Goal: Task Accomplishment & Management: Complete application form

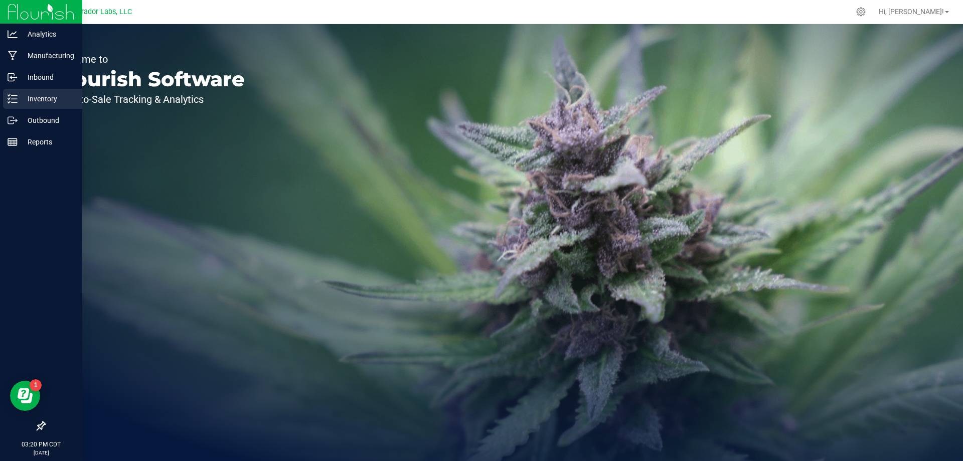
click at [45, 104] on p "Inventory" at bounding box center [48, 99] width 60 height 12
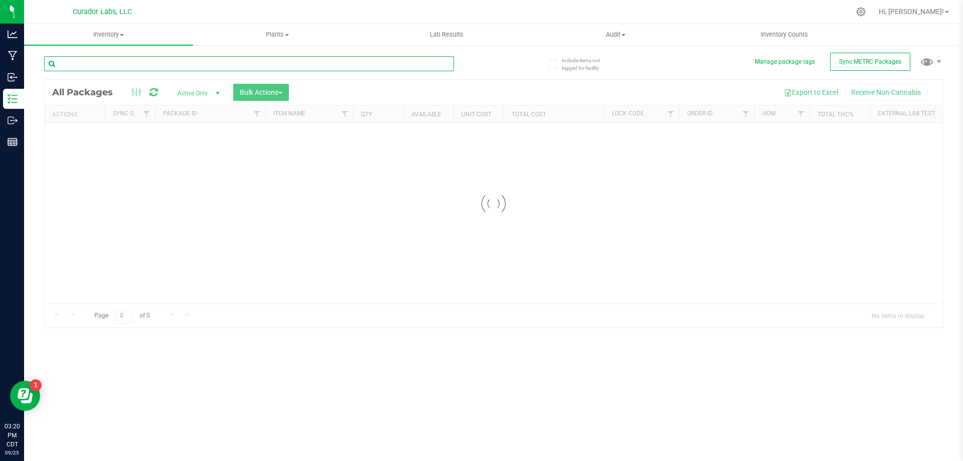
paste input "1A40C0300002906000173875"
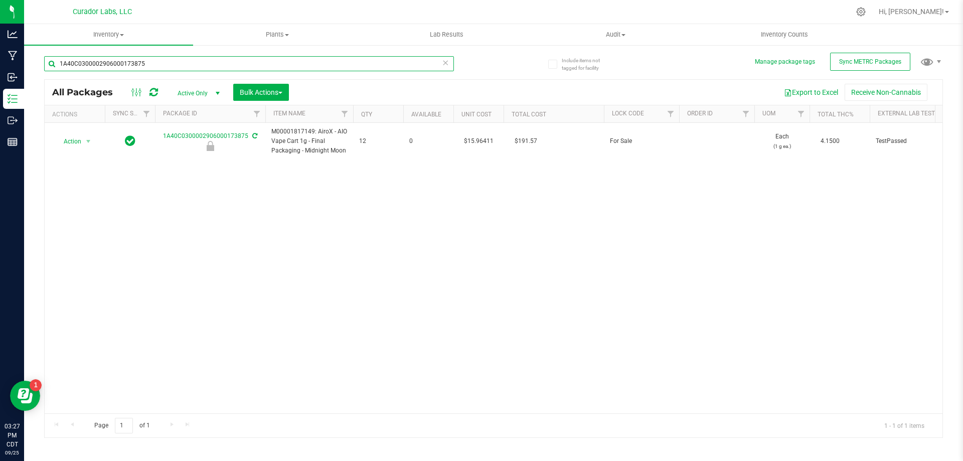
click at [204, 62] on input "1A40C0300002906000173875" at bounding box center [249, 63] width 410 height 15
paste input "074322"
click at [199, 60] on input "1A40C0300002906000074322" at bounding box center [249, 63] width 410 height 15
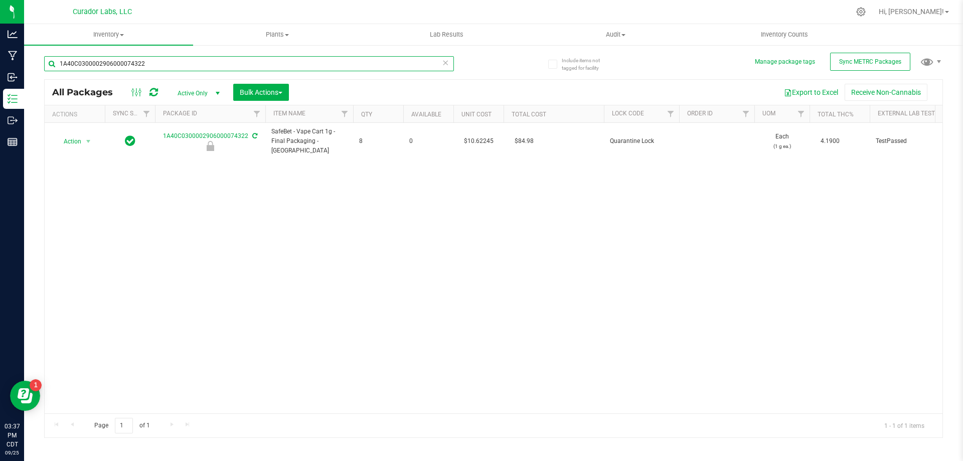
click at [199, 60] on input "1A40C0300002906000074322" at bounding box center [249, 63] width 410 height 15
paste input "175997"
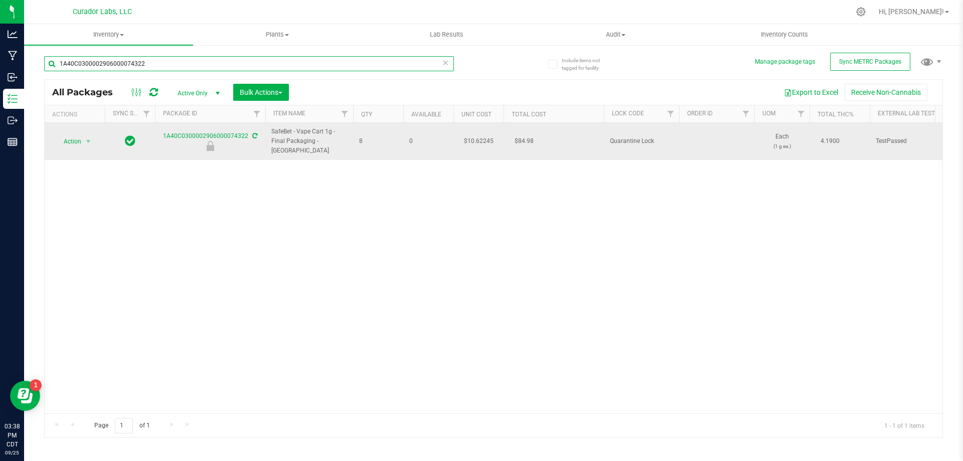
type input "1A40C0300002906000175997"
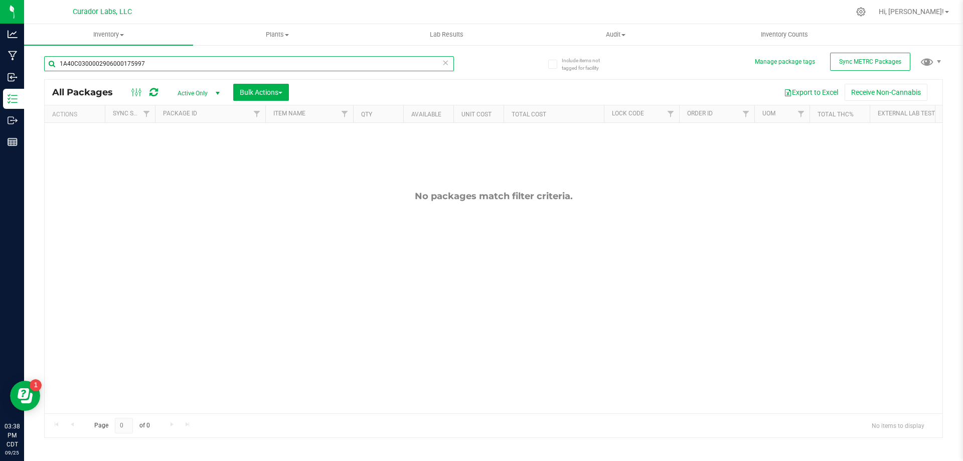
drag, startPoint x: 59, startPoint y: 63, endPoint x: 84, endPoint y: 68, distance: 25.5
click at [60, 64] on input "1A40C0300002906000175997" at bounding box center [249, 63] width 410 height 15
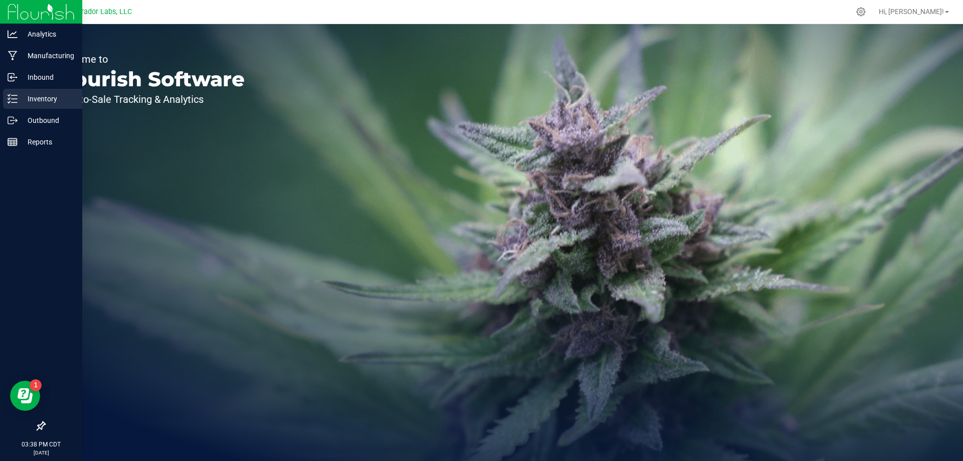
click at [56, 105] on div "Inventory" at bounding box center [42, 99] width 79 height 20
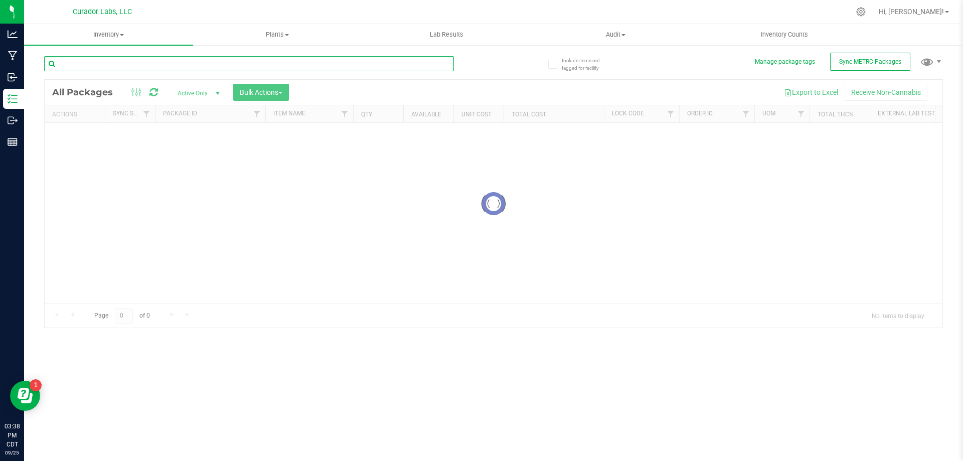
click at [239, 60] on input "text" at bounding box center [249, 63] width 410 height 15
paste input "1A40C0300002906000172052"
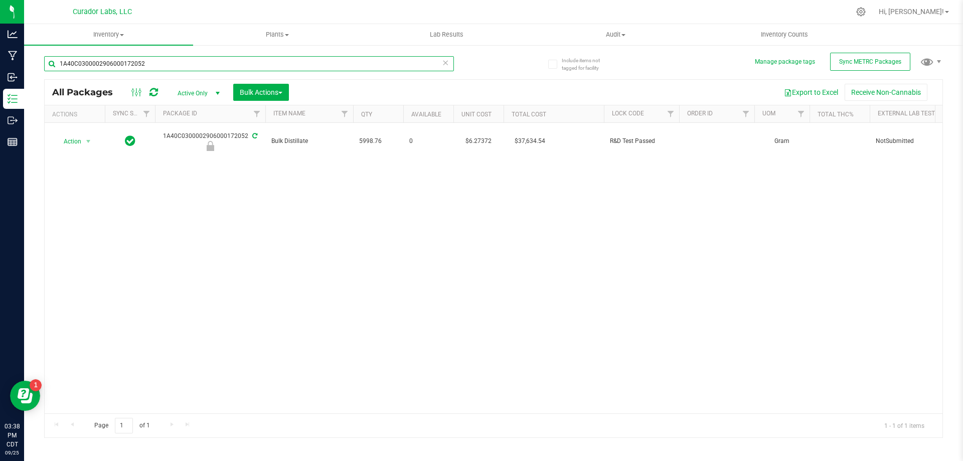
type input "1A40C0300002906000172052"
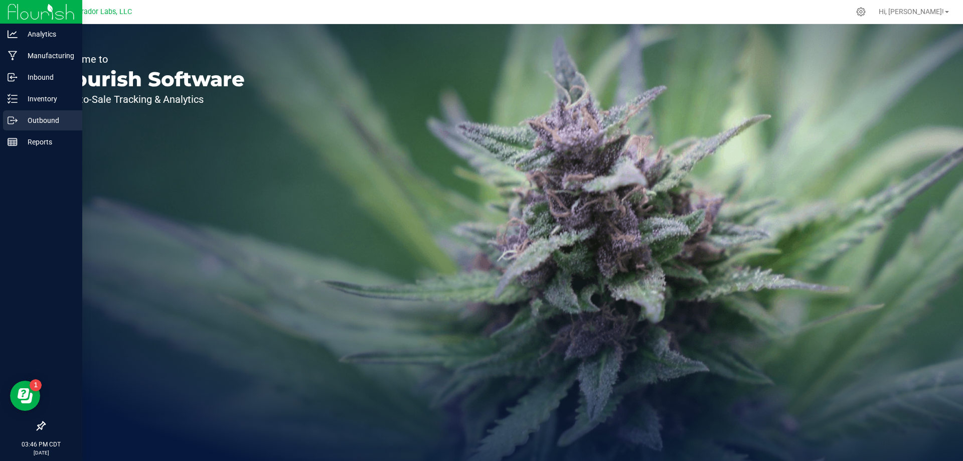
click at [13, 120] on line at bounding box center [15, 120] width 6 height 0
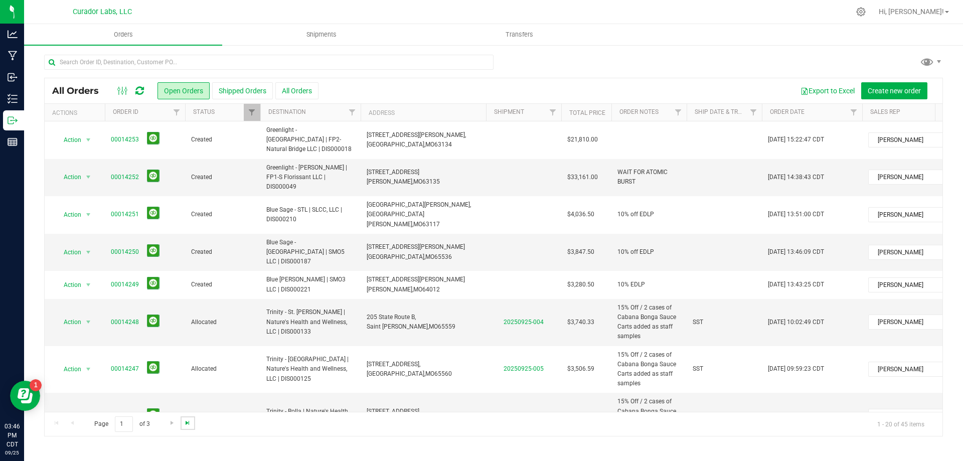
click at [186, 422] on span "Go to the last page" at bounding box center [188, 423] width 8 height 8
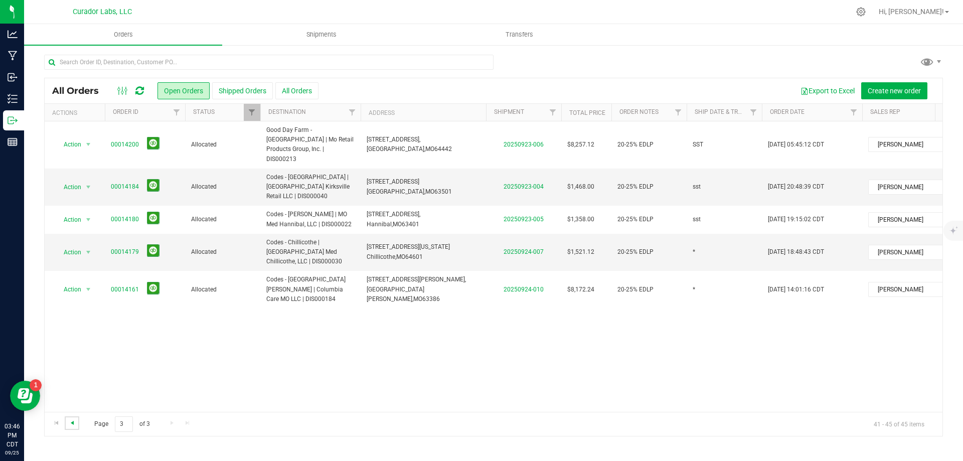
click at [72, 424] on span "Go to the previous page" at bounding box center [72, 423] width 8 height 8
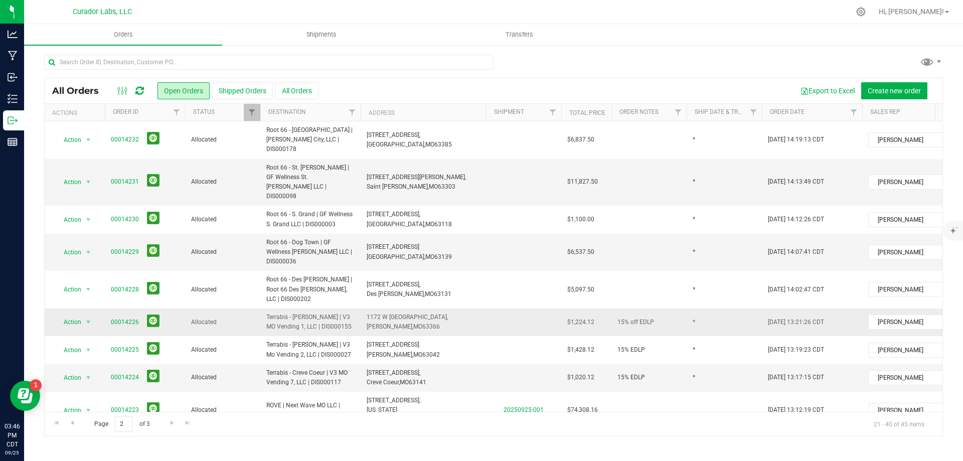
click at [312, 313] on span "Terrabis - O'Fallon | V3 MO Vending 1, LLC | DIS000155" at bounding box center [310, 322] width 88 height 19
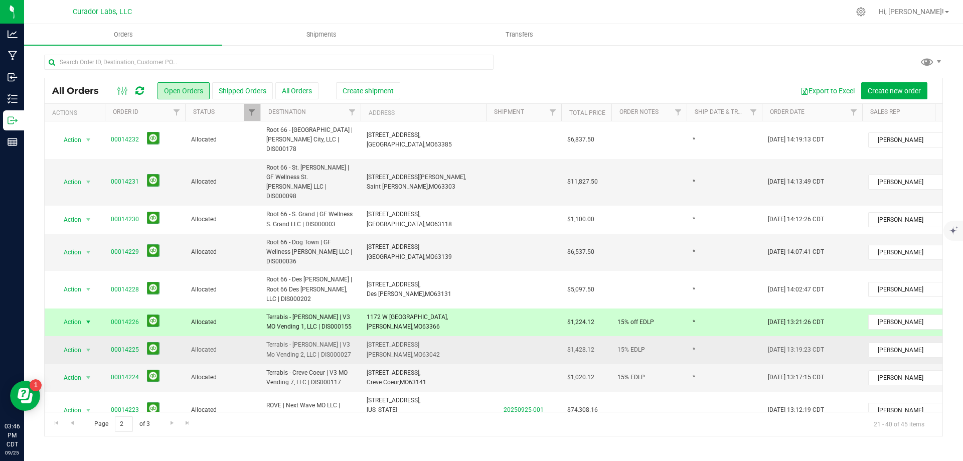
click at [316, 340] on span "Terrabis - Hazelwood | V3 Mo Vending 2, LLC | DIS000027" at bounding box center [310, 349] width 88 height 19
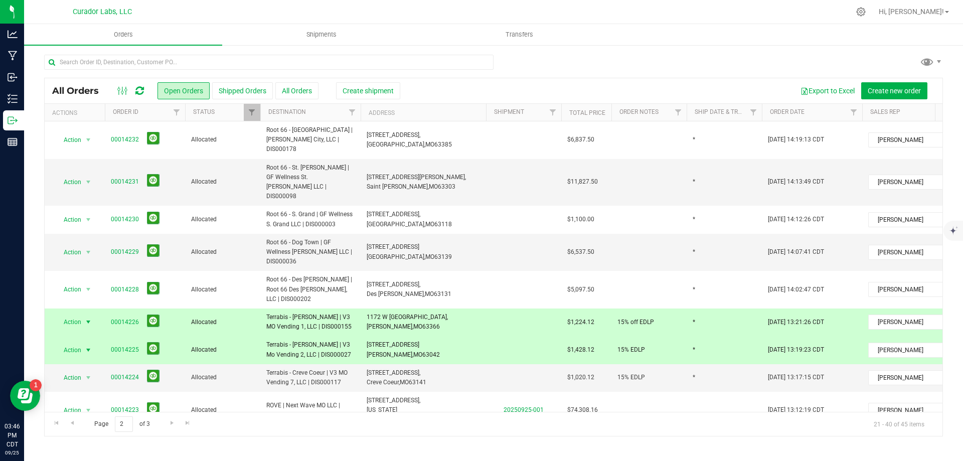
click at [316, 313] on span "Terrabis - O'Fallon | V3 MO Vending 1, LLC | DIS000155" at bounding box center [310, 322] width 88 height 19
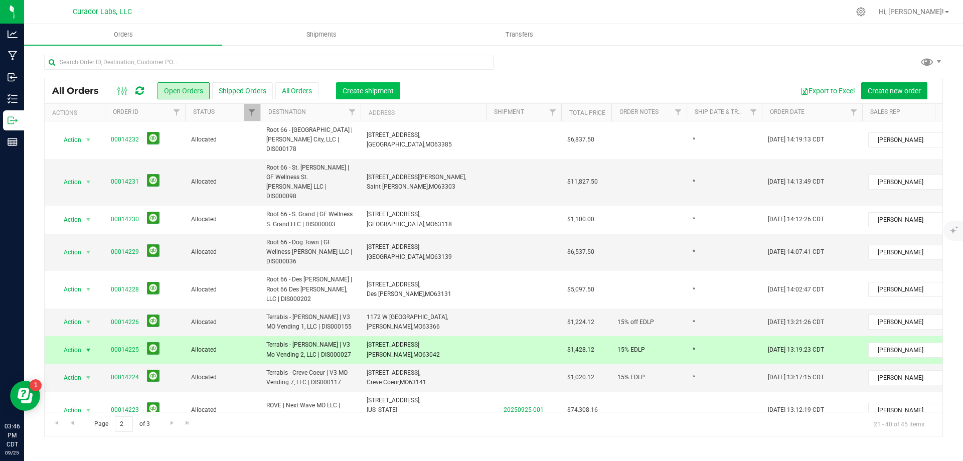
click at [373, 87] on span "Create shipment" at bounding box center [368, 91] width 51 height 8
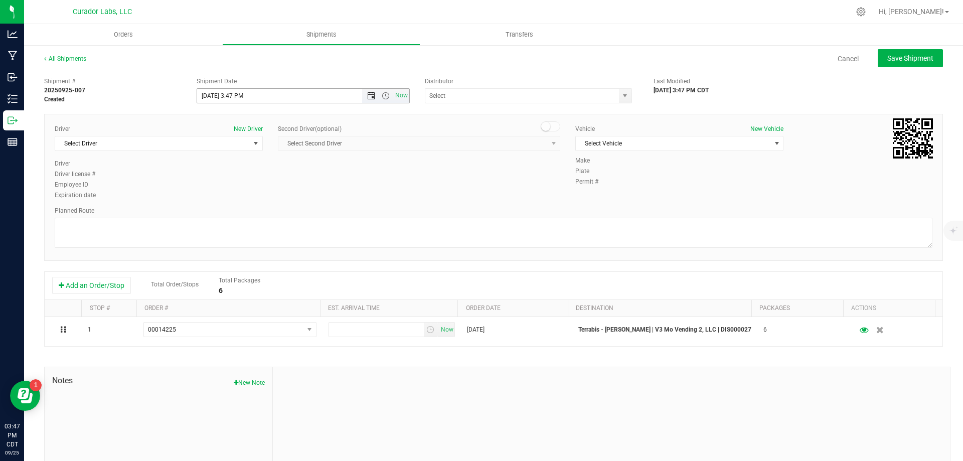
click at [368, 94] on span "Open the date view" at bounding box center [371, 96] width 8 height 8
click at [278, 195] on link "26" at bounding box center [277, 198] width 15 height 16
click at [382, 93] on span "Open the time view" at bounding box center [386, 96] width 8 height 8
click at [282, 177] on li "8:30 AM" at bounding box center [301, 180] width 210 height 13
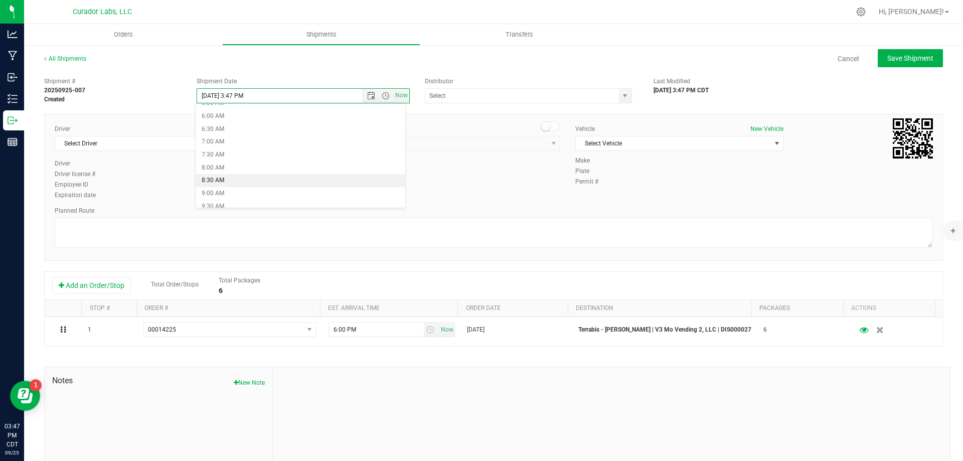
type input "9/26/2025 8:30 AM"
click at [449, 99] on input "text" at bounding box center [519, 96] width 188 height 14
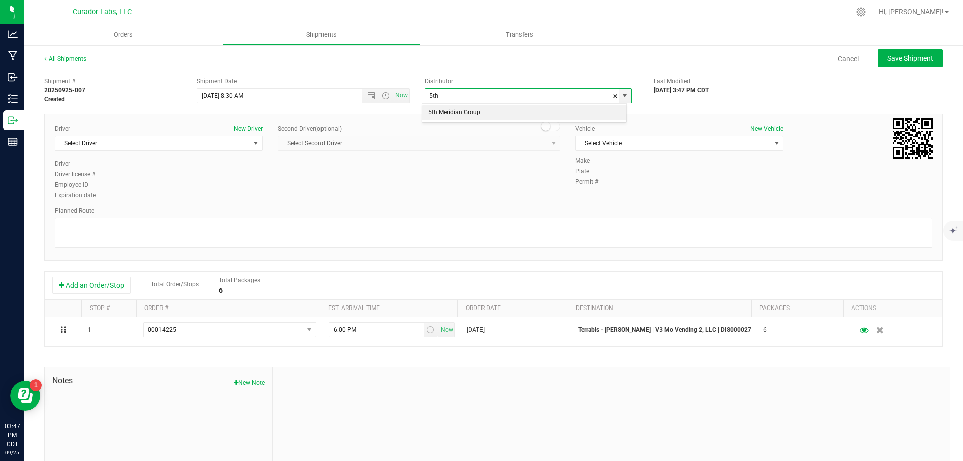
click at [443, 115] on li "5th Meridian Group" at bounding box center [524, 112] width 204 height 15
type input "5th Meridian Group"
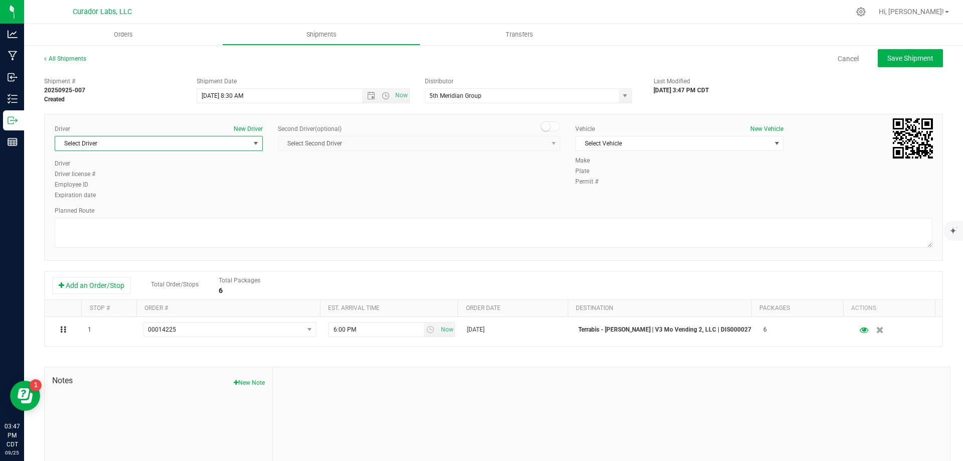
click at [200, 147] on span "Select Driver" at bounding box center [152, 143] width 195 height 14
click at [203, 186] on li "John Ortega" at bounding box center [157, 185] width 205 height 15
type input "ortega"
click at [709, 145] on span "Select Vehicle" at bounding box center [673, 143] width 195 height 14
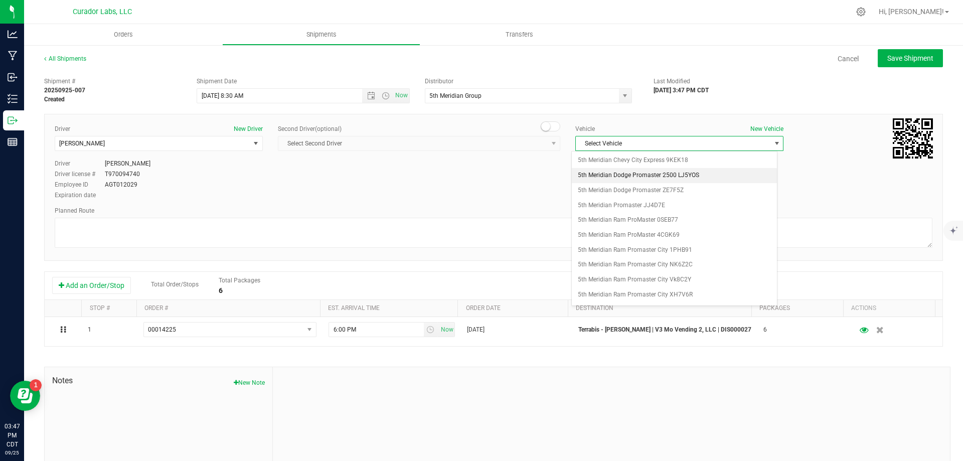
click at [699, 172] on li "5th Meridian Dodge Promaster 2500 LJ5YOS" at bounding box center [674, 175] width 205 height 15
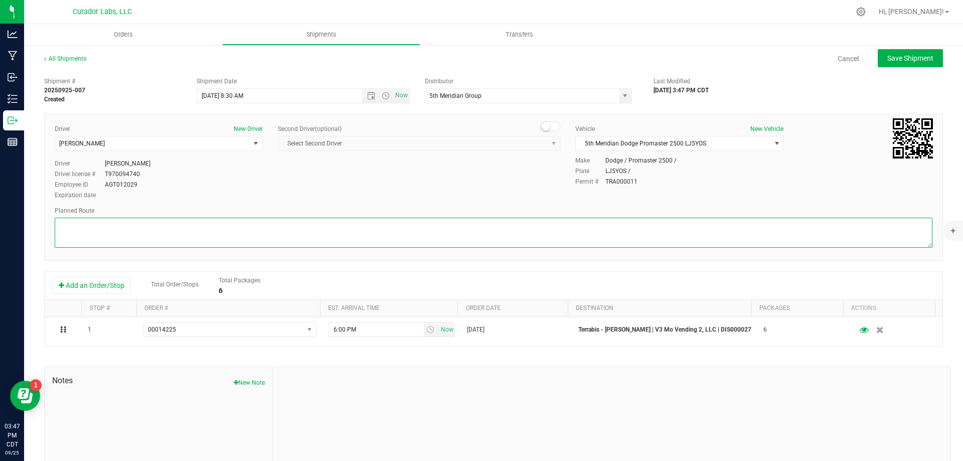
paste textarea ""Get on I-70 W from N Broadway 3 min (1.1 mi) Continue on I-70 W. Take I-170 N …"
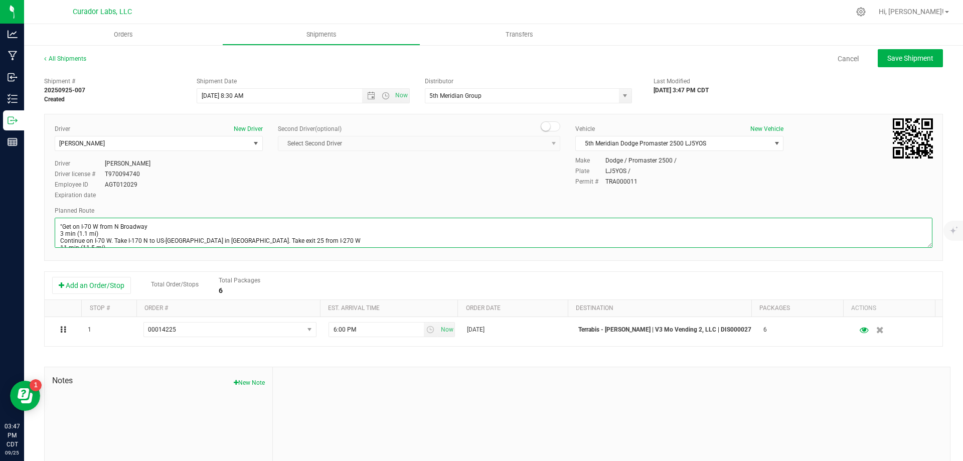
scroll to position [46, 0]
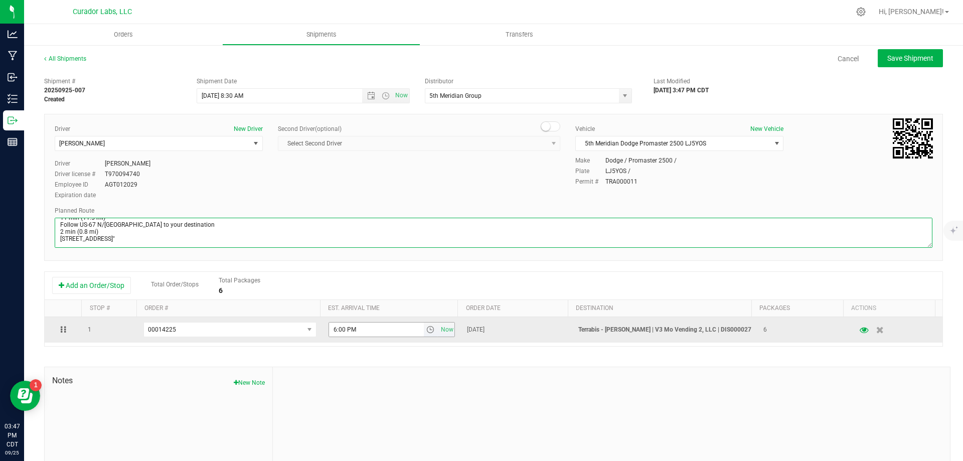
type textarea ""Get on I-70 W from N Broadway 3 min (1.1 mi) Continue on I-70 W. Take I-170 N …"
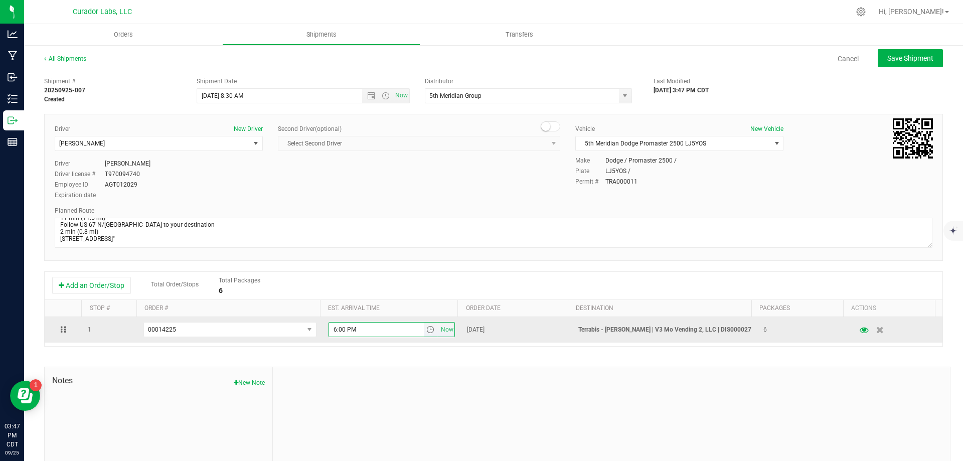
drag, startPoint x: 361, startPoint y: 329, endPoint x: 324, endPoint y: 333, distance: 36.9
click at [329, 333] on input "6:00 PM" at bounding box center [376, 330] width 95 height 14
type input "9:30 AM"
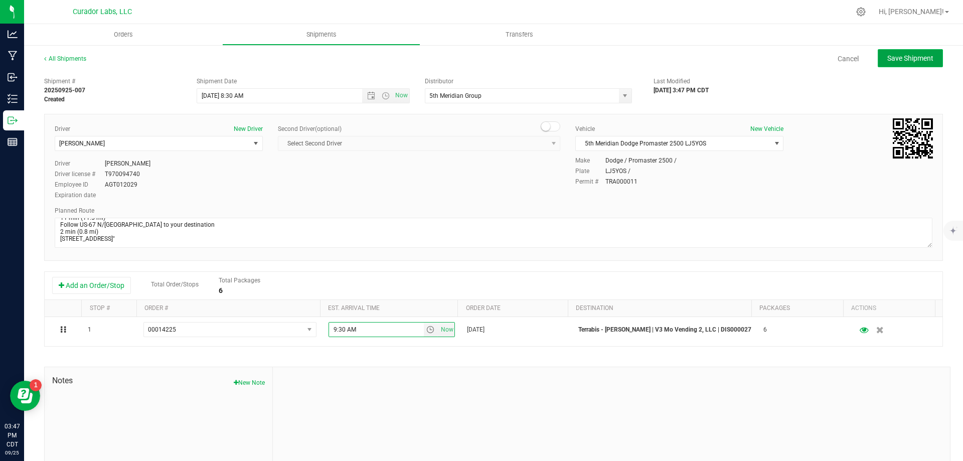
click at [904, 55] on span "Save Shipment" at bounding box center [911, 58] width 46 height 8
type input "9/26/2025 1:30 PM"
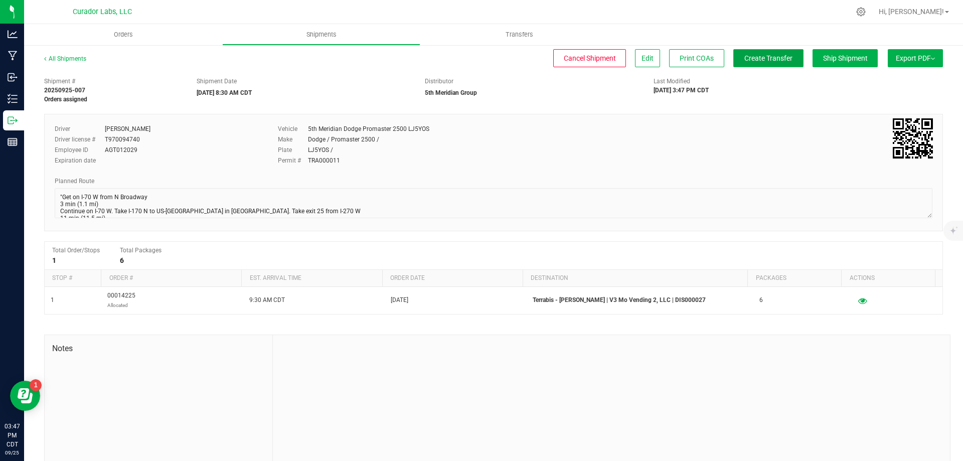
click at [762, 60] on span "Create Transfer" at bounding box center [769, 58] width 48 height 8
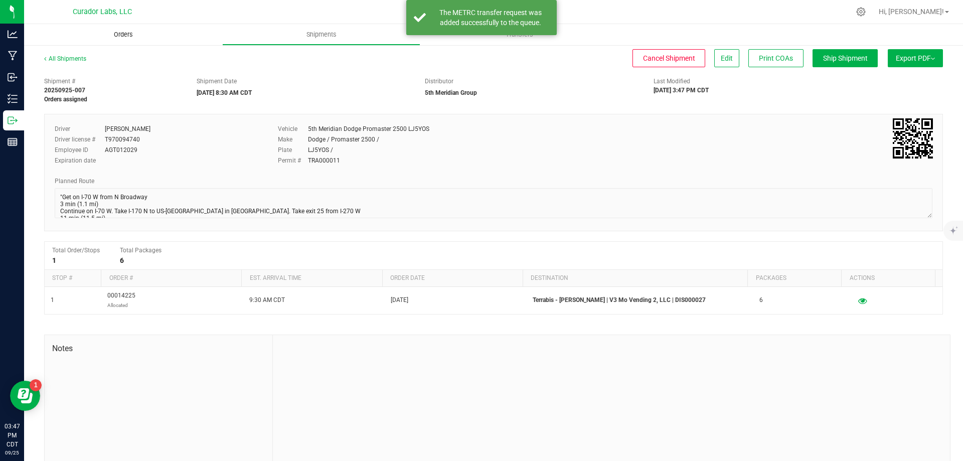
click at [122, 32] on span "Orders" at bounding box center [123, 34] width 46 height 9
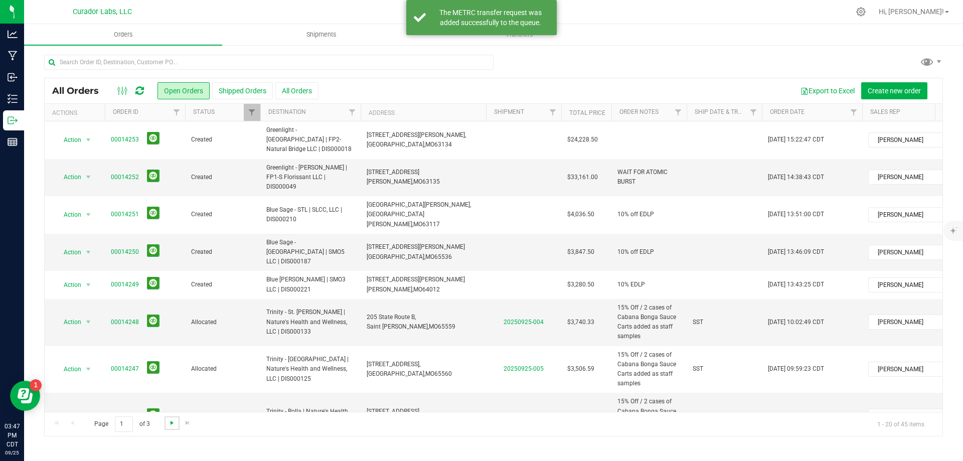
click at [170, 423] on span "Go to the next page" at bounding box center [172, 423] width 8 height 8
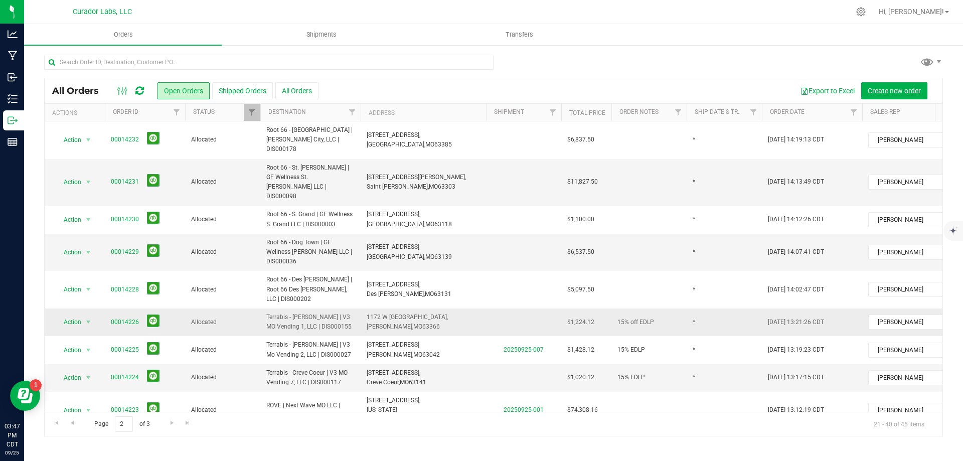
click at [307, 313] on span "Terrabis - O'Fallon | V3 MO Vending 1, LLC | DIS000155" at bounding box center [310, 322] width 88 height 19
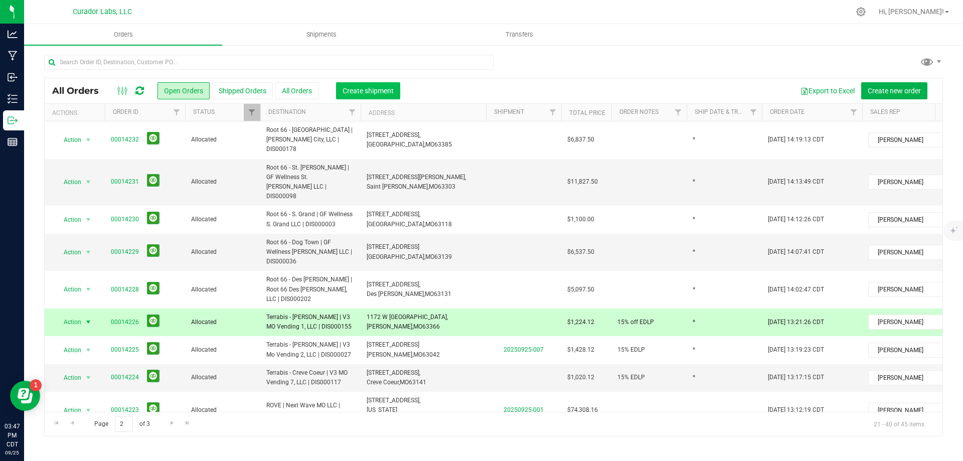
click at [375, 90] on span "Create shipment" at bounding box center [368, 91] width 51 height 8
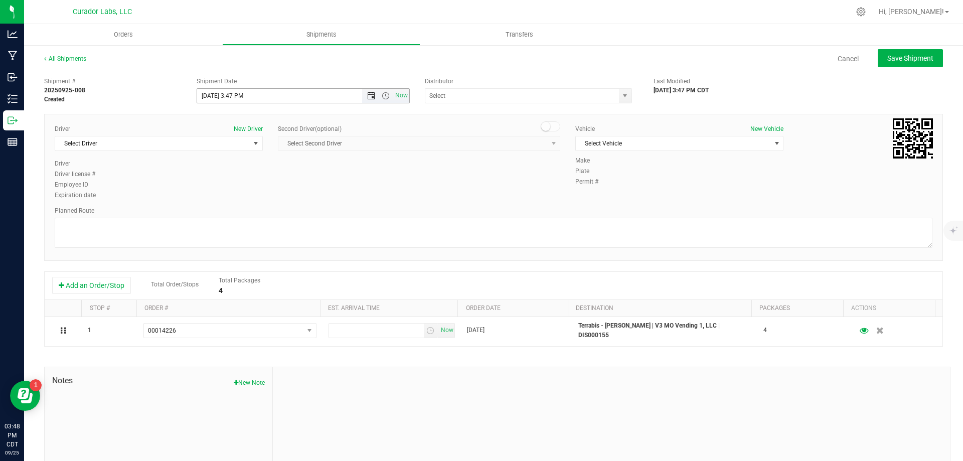
click at [367, 94] on span "Open the date view" at bounding box center [371, 96] width 8 height 8
click at [279, 198] on link "26" at bounding box center [277, 198] width 15 height 16
click at [382, 96] on span "Open the time view" at bounding box center [386, 96] width 8 height 8
click at [248, 182] on li "8:30 AM" at bounding box center [301, 180] width 210 height 13
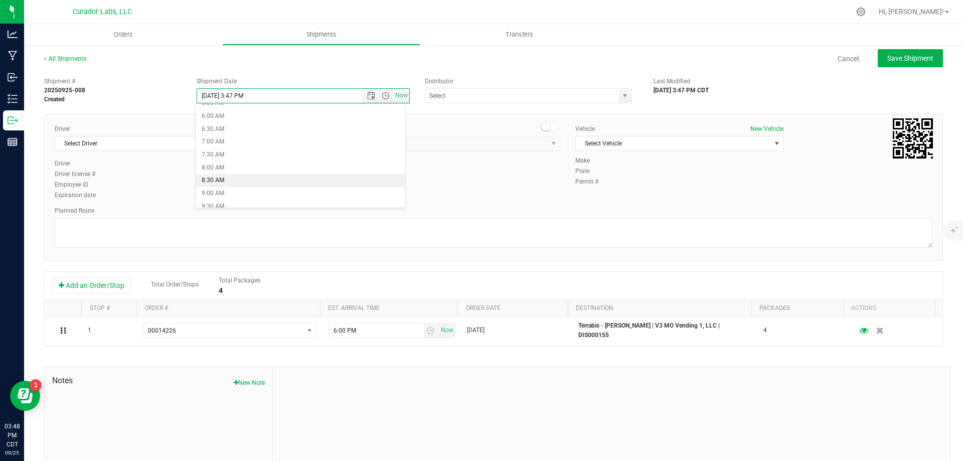
type input "9/26/2025 8:30 AM"
click at [446, 98] on input "text" at bounding box center [519, 96] width 188 height 14
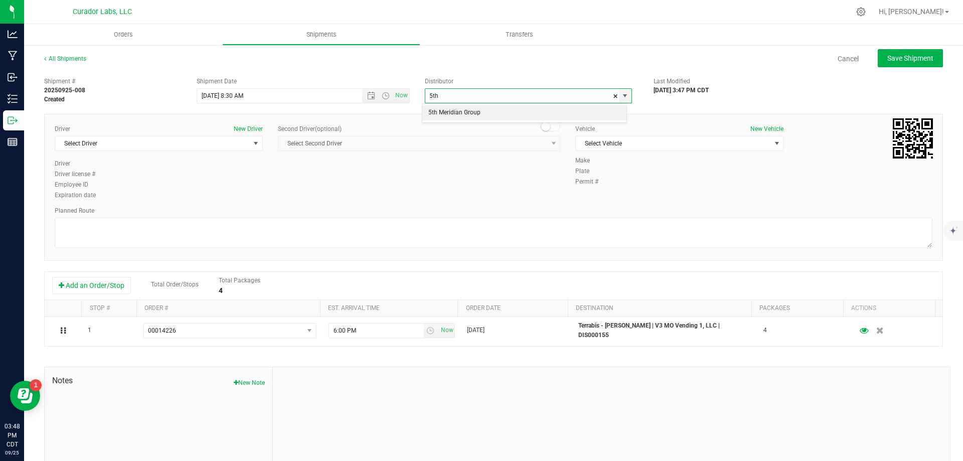
click at [439, 110] on li "5th Meridian Group" at bounding box center [524, 112] width 204 height 15
type input "5th Meridian Group"
click at [221, 143] on span "Select Driver" at bounding box center [152, 143] width 195 height 14
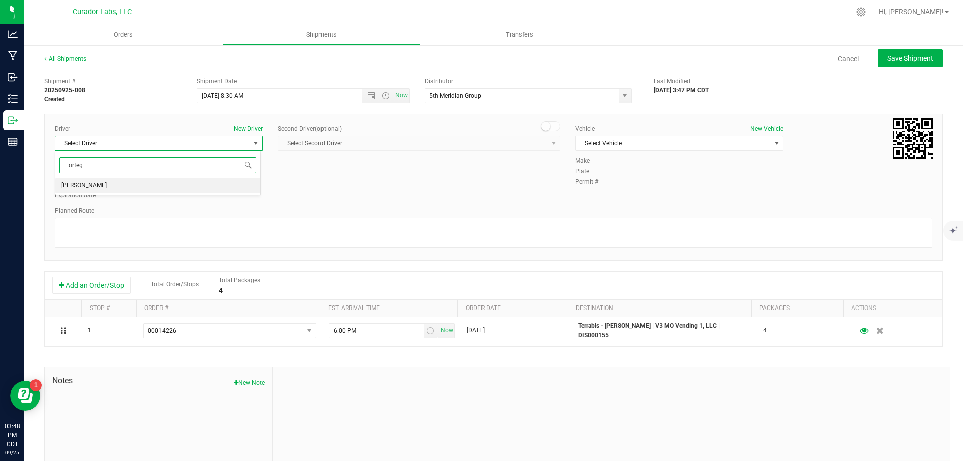
click at [162, 187] on li "John Ortega" at bounding box center [157, 185] width 205 height 15
type input "orteg"
click at [644, 140] on span "Select Vehicle" at bounding box center [673, 143] width 195 height 14
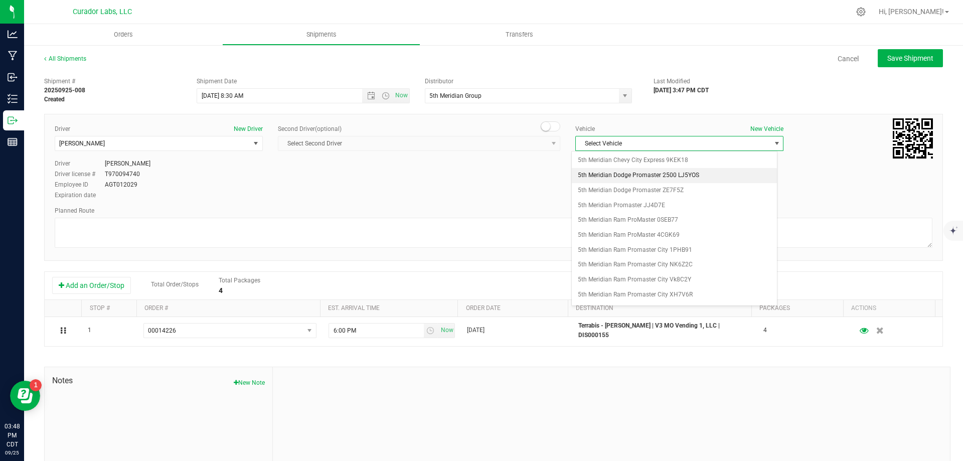
click at [653, 177] on li "5th Meridian Dodge Promaster 2500 LJ5YOS" at bounding box center [674, 175] width 205 height 15
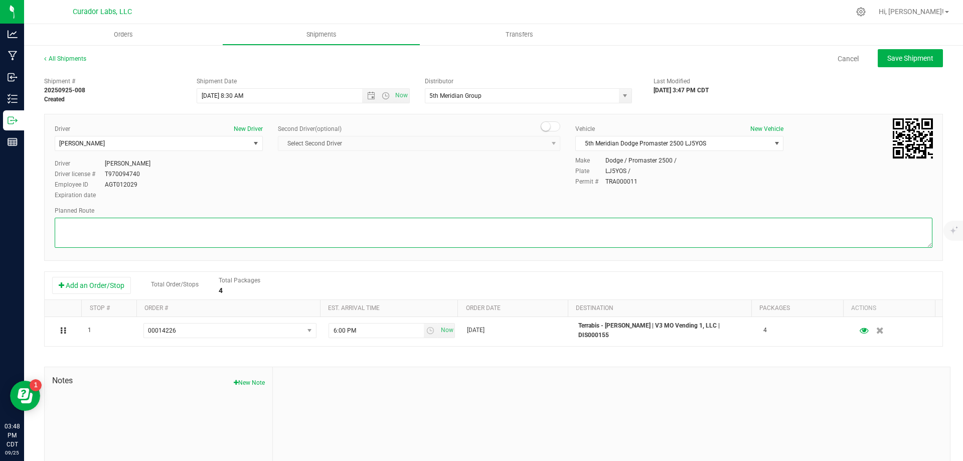
paste textarea """"Get on I-70 W from N Broadway 3 min (1.1 mi) Continue on I-70 W. Take I-170 …"
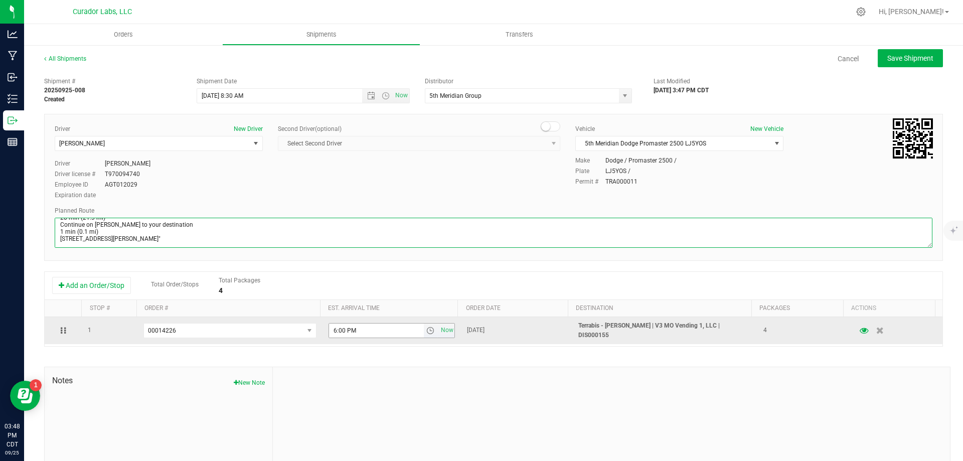
type textarea """"Get on I-70 W from N Broadway 3 min (1.1 mi) Continue on I-70 W. Take I-170 …"
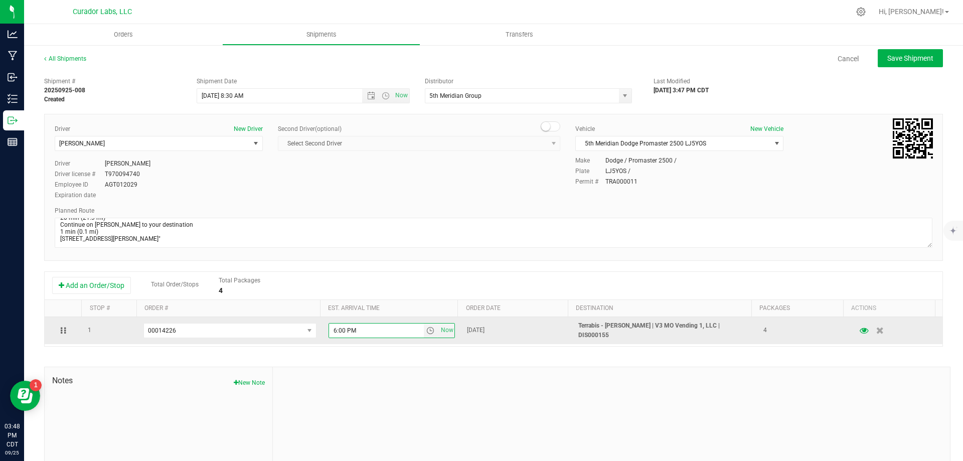
drag, startPoint x: 358, startPoint y: 333, endPoint x: 321, endPoint y: 334, distance: 37.6
click at [323, 334] on td "6:00 PM Now" at bounding box center [392, 330] width 139 height 27
type input "10:15 AM"
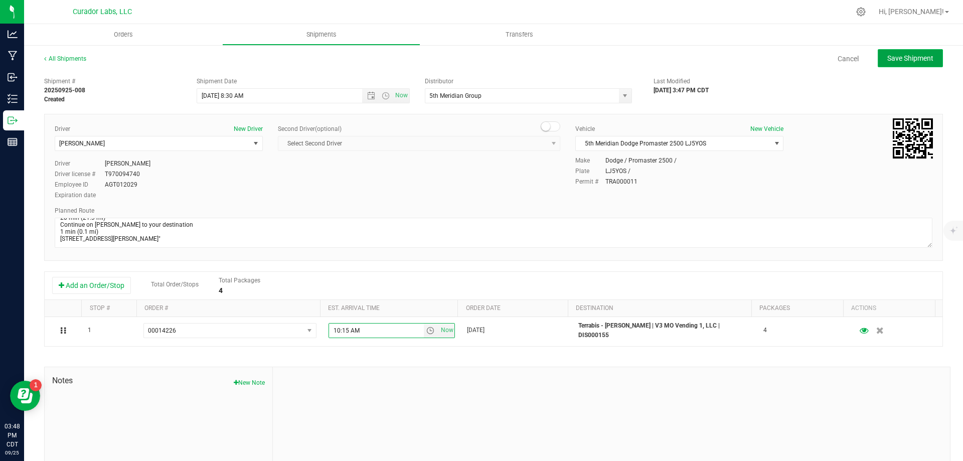
click at [904, 59] on span "Save Shipment" at bounding box center [911, 58] width 46 height 8
type input "9/26/2025 1:30 PM"
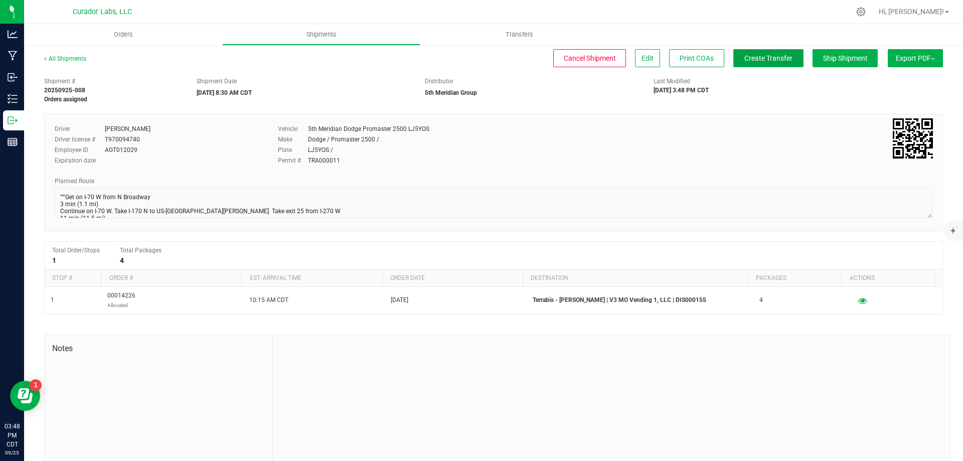
click at [759, 60] on span "Create Transfer" at bounding box center [769, 58] width 48 height 8
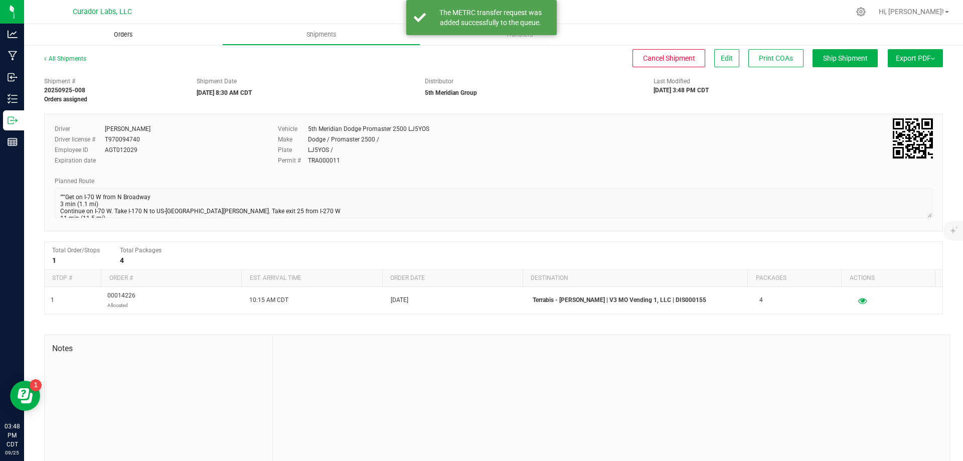
click at [126, 36] on span "Orders" at bounding box center [123, 34] width 46 height 9
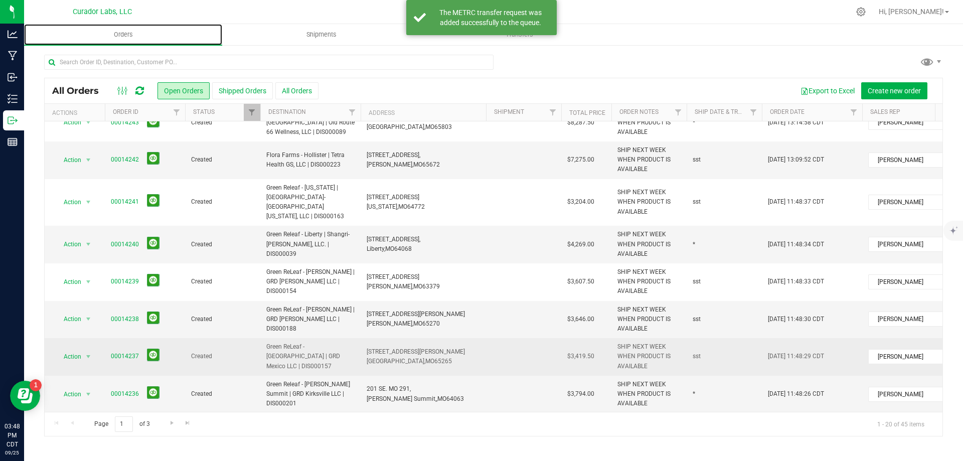
scroll to position [426, 0]
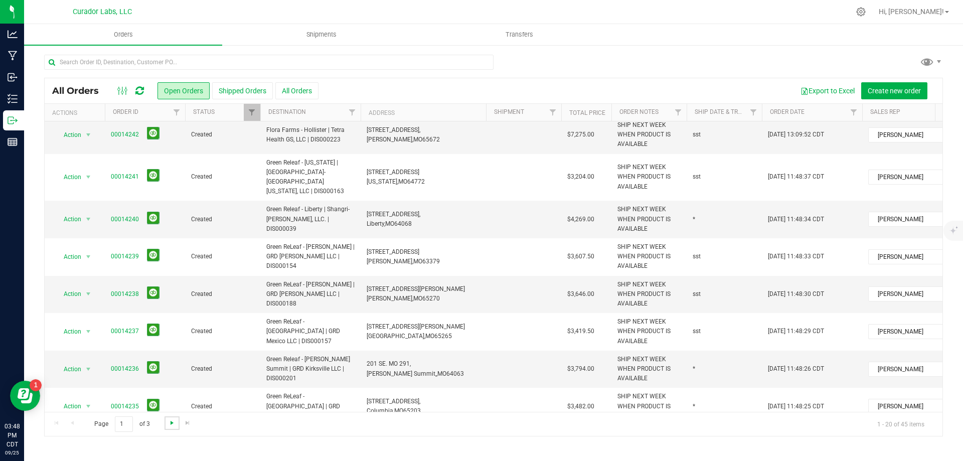
click at [172, 426] on span "Go to the next page" at bounding box center [172, 423] width 8 height 8
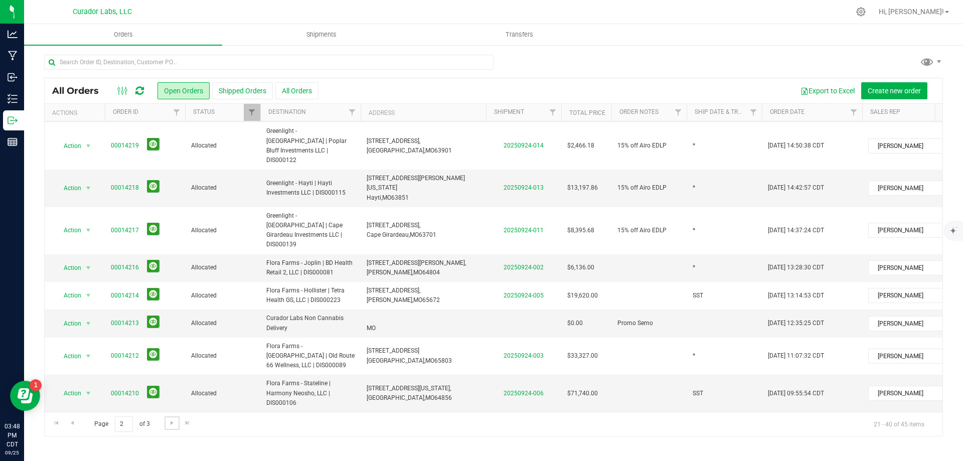
scroll to position [0, 0]
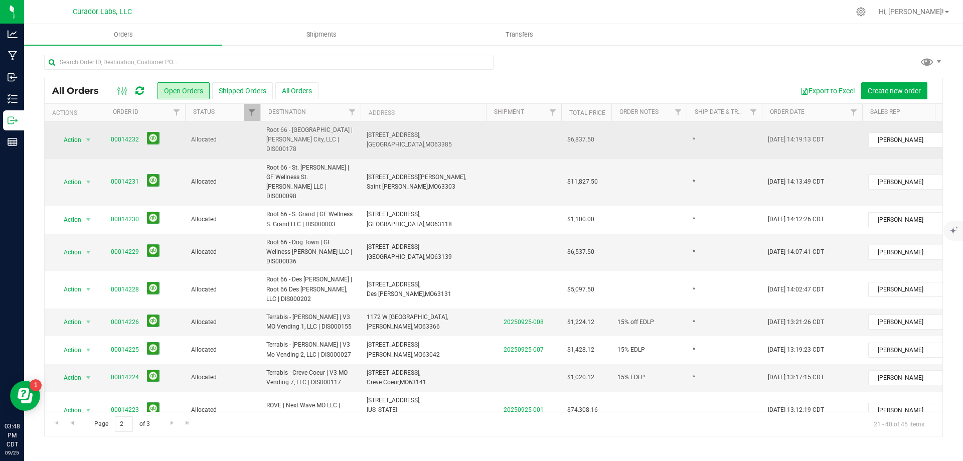
click at [303, 132] on span "Root 66 - Wentzville | GF Wright City, LLC | DIS000178" at bounding box center [310, 139] width 88 height 29
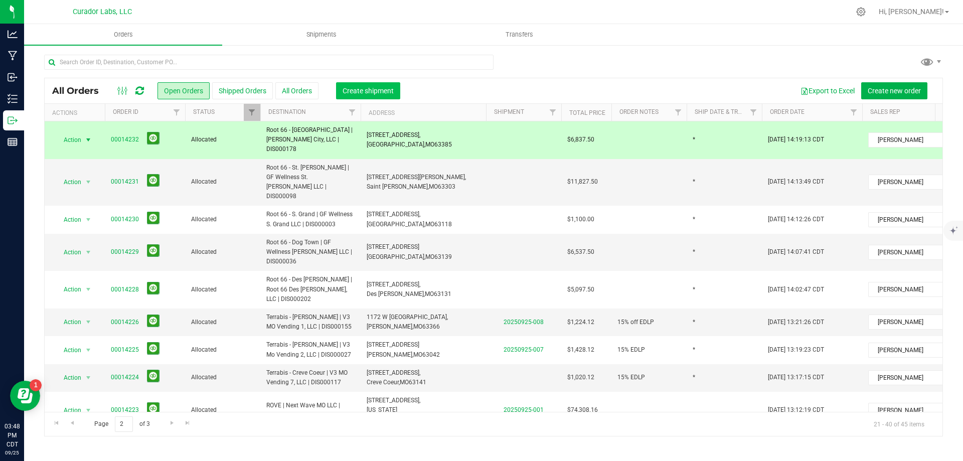
click at [379, 91] on span "Create shipment" at bounding box center [368, 91] width 51 height 8
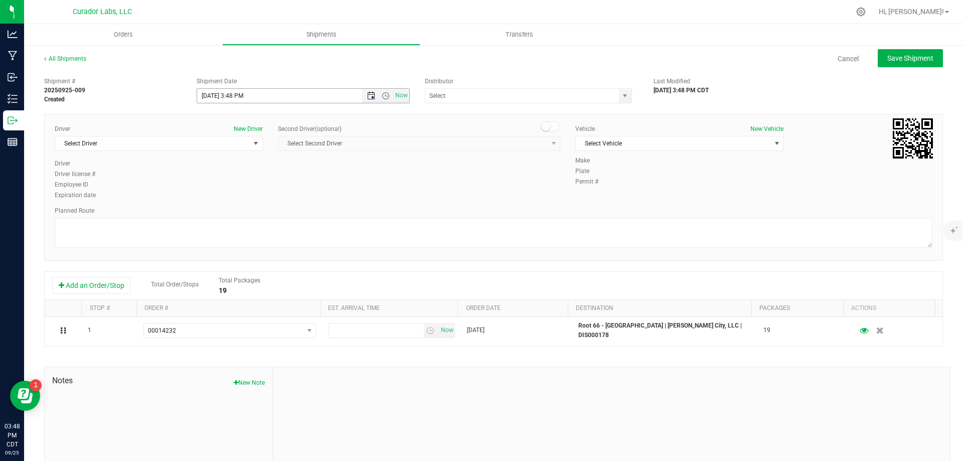
click at [370, 95] on span "Open the date view" at bounding box center [371, 96] width 8 height 8
click at [275, 196] on link "26" at bounding box center [277, 198] width 15 height 16
click at [382, 93] on span "Open the time view" at bounding box center [386, 96] width 8 height 8
click at [322, 180] on li "8:30 AM" at bounding box center [301, 180] width 210 height 13
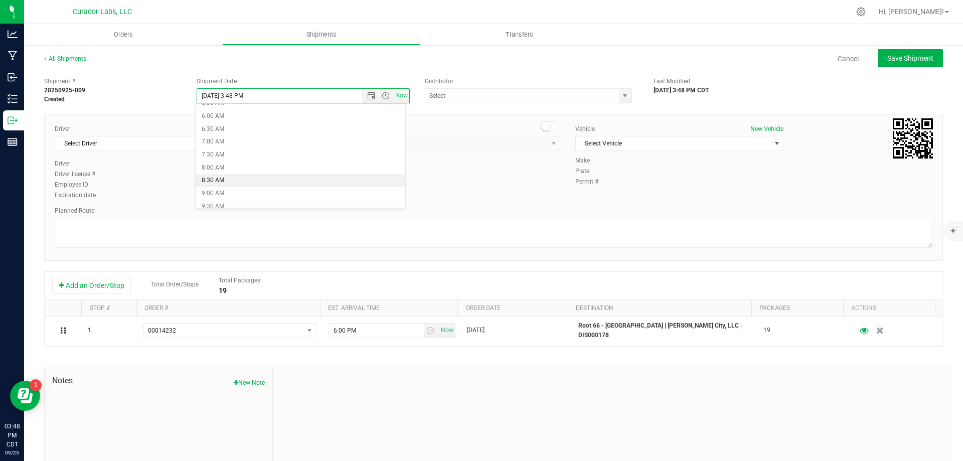
type input "9/26/2025 8:30 AM"
click at [481, 99] on input "text" at bounding box center [519, 96] width 188 height 14
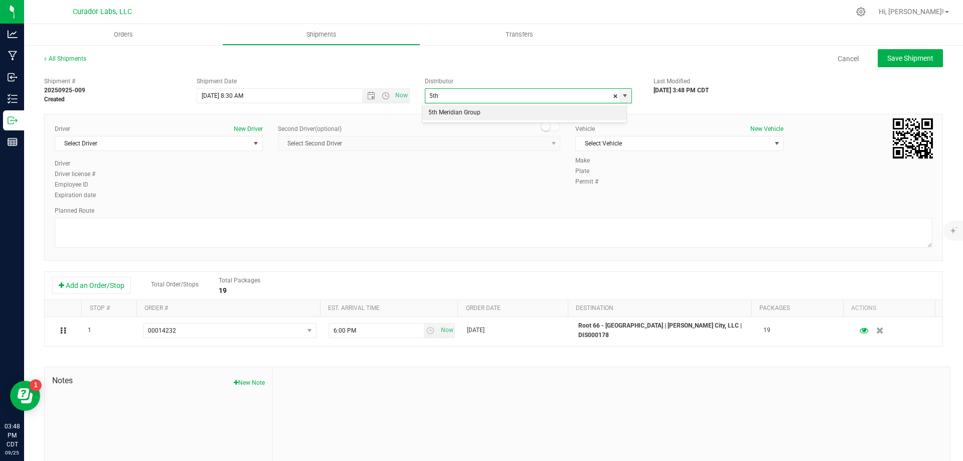
click at [489, 114] on li "5th Meridian Group" at bounding box center [524, 112] width 204 height 15
type input "5th Meridian Group"
click at [124, 149] on span "Select Driver" at bounding box center [152, 143] width 195 height 14
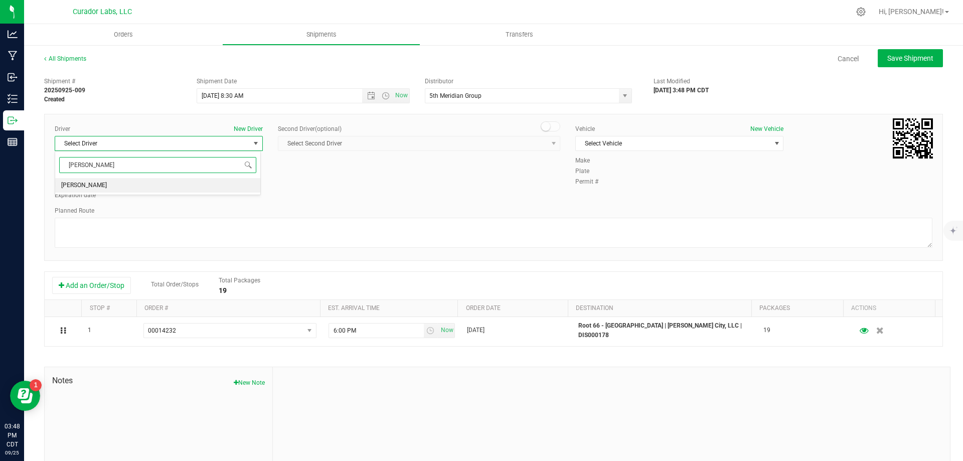
click at [117, 185] on li "John Ortega" at bounding box center [157, 185] width 205 height 15
type input "ortega"
click at [603, 140] on span "Select Vehicle" at bounding box center [673, 143] width 195 height 14
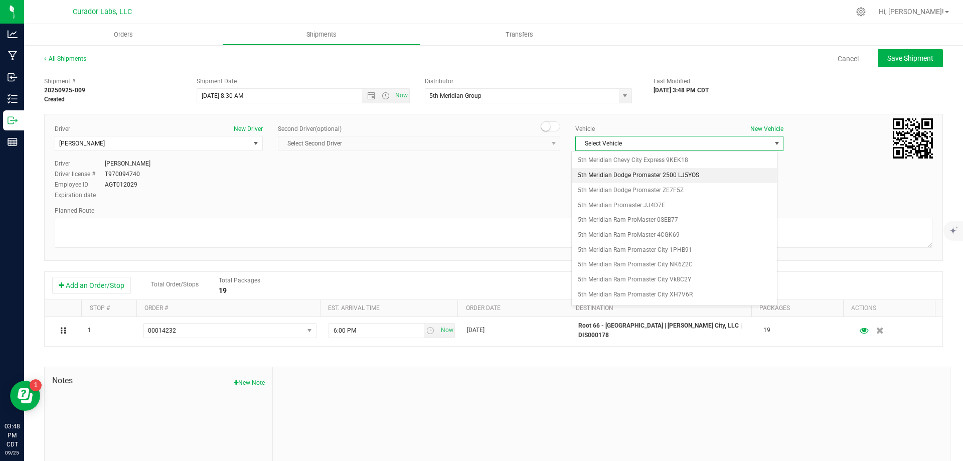
click at [671, 178] on li "5th Meridian Dodge Promaster 2500 LJ5YOS" at bounding box center [674, 175] width 205 height 15
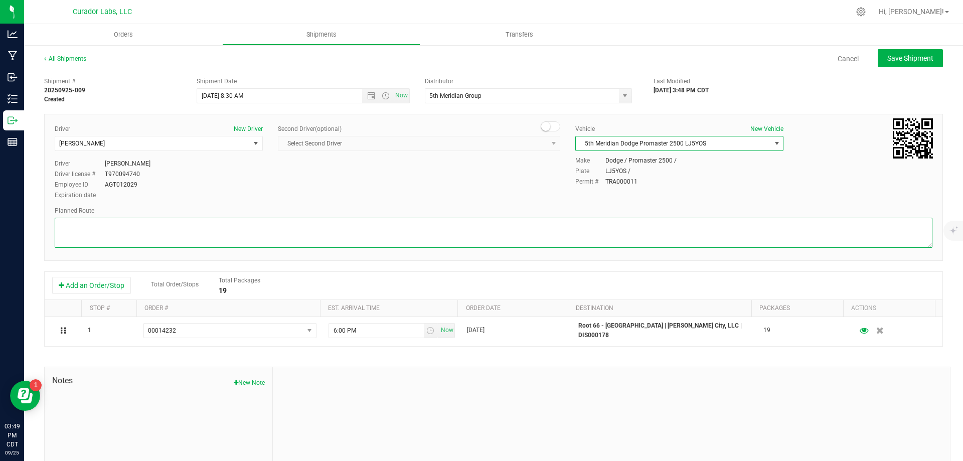
click at [230, 235] on textarea at bounding box center [494, 233] width 878 height 30
paste textarea """"""""Get on I-70 W from N Broadway 3 min (1.1 mi) Continue on I-70 W. Take I-…"
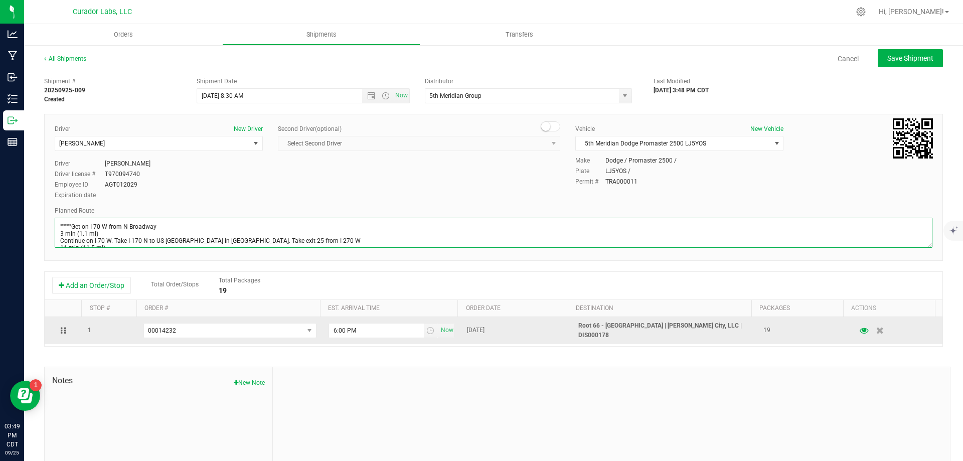
scroll to position [159, 0]
type textarea """"""""Get on I-70 W from N Broadway 3 min (1.1 mi) Continue on I-70 W. Take I-…"
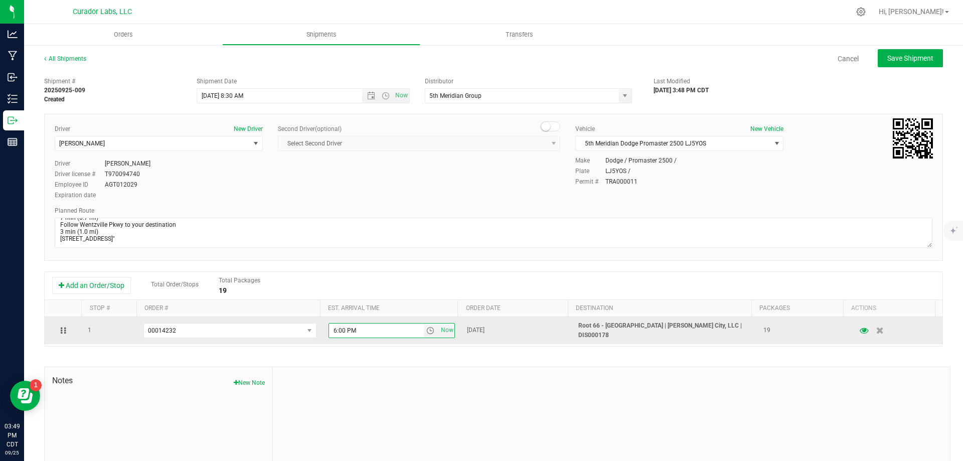
drag, startPoint x: 371, startPoint y: 325, endPoint x: 307, endPoint y: 342, distance: 66.4
click at [307, 342] on tr "1 00014232 00014253 00014252 00014251 00014250 00014249 00014245 00014244 00014…" at bounding box center [494, 330] width 898 height 27
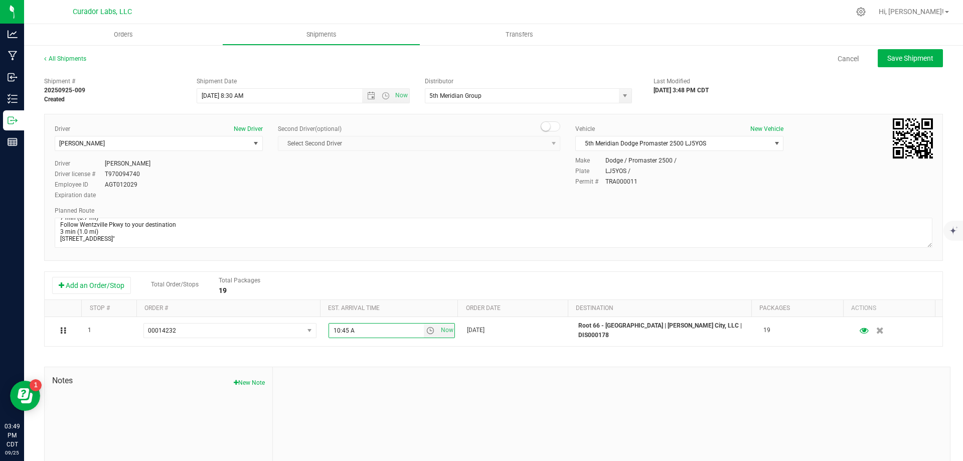
type input "10:45 AM"
click at [894, 65] on button "Save Shipment" at bounding box center [910, 58] width 65 height 18
type input "9/26/2025 1:30 PM"
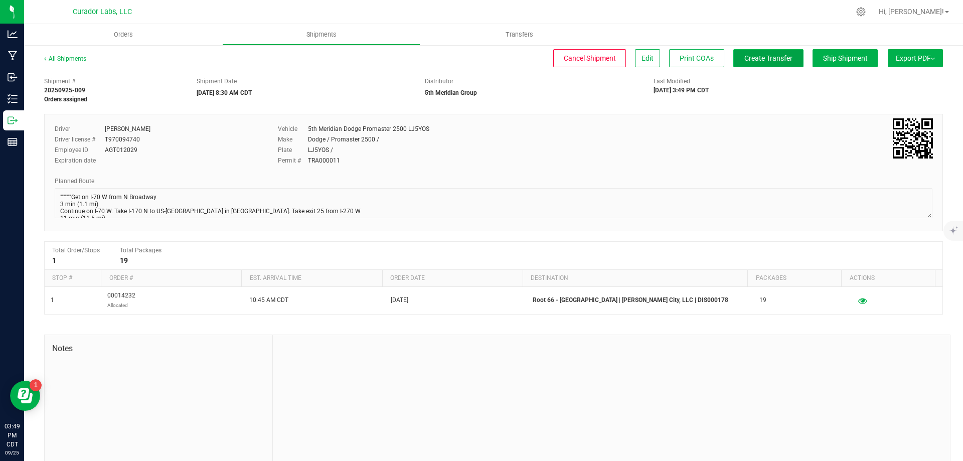
click at [767, 65] on button "Create Transfer" at bounding box center [769, 58] width 70 height 18
click at [116, 37] on span "Orders" at bounding box center [123, 34] width 46 height 9
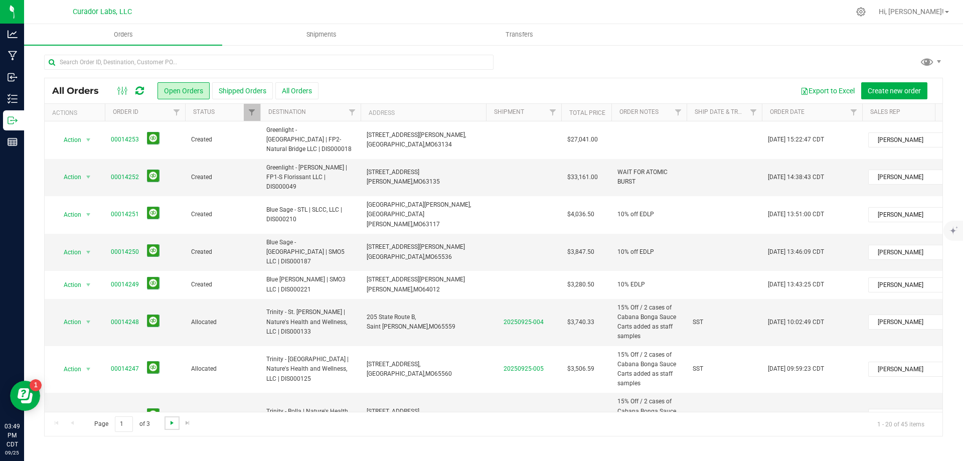
click at [172, 423] on span "Go to the next page" at bounding box center [172, 423] width 8 height 8
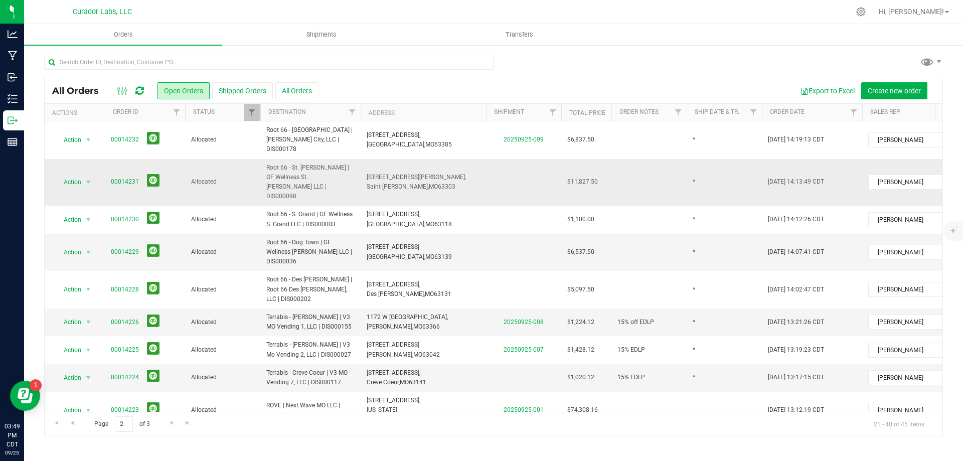
click at [326, 174] on span "Root 66 - St. Peters | GF Wellness St. Peters LLC | DIS000098" at bounding box center [310, 182] width 88 height 39
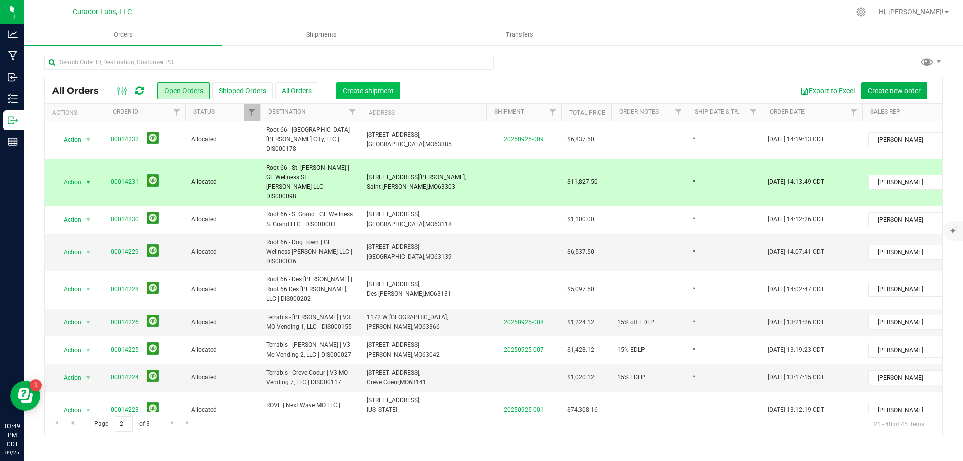
click at [350, 92] on span "Create shipment" at bounding box center [368, 91] width 51 height 8
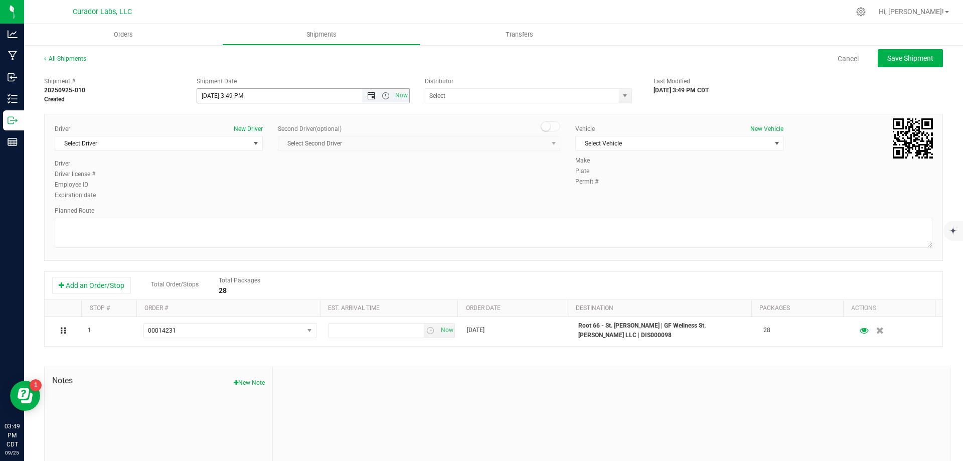
click at [367, 99] on span "Open the date view" at bounding box center [371, 96] width 8 height 8
click at [279, 198] on link "26" at bounding box center [277, 198] width 15 height 16
click at [383, 94] on span "Open the time view" at bounding box center [386, 96] width 8 height 8
click at [246, 179] on li "8:30 AM" at bounding box center [301, 180] width 210 height 13
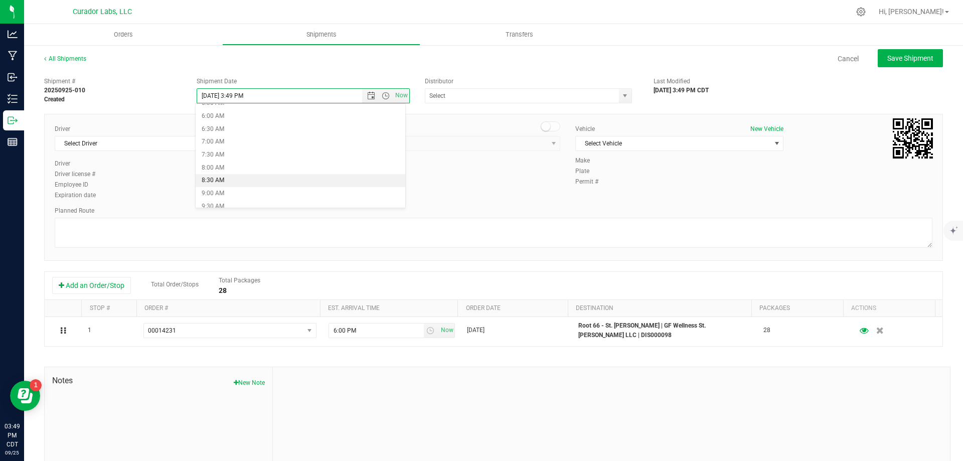
type input "9/26/2025 8:30 AM"
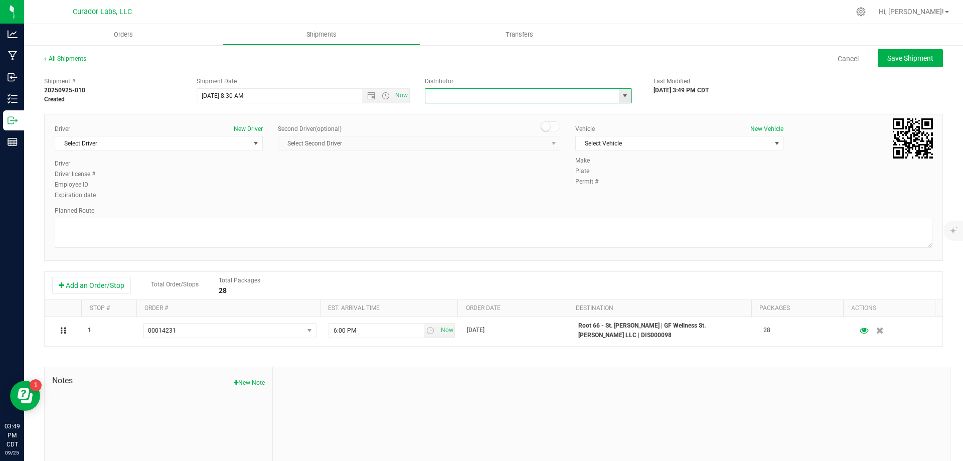
click at [479, 97] on input "text" at bounding box center [519, 96] width 188 height 14
click at [474, 110] on li "5th Meridian Group" at bounding box center [524, 112] width 204 height 15
type input "5th Meridian Group"
click at [196, 145] on span "Select Driver" at bounding box center [152, 143] width 195 height 14
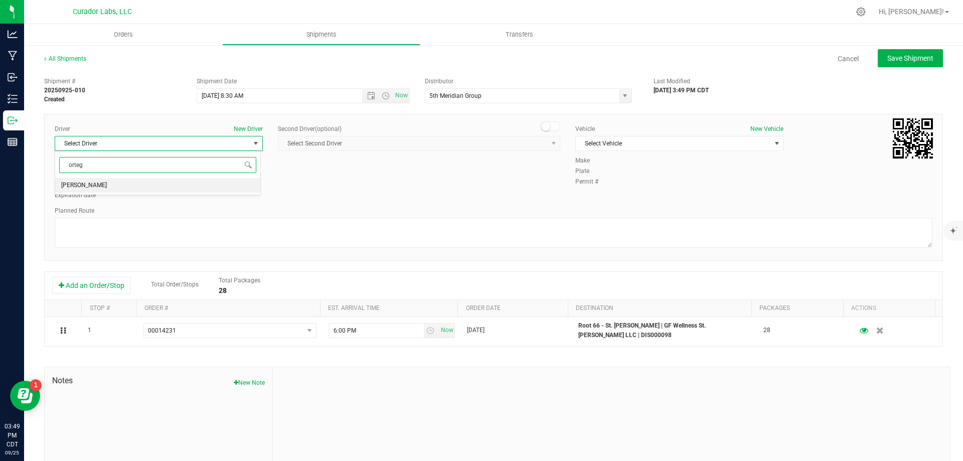
click at [207, 187] on li "John Ortega" at bounding box center [157, 185] width 205 height 15
type input "orteg"
click at [597, 148] on span "Select Vehicle" at bounding box center [673, 143] width 195 height 14
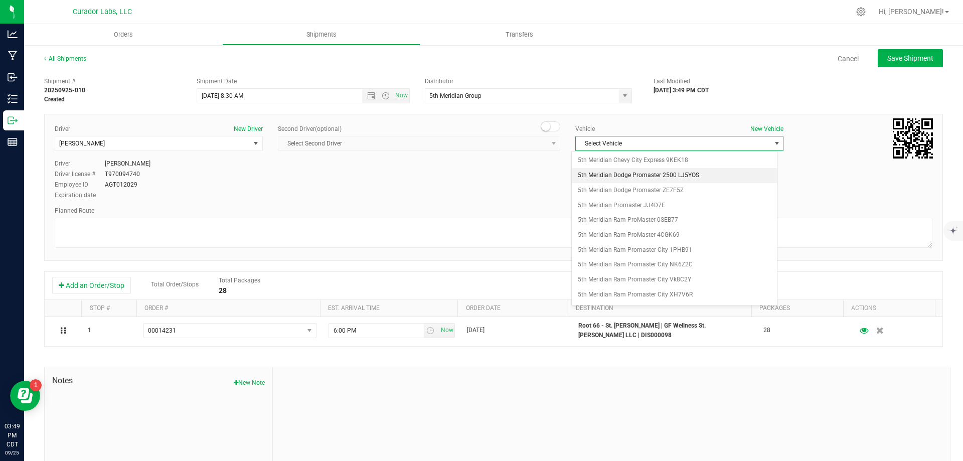
click at [663, 174] on li "5th Meridian Dodge Promaster 2500 LJ5YOS" at bounding box center [674, 175] width 205 height 15
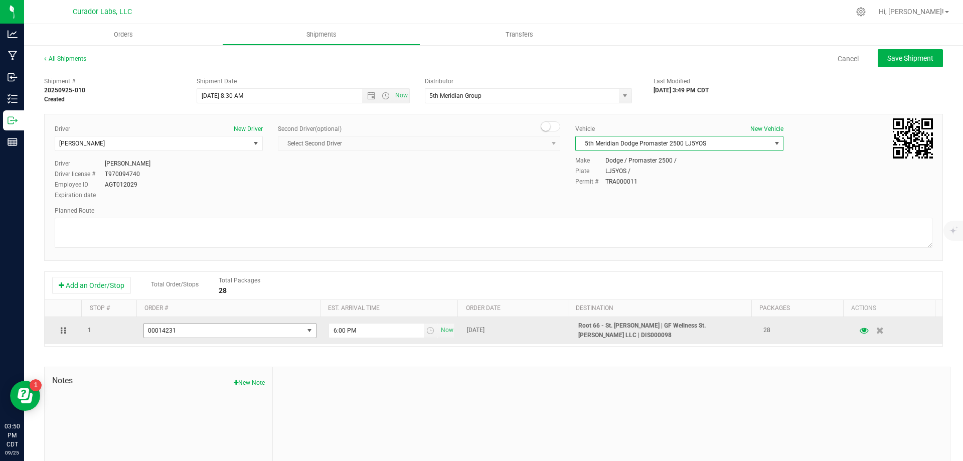
click at [276, 329] on span "00014231" at bounding box center [224, 331] width 160 height 14
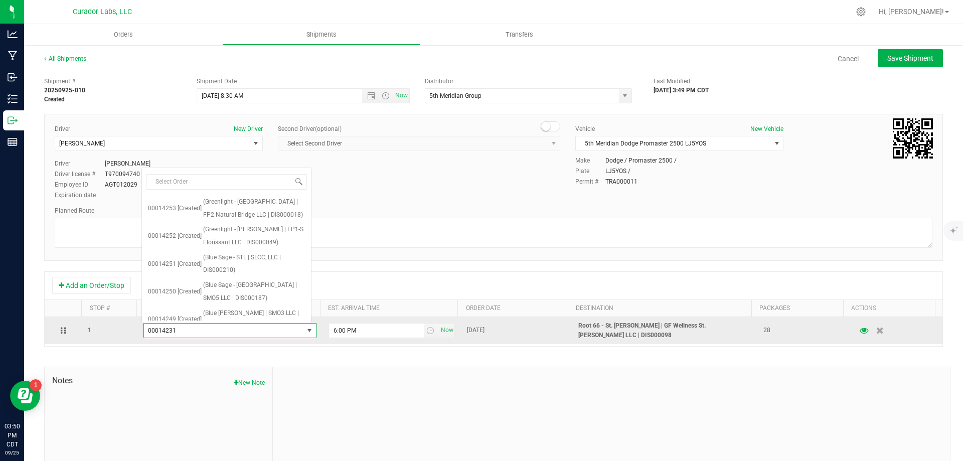
scroll to position [360, 0]
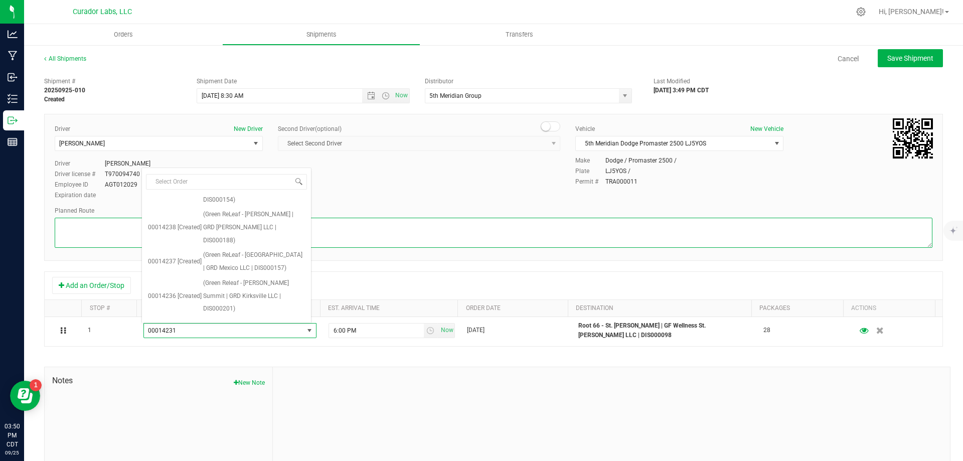
click at [371, 231] on textarea at bounding box center [494, 233] width 878 height 30
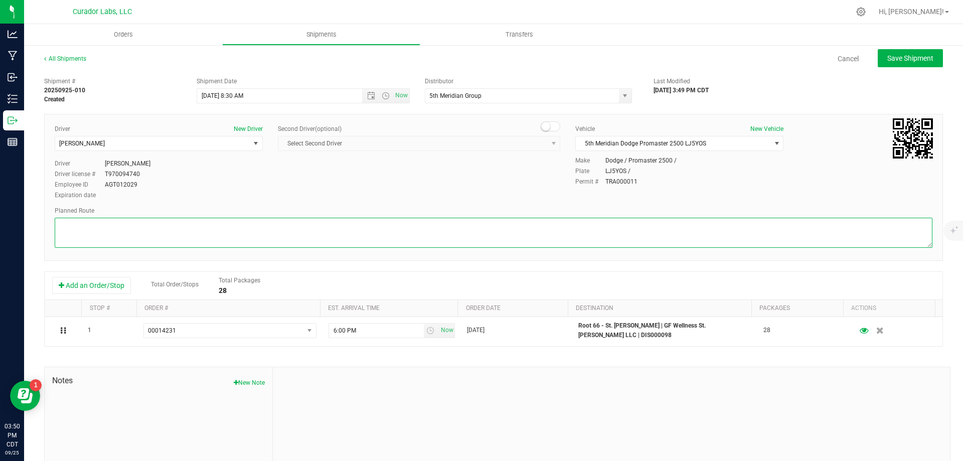
paste textarea ""Get on I-70 W from N Broadway 3 min (1.1 mi) Continue on I-70 W. Take I-170 N …"
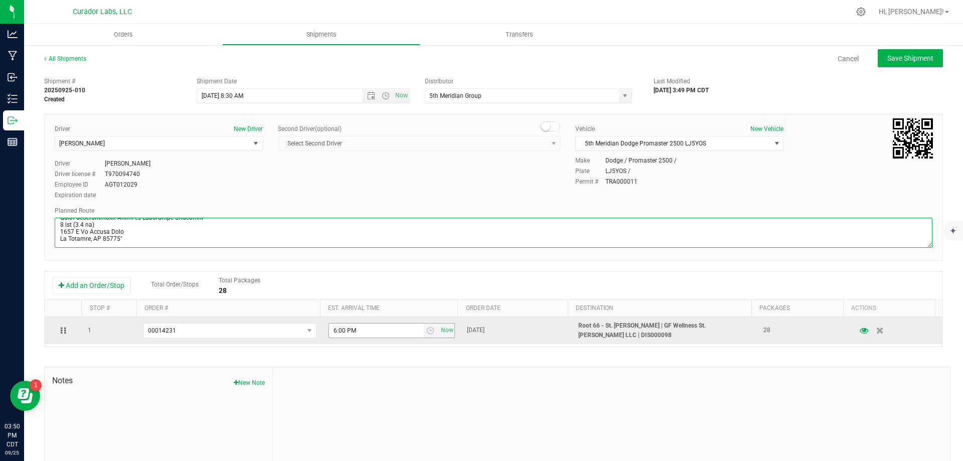
type textarea ""Get on I-70 W from N Broadway 3 min (1.1 mi) Continue on I-70 W. Take I-170 N …"
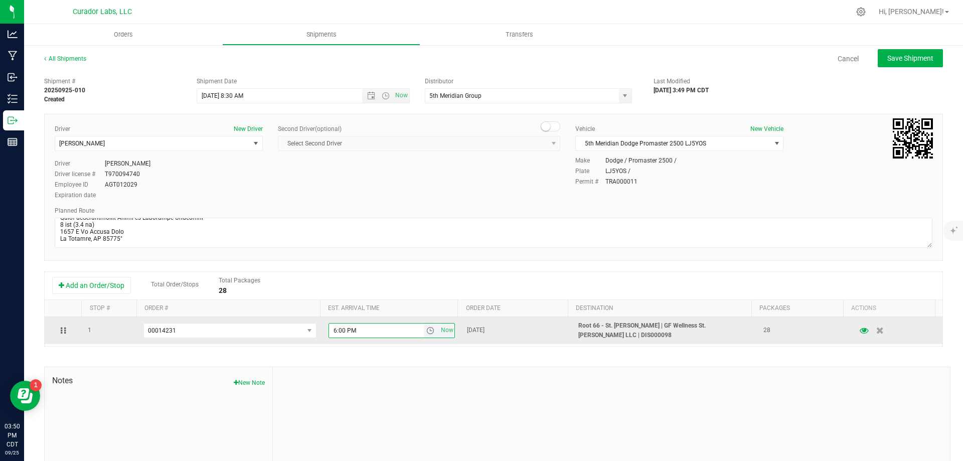
click at [383, 330] on input "6:00 PM" at bounding box center [376, 331] width 95 height 14
type input "11:45 AM"
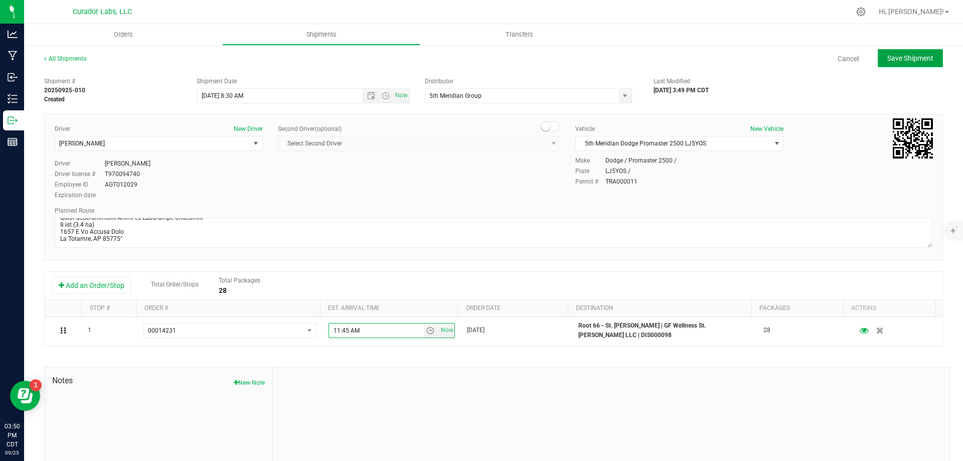
click at [900, 55] on span "Save Shipment" at bounding box center [911, 58] width 46 height 8
type input "9/26/2025 1:30 PM"
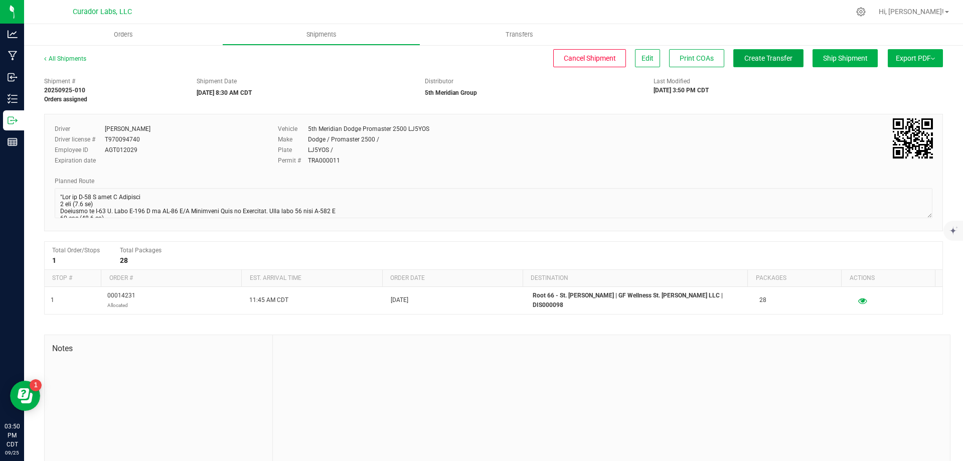
click at [774, 57] on span "Create Transfer" at bounding box center [769, 58] width 48 height 8
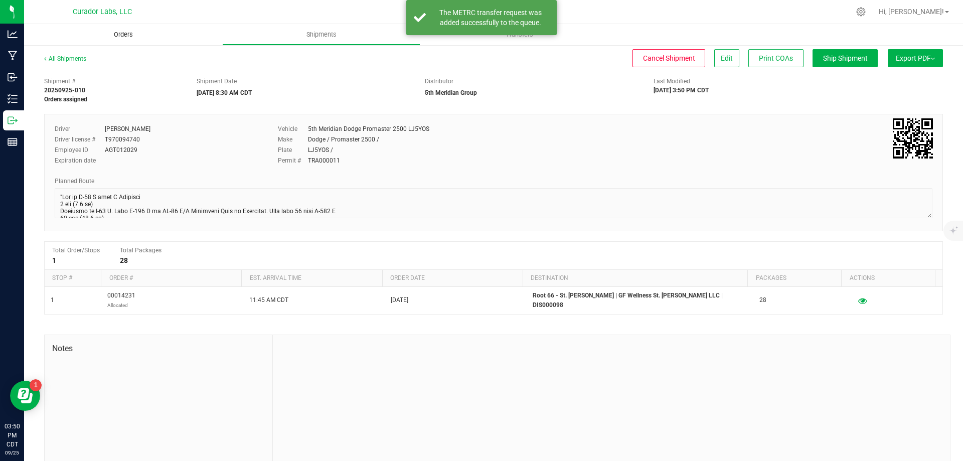
click at [122, 36] on span "Orders" at bounding box center [123, 34] width 46 height 9
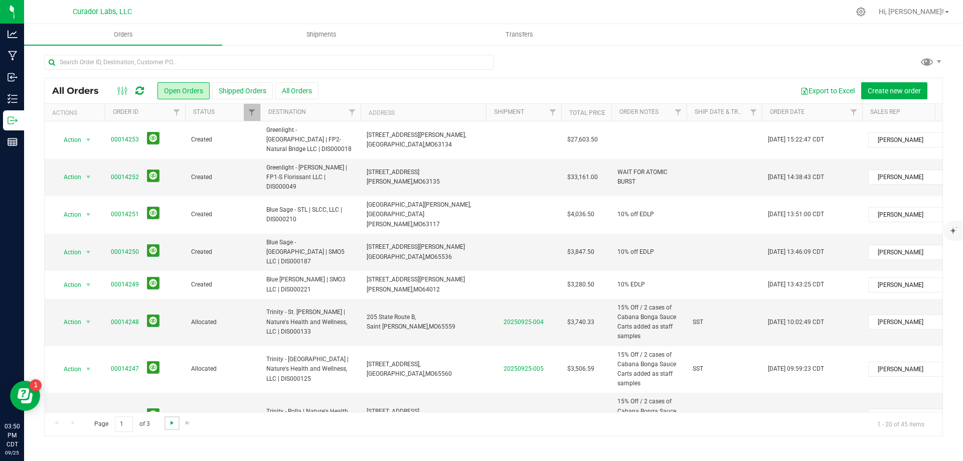
click at [171, 422] on span "Go to the next page" at bounding box center [172, 423] width 8 height 8
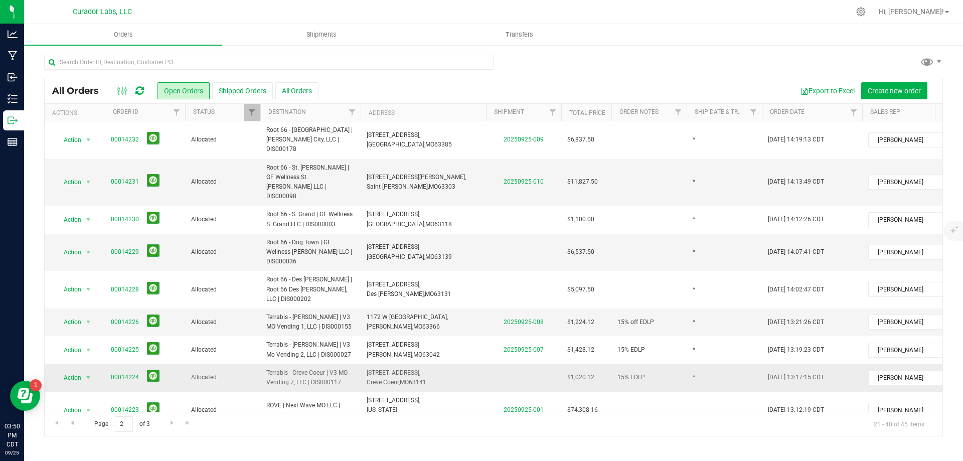
click at [305, 368] on span "Terrabis - Creve Coeur | V3 MO Vending 7, LLC | DIS000117" at bounding box center [310, 377] width 88 height 19
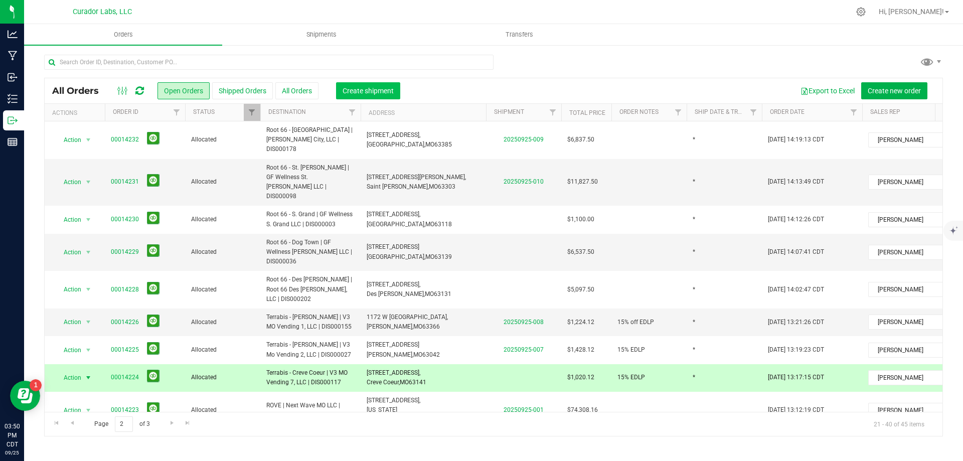
click at [372, 88] on span "Create shipment" at bounding box center [368, 91] width 51 height 8
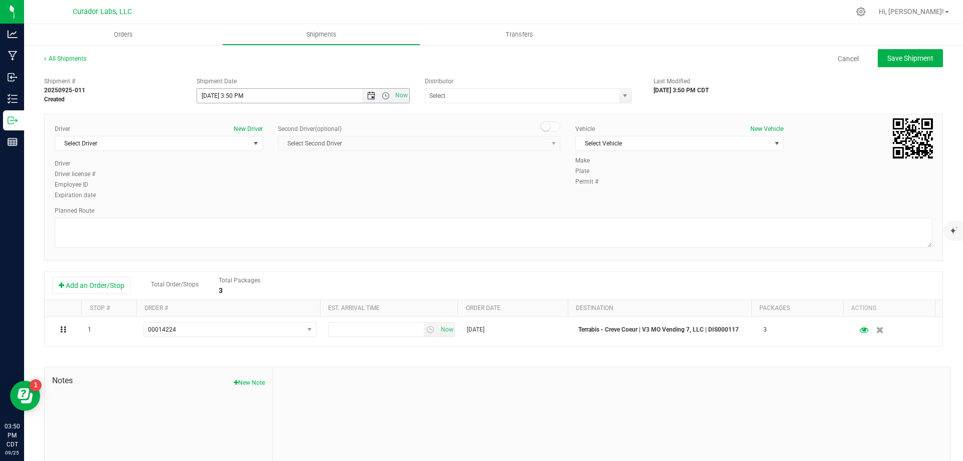
click at [367, 94] on span "Open the date view" at bounding box center [371, 96] width 8 height 8
click at [272, 198] on link "26" at bounding box center [277, 198] width 15 height 16
click at [382, 97] on span "Open the time view" at bounding box center [386, 96] width 8 height 8
click at [231, 180] on li "8:30 AM" at bounding box center [301, 180] width 210 height 13
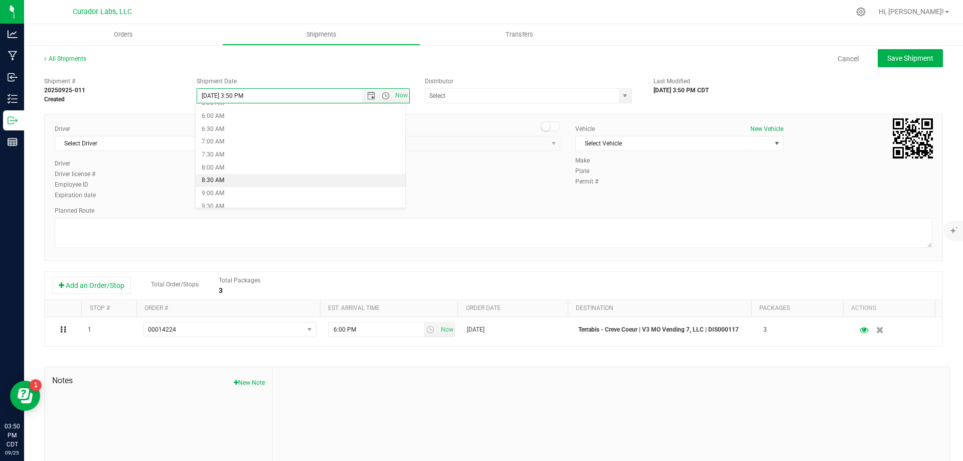
type input "9/26/2025 8:30 AM"
click at [530, 89] on input "text" at bounding box center [519, 96] width 188 height 14
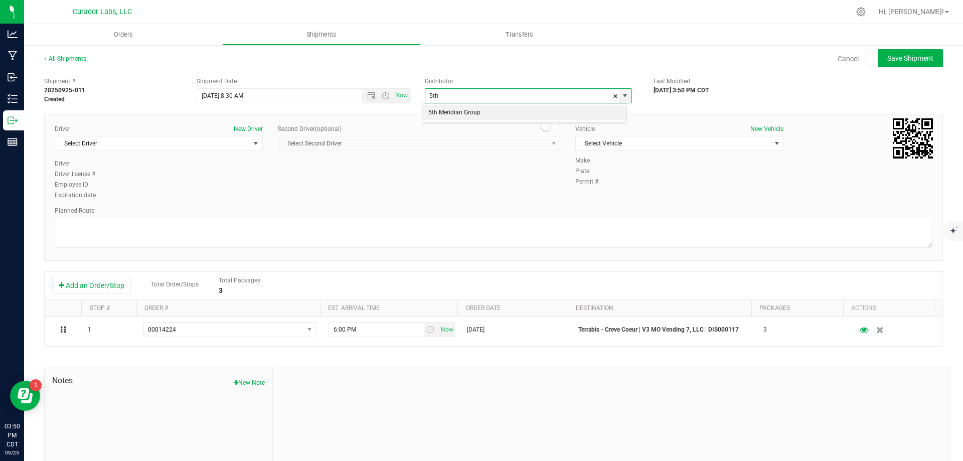
click at [507, 114] on li "5th Meridian Group" at bounding box center [524, 112] width 204 height 15
type input "5th Meridian Group"
click at [104, 151] on span "Select Driver" at bounding box center [159, 143] width 208 height 15
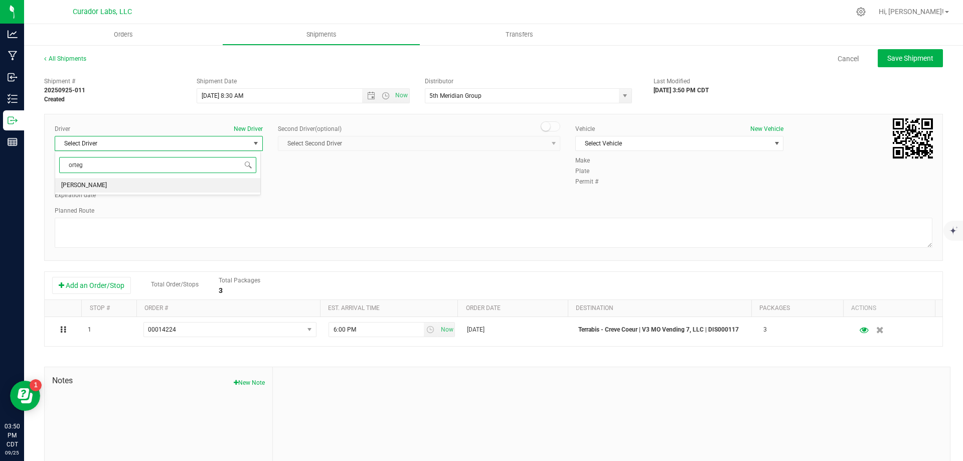
click at [175, 189] on li "John Ortega" at bounding box center [157, 185] width 205 height 15
type input "orteg"
click at [602, 145] on span "Select Vehicle" at bounding box center [673, 143] width 195 height 14
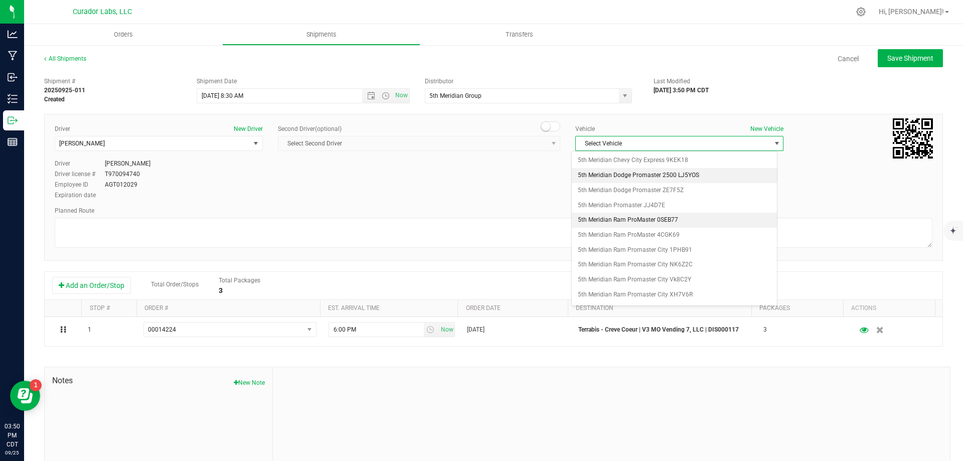
click at [639, 177] on li "5th Meridian Dodge Promaster 2500 LJ5YOS" at bounding box center [674, 175] width 205 height 15
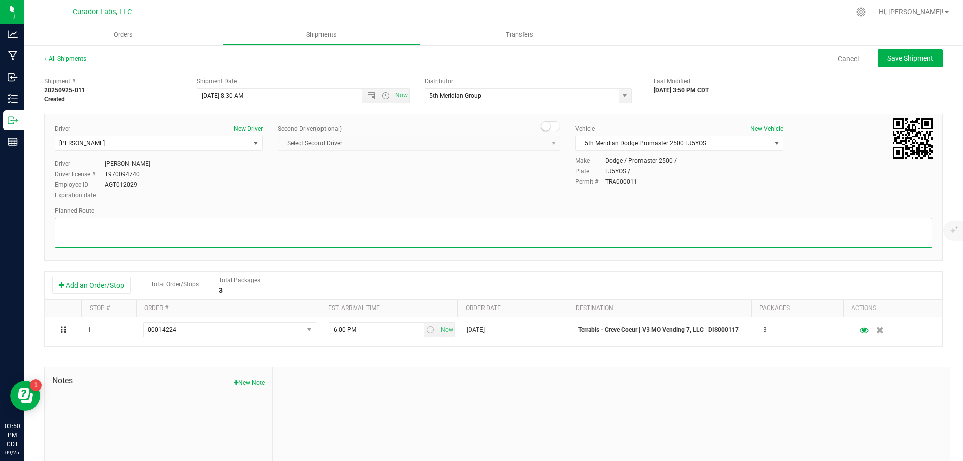
click at [560, 233] on textarea at bounding box center [494, 233] width 878 height 30
paste textarea """"""""Get on I-70 W from N Broadway 3 min (1.1 mi) Continue on I-70 W. Take I-…"
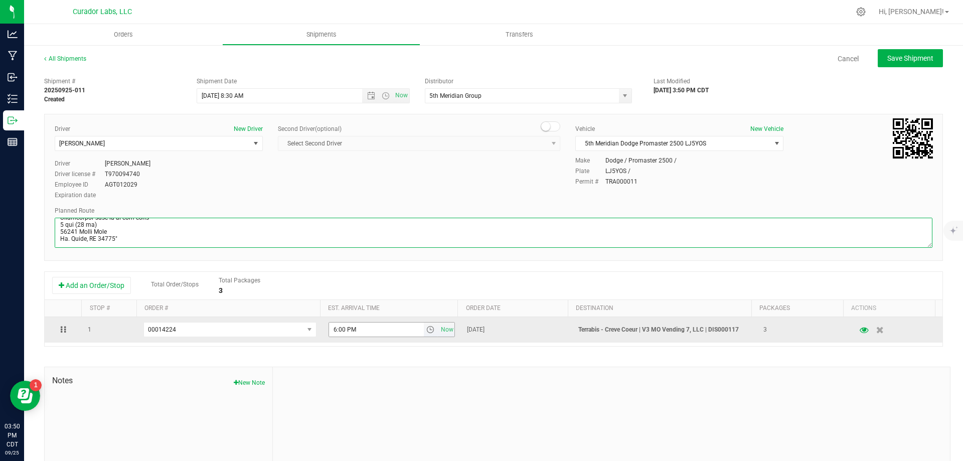
type textarea """"""""Get on I-70 W from N Broadway 3 min (1.1 mi) Continue on I-70 W. Take I-…"
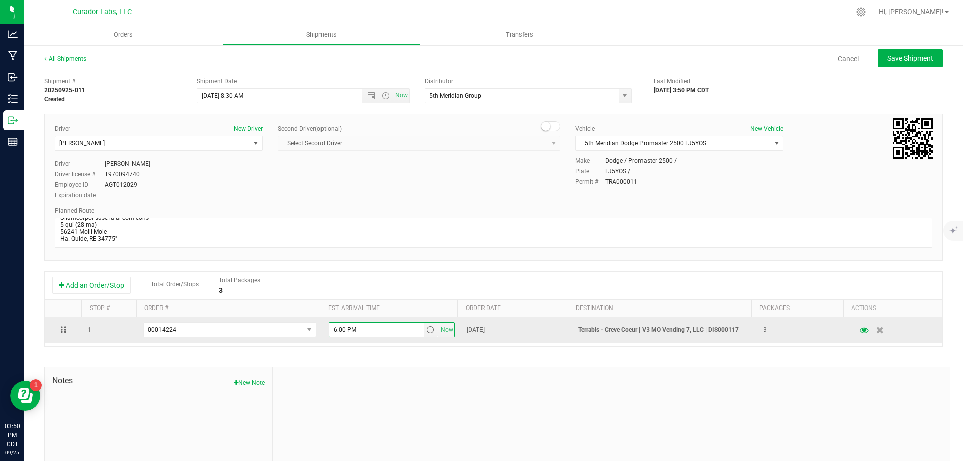
drag, startPoint x: 374, startPoint y: 328, endPoint x: 318, endPoint y: 342, distance: 57.9
click at [323, 342] on td "6:00 PM Now" at bounding box center [392, 330] width 139 height 26
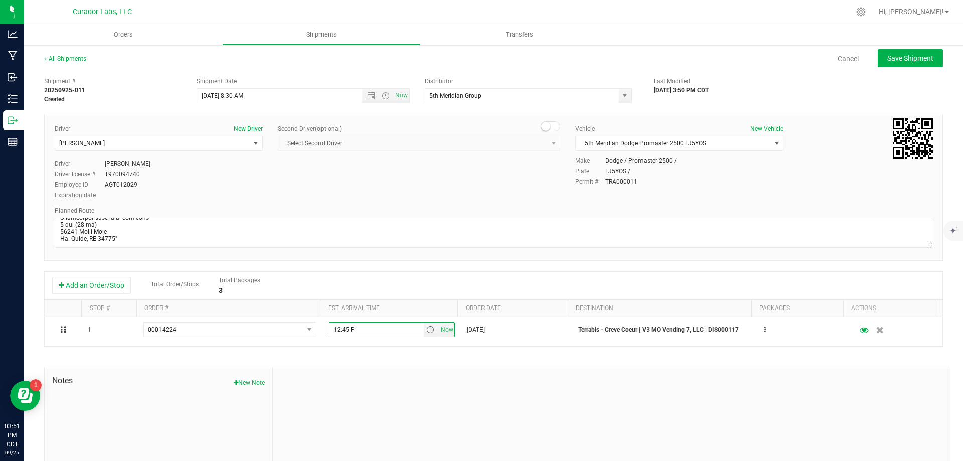
type input "12:45 PM"
click at [901, 59] on span "Save Shipment" at bounding box center [911, 58] width 46 height 8
type input "9/26/2025 1:30 PM"
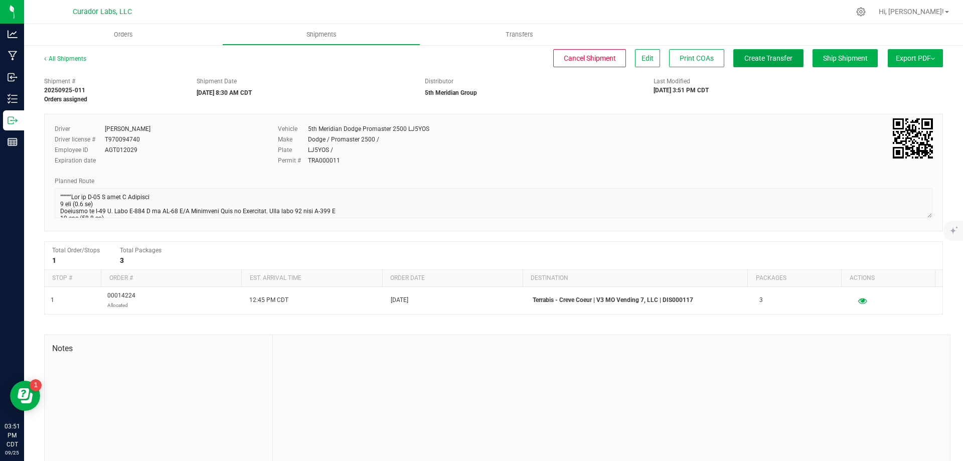
click at [745, 62] on span "Create Transfer" at bounding box center [769, 58] width 48 height 8
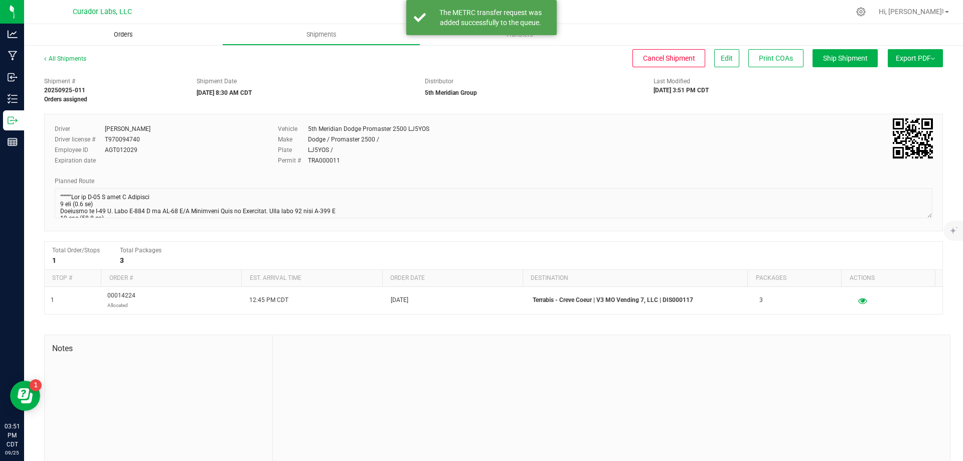
click at [124, 35] on span "Orders" at bounding box center [123, 34] width 46 height 9
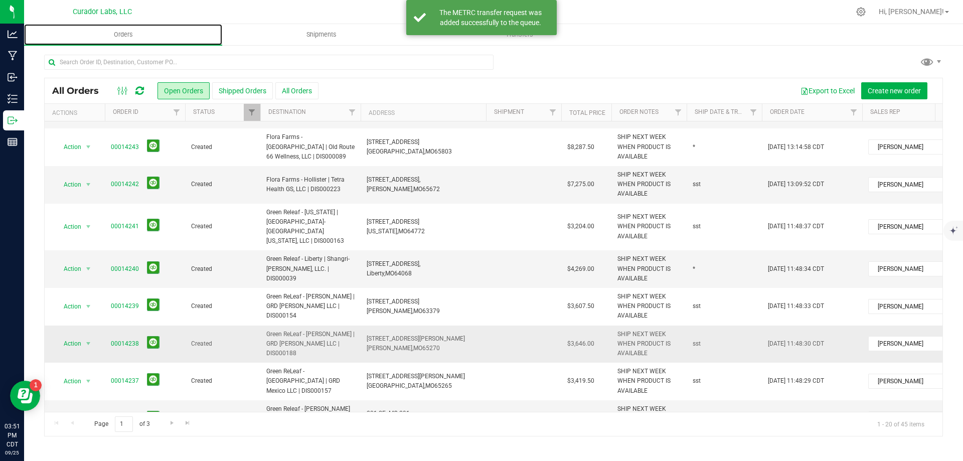
scroll to position [426, 0]
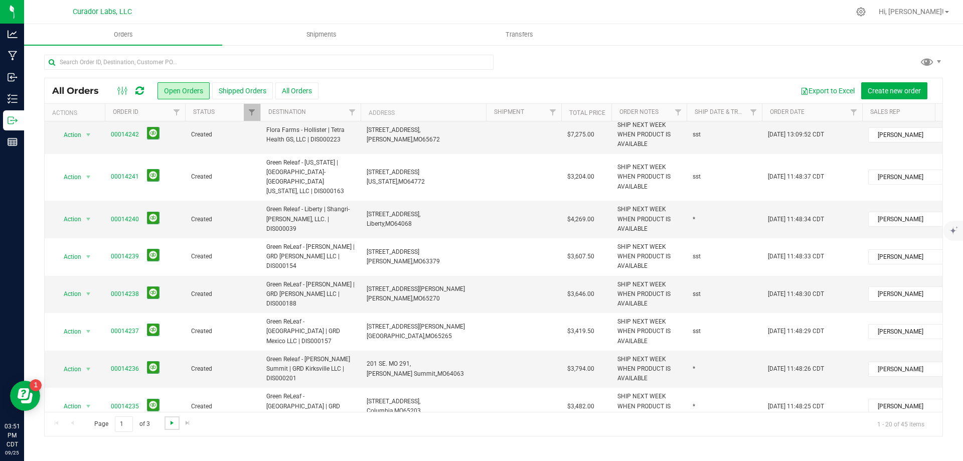
click at [171, 424] on span "Go to the next page" at bounding box center [172, 423] width 8 height 8
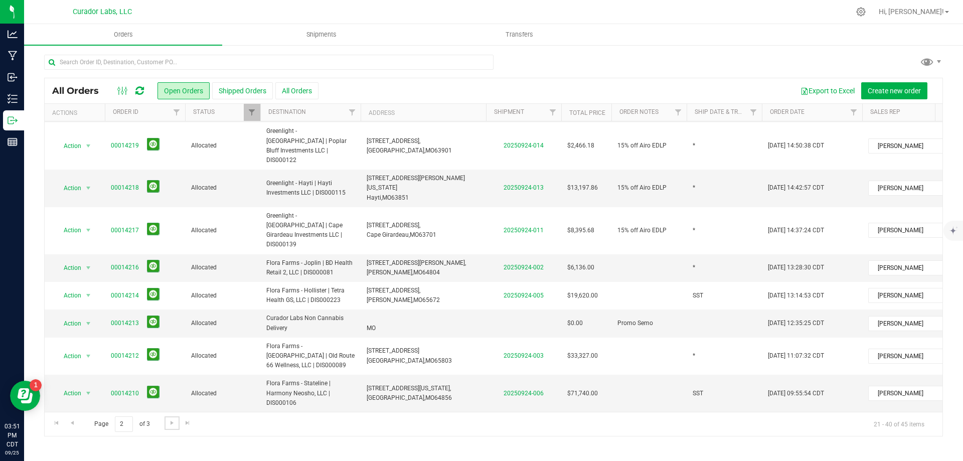
scroll to position [0, 0]
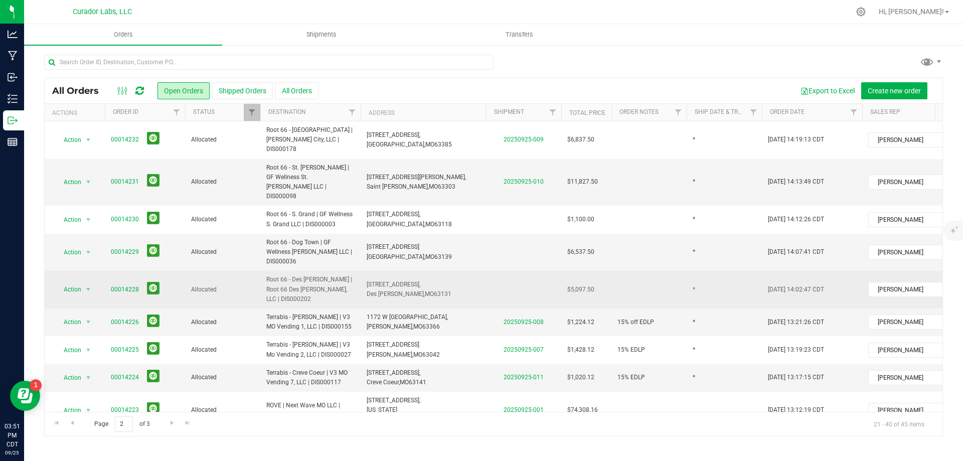
click at [311, 275] on span "Root 66 - Des Peres | Root 66 Des Peres, LLC | DIS000202" at bounding box center [310, 289] width 88 height 29
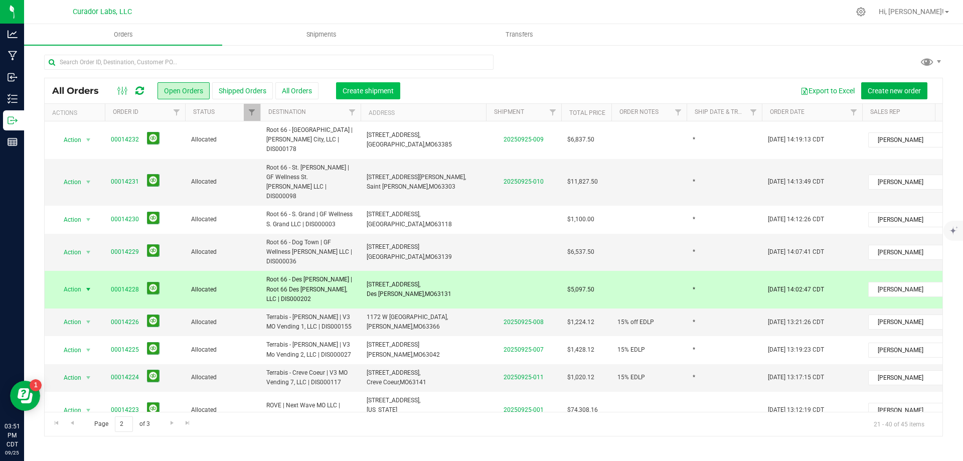
click at [384, 90] on span "Create shipment" at bounding box center [368, 91] width 51 height 8
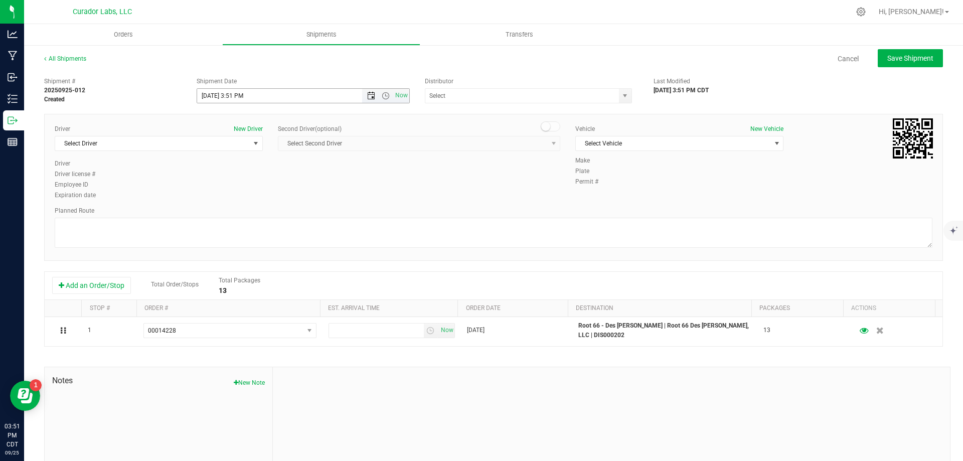
click at [367, 95] on span "Open the date view" at bounding box center [371, 96] width 8 height 8
click at [277, 197] on link "26" at bounding box center [277, 198] width 15 height 16
click at [383, 94] on span "Open the time view" at bounding box center [386, 96] width 8 height 8
click at [240, 181] on li "8:30 AM" at bounding box center [301, 180] width 210 height 13
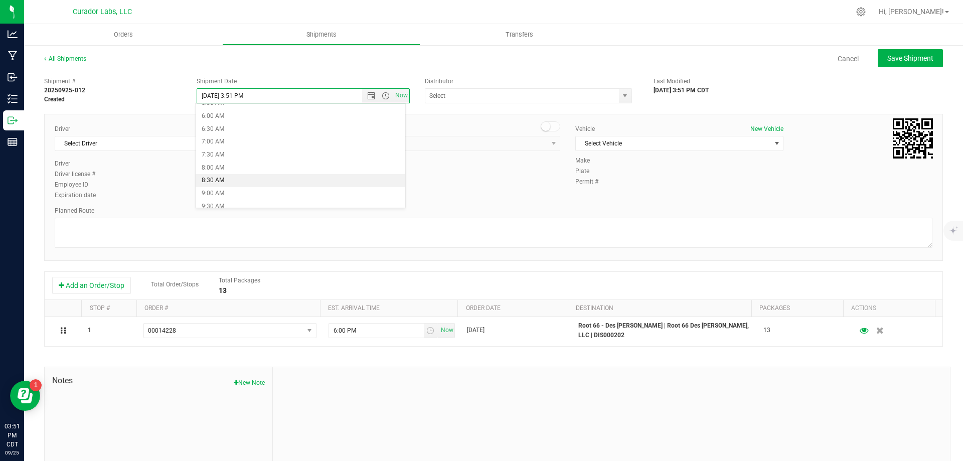
type input "9/26/2025 8:30 AM"
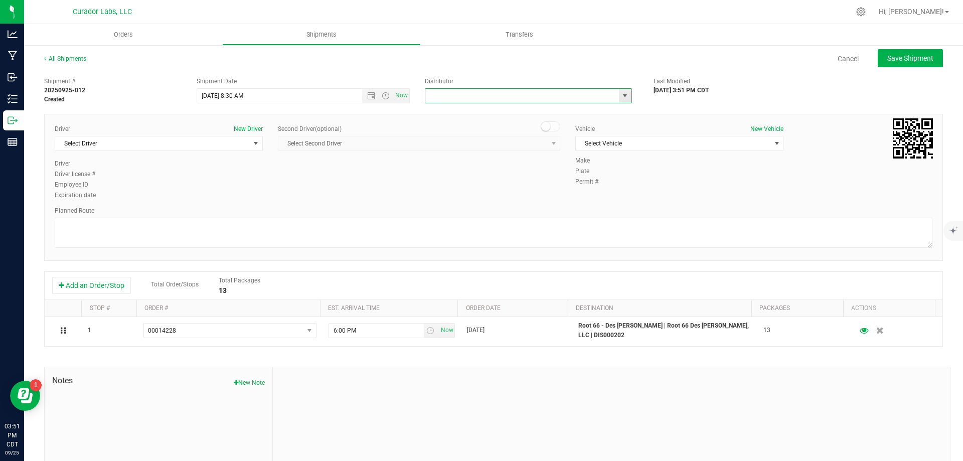
click at [552, 100] on input "text" at bounding box center [519, 96] width 188 height 14
click at [563, 110] on li "5th Meridian Group" at bounding box center [524, 112] width 204 height 15
type input "5th Meridian Group"
click at [190, 148] on span "Select Driver" at bounding box center [152, 143] width 195 height 14
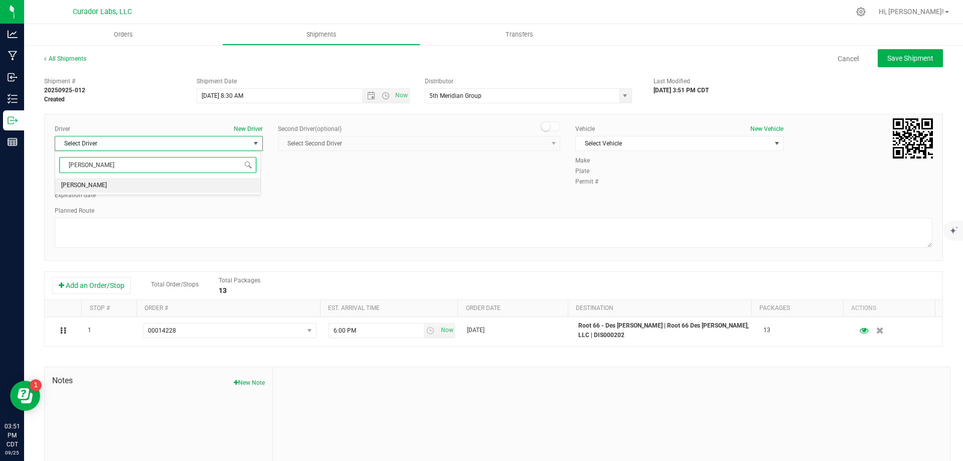
click at [186, 183] on li "John Ortega" at bounding box center [157, 185] width 205 height 15
type input "ortega"
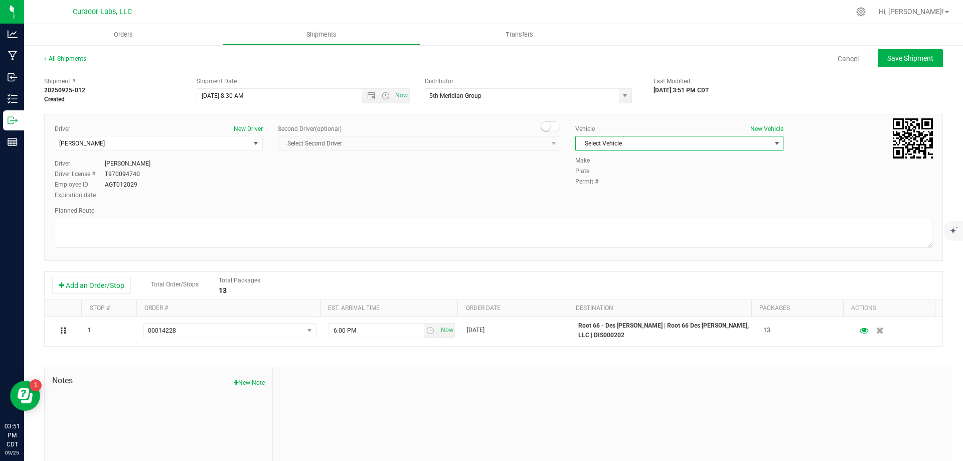
click at [661, 142] on span "Select Vehicle" at bounding box center [673, 143] width 195 height 14
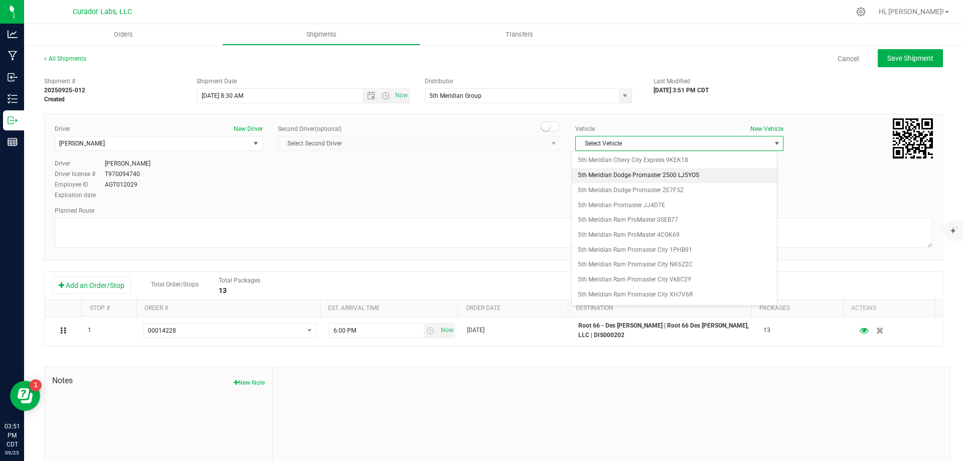
click at [697, 176] on li "5th Meridian Dodge Promaster 2500 LJ5YOS" at bounding box center [674, 175] width 205 height 15
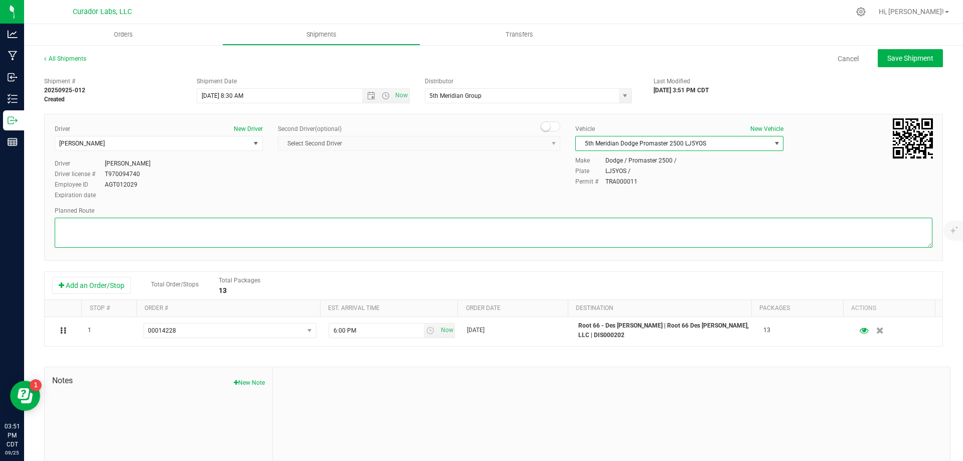
click at [543, 237] on textarea at bounding box center [494, 233] width 878 height 30
paste textarea """"""""""""""""Get on I-70 W from N Broadway 3 min (1.1 mi) Continue on I-70 W.…"
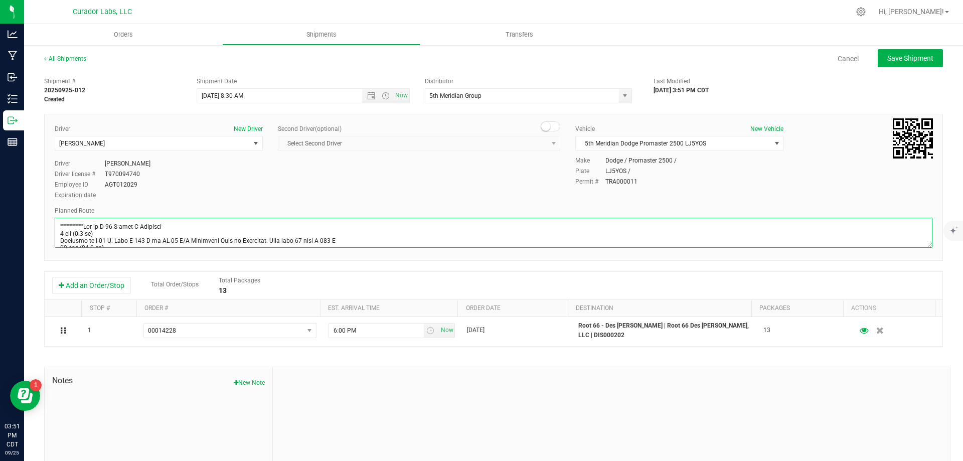
scroll to position [461, 0]
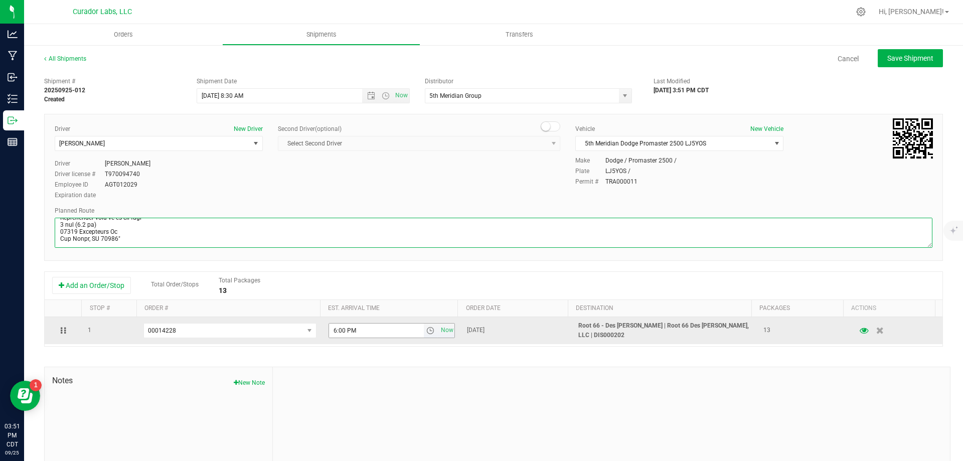
type textarea """"""""""""""""Get on I-70 W from N Broadway 3 min (1.1 mi) Continue on I-70 W.…"
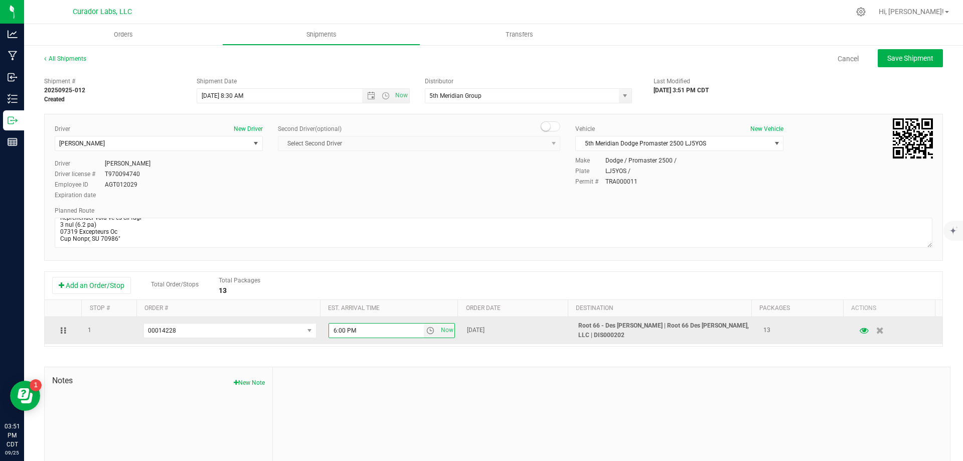
drag, startPoint x: 362, startPoint y: 329, endPoint x: 313, endPoint y: 336, distance: 50.2
click at [313, 336] on tr "1 00014228 00014253 00014252 00014251 00014250 00014249 00014245 00014244 00014…" at bounding box center [494, 330] width 898 height 27
type input "1:15 PM"
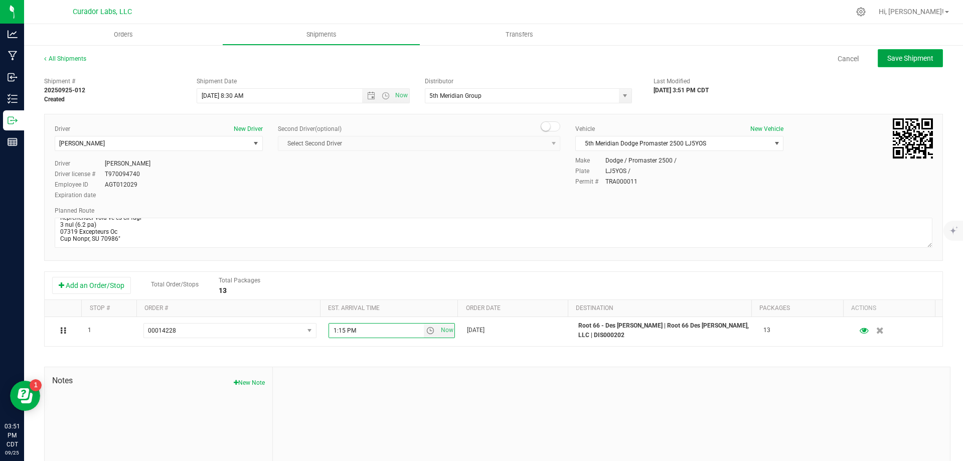
click at [903, 58] on span "Save Shipment" at bounding box center [911, 58] width 46 height 8
type input "9/26/2025 1:30 PM"
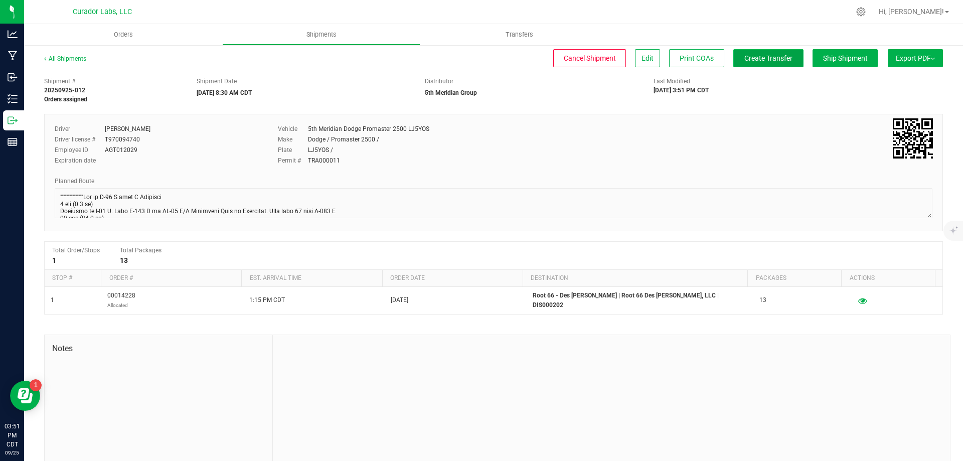
click at [747, 55] on span "Create Transfer" at bounding box center [769, 58] width 48 height 8
click at [130, 33] on span "Orders" at bounding box center [123, 34] width 46 height 9
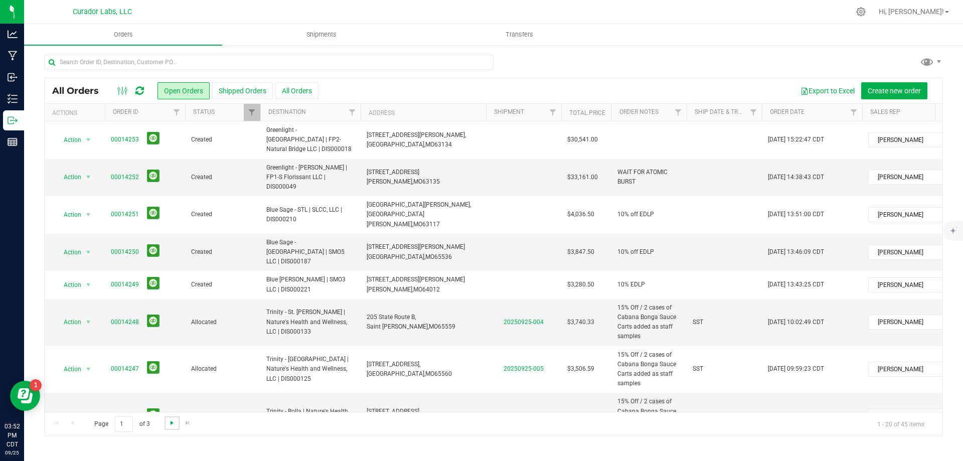
click at [171, 426] on span "Go to the next page" at bounding box center [172, 423] width 8 height 8
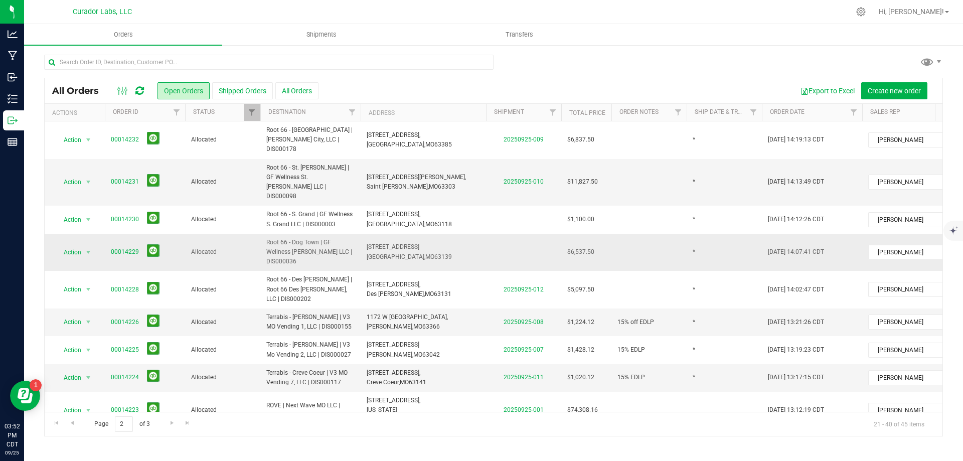
click at [333, 240] on span "Root 66 - Dog Town | GF Wellness Franz Park LLC | DIS000036" at bounding box center [310, 252] width 88 height 29
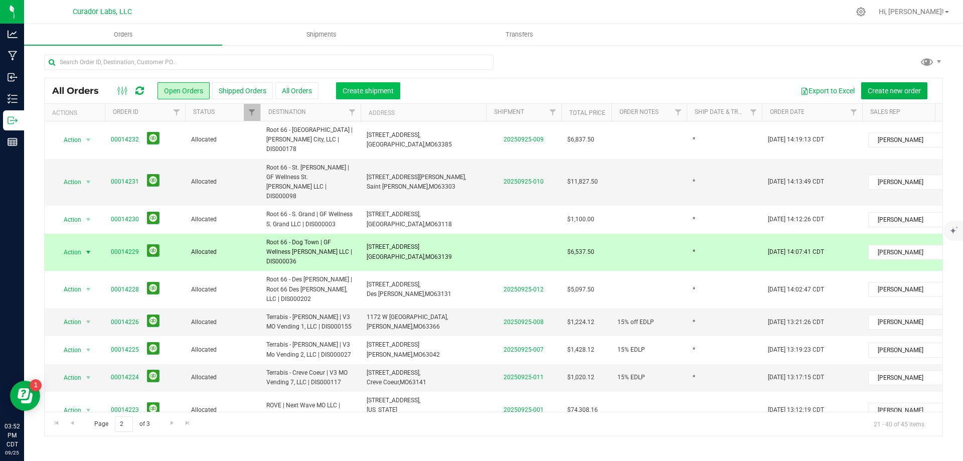
click at [382, 92] on span "Create shipment" at bounding box center [368, 91] width 51 height 8
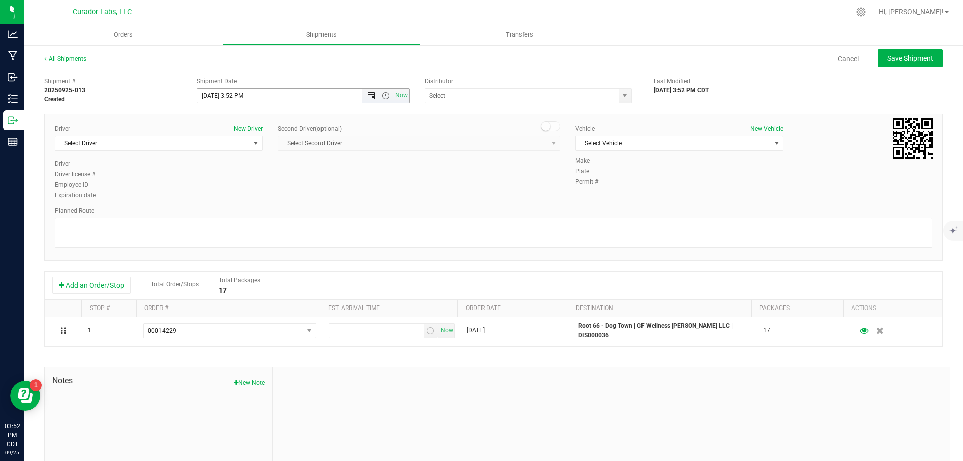
click at [367, 92] on span "Open the date view" at bounding box center [371, 96] width 8 height 8
click at [275, 198] on link "26" at bounding box center [277, 198] width 15 height 16
click at [383, 93] on span "Open the time view" at bounding box center [386, 96] width 8 height 8
click at [255, 130] on li "8:30 AM" at bounding box center [301, 130] width 210 height 13
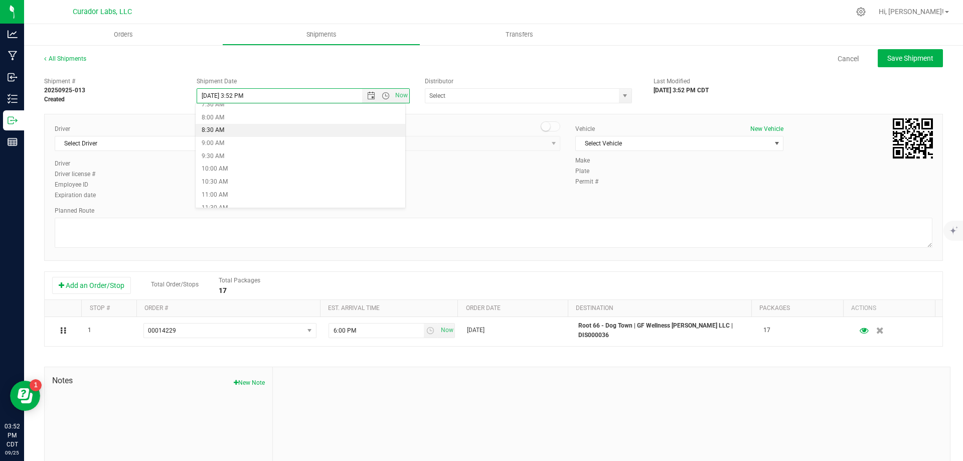
type input "9/26/2025 8:30 AM"
click at [454, 96] on input "text" at bounding box center [519, 96] width 188 height 14
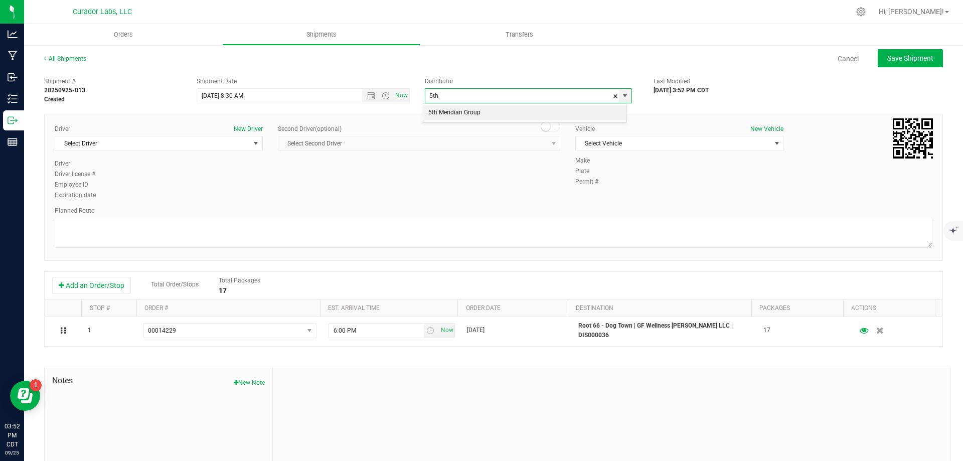
drag, startPoint x: 450, startPoint y: 111, endPoint x: 274, endPoint y: 151, distance: 179.9
click at [450, 111] on li "5th Meridian Group" at bounding box center [524, 112] width 204 height 15
type input "5th Meridian Group"
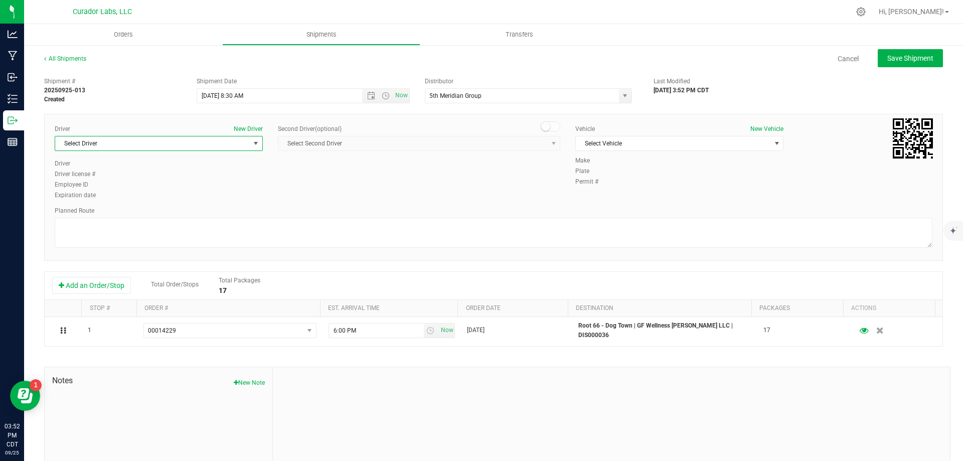
click at [138, 143] on span "Select Driver" at bounding box center [152, 143] width 195 height 14
click at [162, 187] on li "John Ortega" at bounding box center [157, 185] width 205 height 15
type input "ortega"
click at [596, 145] on span "Select Vehicle" at bounding box center [673, 143] width 195 height 14
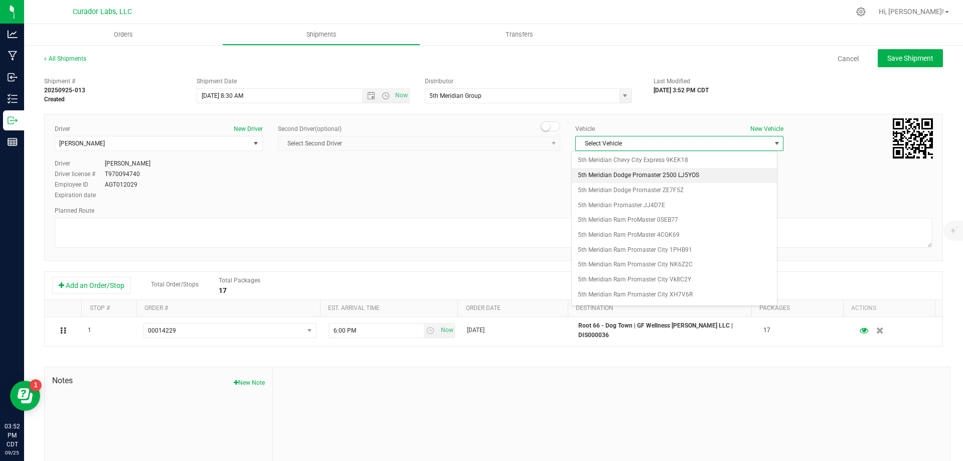
click at [671, 178] on li "5th Meridian Dodge Promaster 2500 LJ5YOS" at bounding box center [674, 175] width 205 height 15
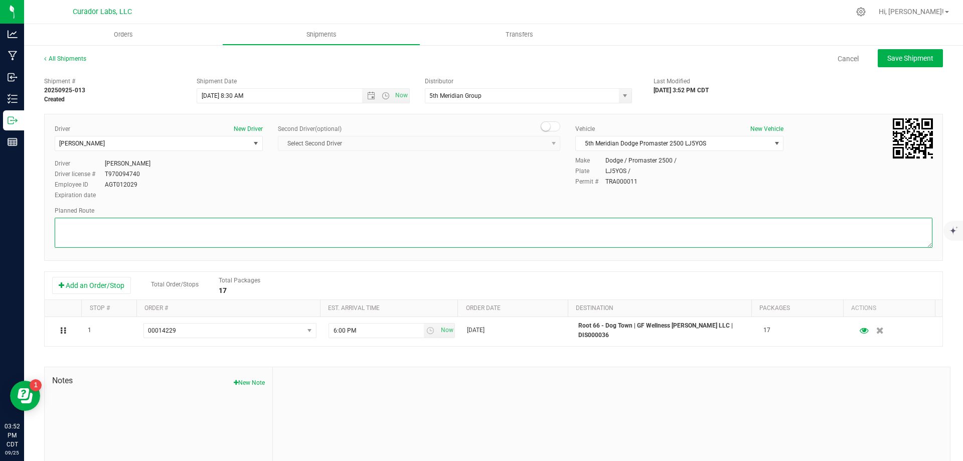
click at [509, 234] on textarea at bounding box center [494, 233] width 878 height 30
paste textarea """"""""""""""""""""""""""""""""Get on I-70 W from N Broadway 3 min (1.1 mi) Con…"
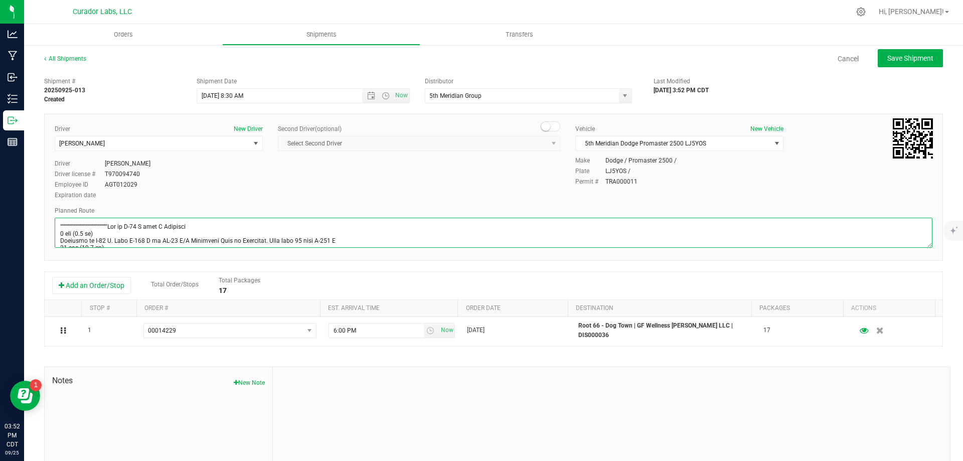
scroll to position [517, 0]
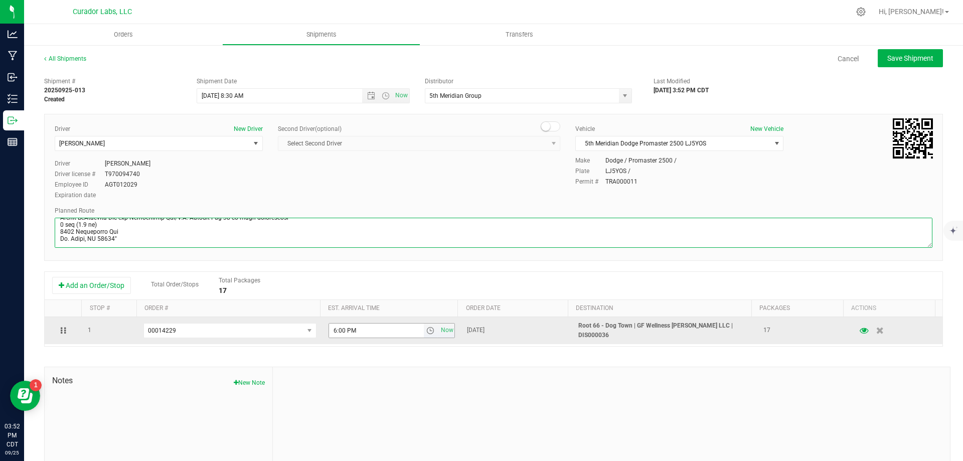
type textarea """"""""""""""""""""""""""""""""Get on I-70 W from N Broadway 3 min (1.1 mi) Con…"
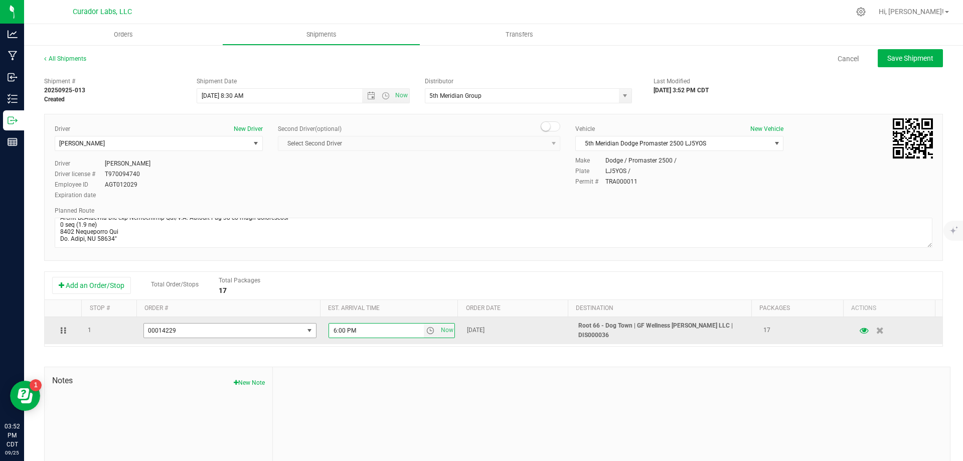
drag, startPoint x: 348, startPoint y: 335, endPoint x: 305, endPoint y: 337, distance: 42.7
click at [305, 337] on tr "1 00014229 00014253 00014252 00014251 00014250 00014249 00014245 00014244 00014…" at bounding box center [494, 330] width 898 height 27
type input "2:00 PM"
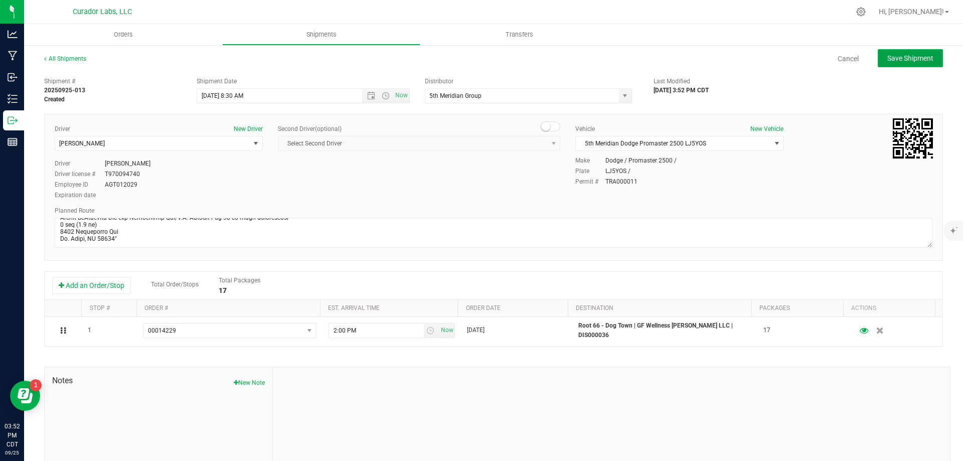
click at [901, 53] on button "Save Shipment" at bounding box center [910, 58] width 65 height 18
type input "9/26/2025 1:30 PM"
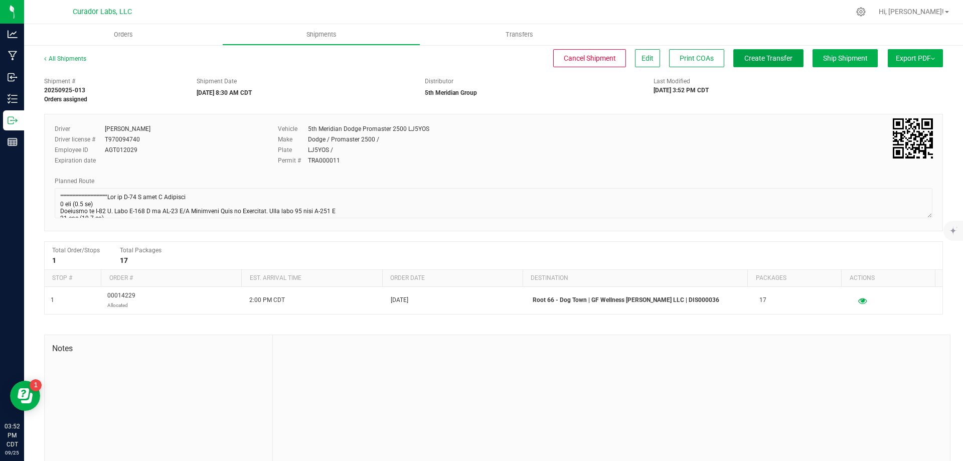
click at [760, 62] on span "Create Transfer" at bounding box center [769, 58] width 48 height 8
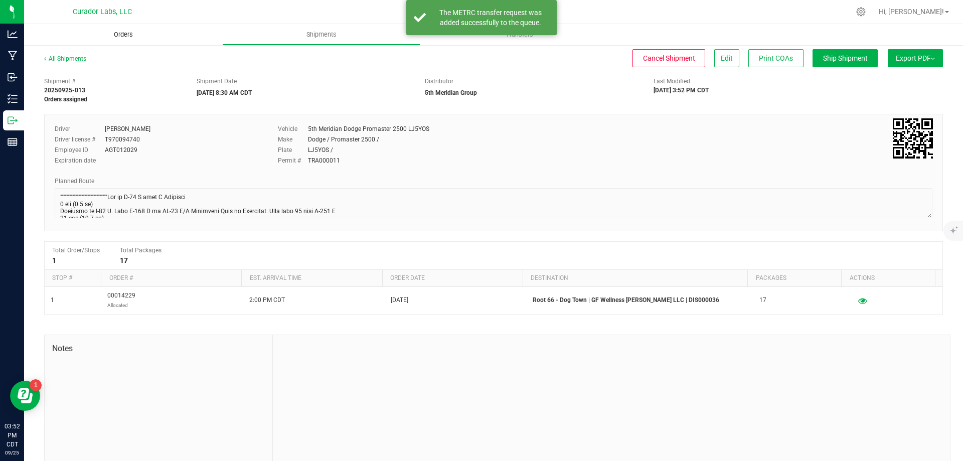
click at [125, 34] on span "Orders" at bounding box center [123, 34] width 46 height 9
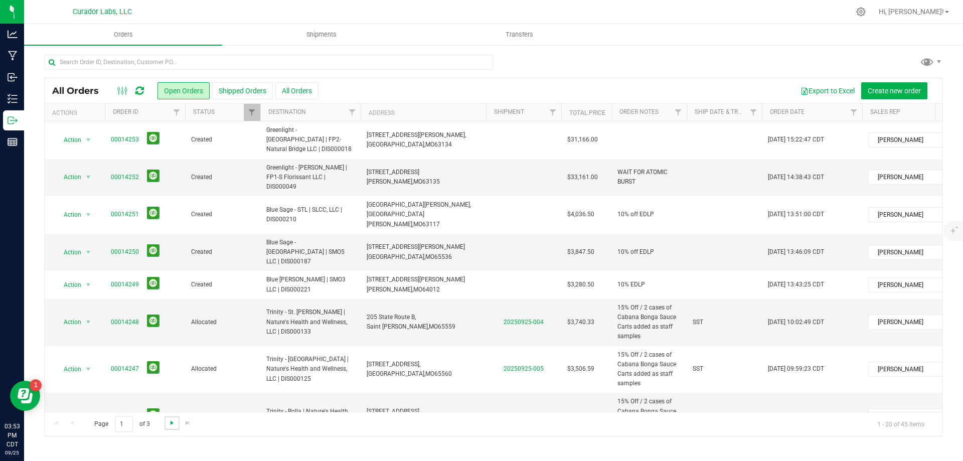
click at [169, 423] on span "Go to the next page" at bounding box center [172, 423] width 8 height 8
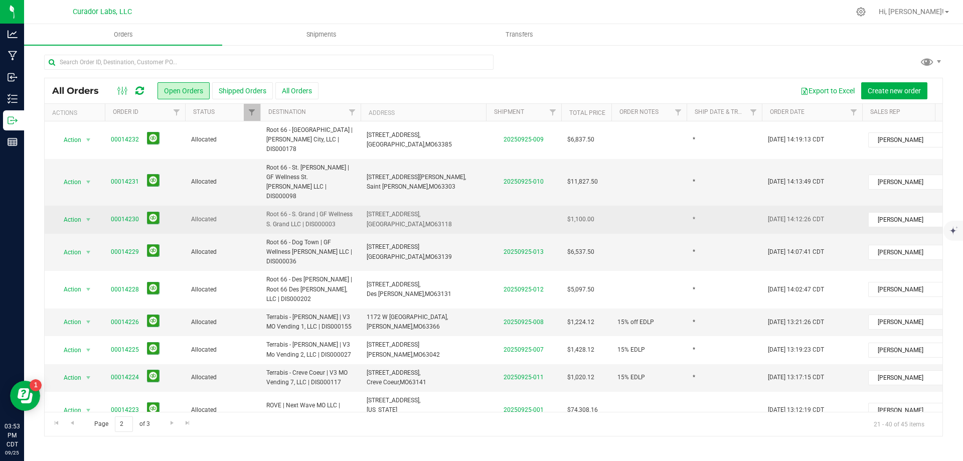
click at [538, 206] on td at bounding box center [523, 220] width 75 height 28
click at [529, 206] on td at bounding box center [523, 220] width 75 height 28
click at [344, 214] on td "Root 66 - S. Grand | GF Wellness S. Grand LLC | DIS000003" at bounding box center [310, 220] width 100 height 28
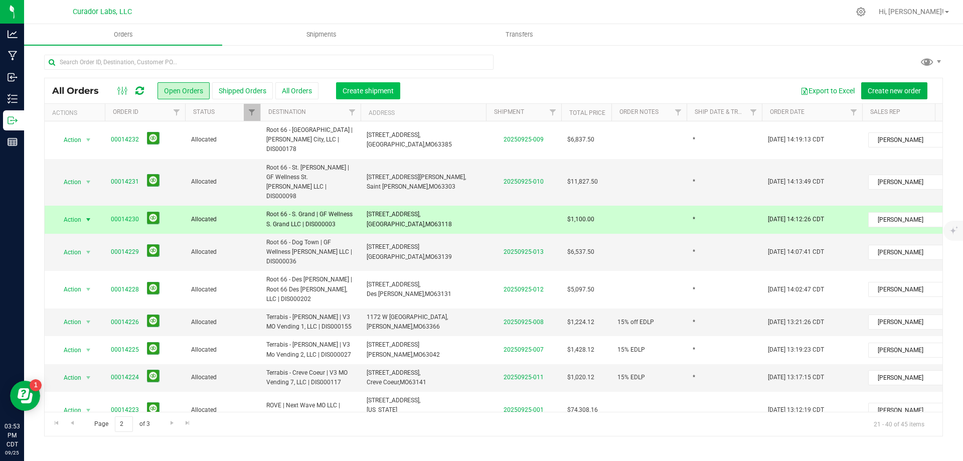
click at [364, 84] on button "Create shipment" at bounding box center [368, 90] width 64 height 17
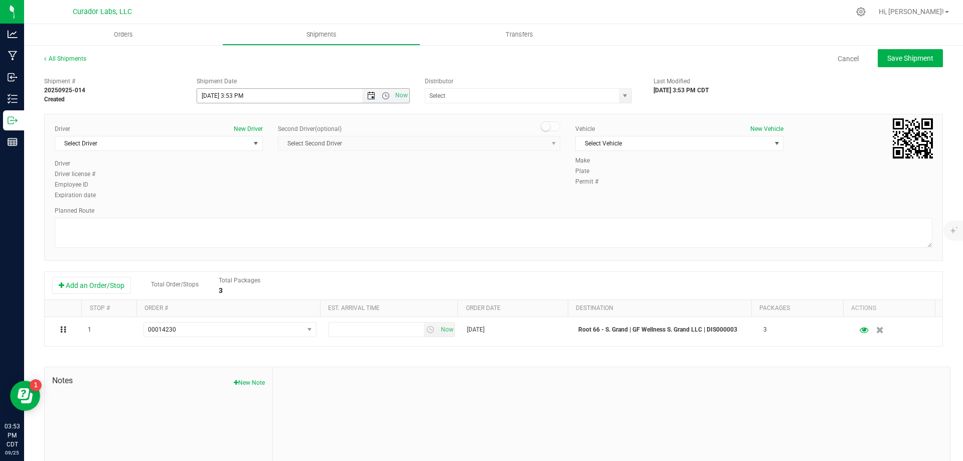
click at [369, 96] on span "Open the date view" at bounding box center [371, 96] width 8 height 8
click at [273, 197] on link "26" at bounding box center [277, 198] width 15 height 16
click at [382, 95] on span "Open the time view" at bounding box center [386, 96] width 8 height 8
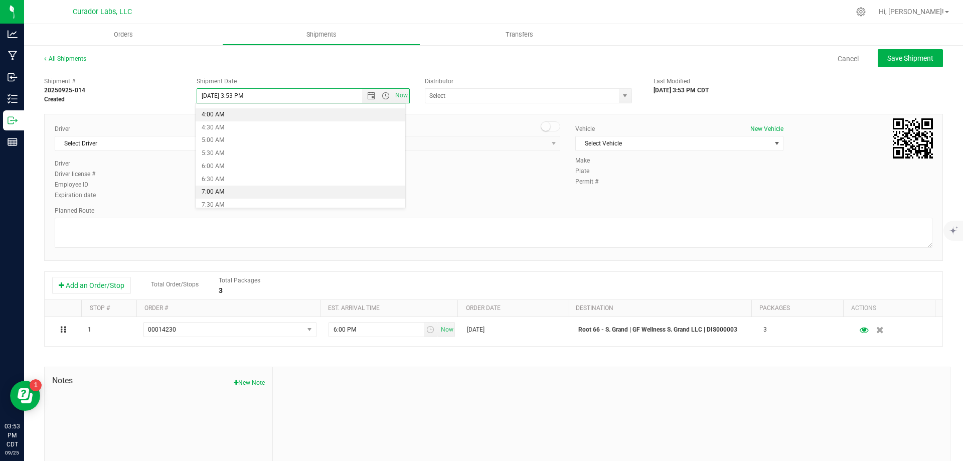
scroll to position [151, 0]
click at [227, 181] on li "8:30 AM" at bounding box center [301, 180] width 210 height 13
type input "9/26/2025 8:30 AM"
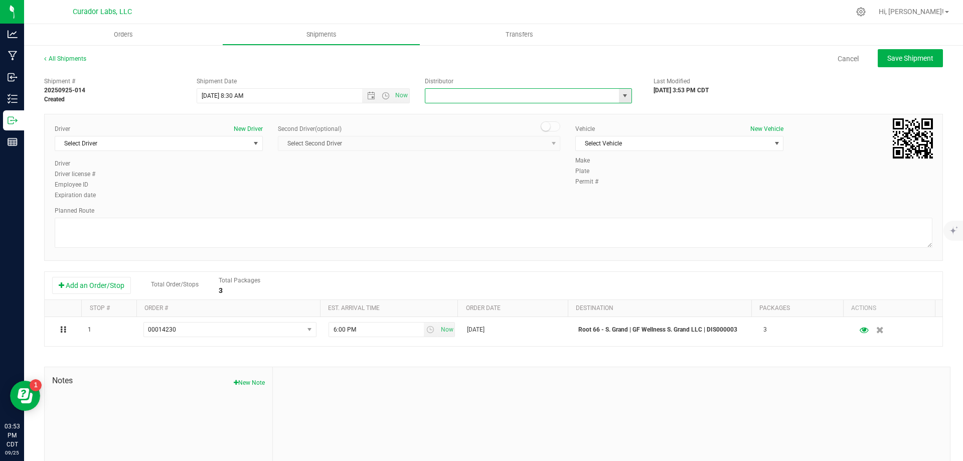
click at [482, 95] on input "text" at bounding box center [519, 96] width 188 height 14
click at [477, 115] on li "5th Meridian Group" at bounding box center [524, 112] width 204 height 15
type input "5th Meridian Group"
click at [150, 144] on span "Select Driver" at bounding box center [152, 143] width 195 height 14
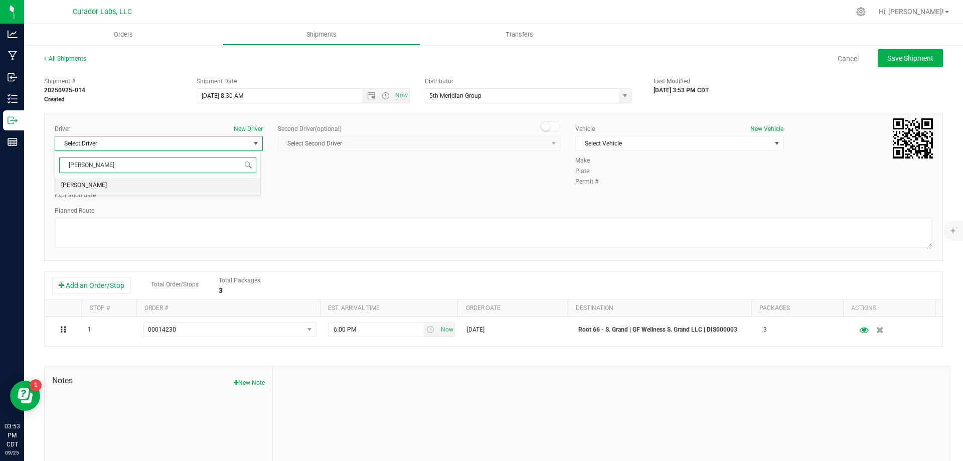
click at [154, 188] on li "John Ortega" at bounding box center [157, 185] width 205 height 15
type input "ortega"
click at [653, 144] on span "Select Vehicle" at bounding box center [673, 143] width 195 height 14
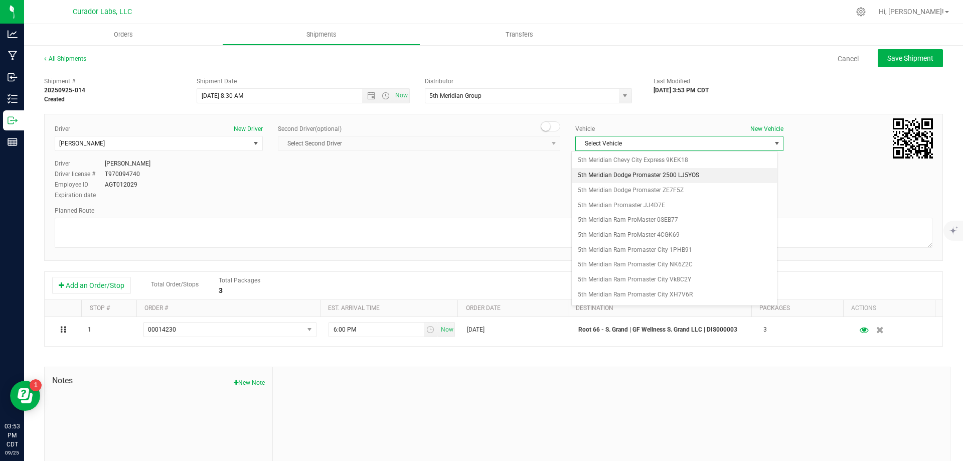
click at [664, 173] on li "5th Meridian Dodge Promaster 2500 LJ5YOS" at bounding box center [674, 175] width 205 height 15
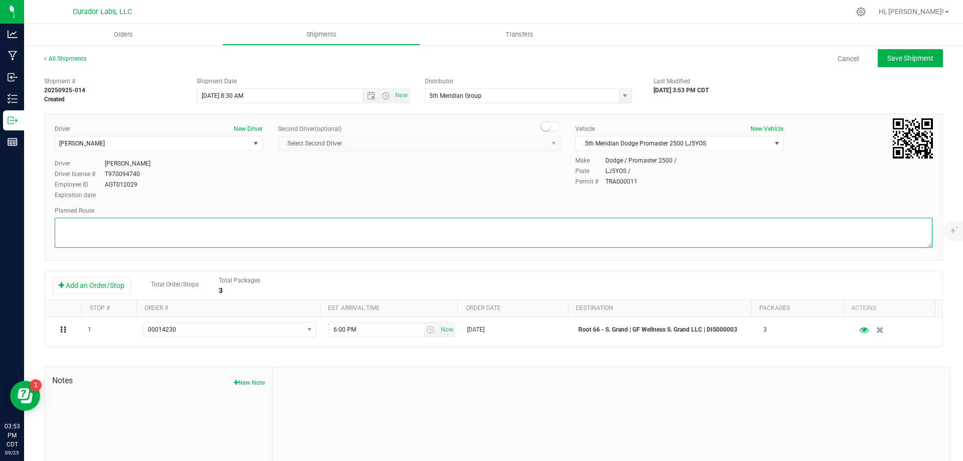
paste textarea """"""""""""""""""""""""""""""""""""""""""""""""""""""""""""""""Get on I-70 W fr…"
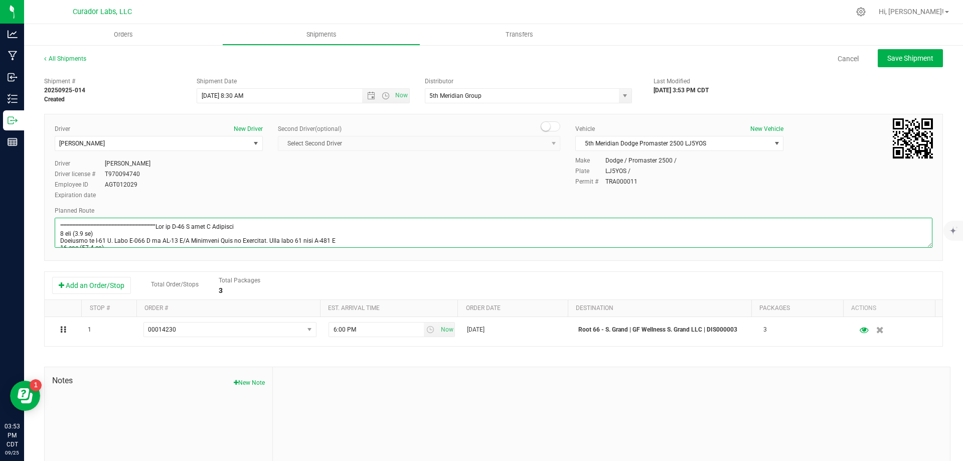
scroll to position [601, 0]
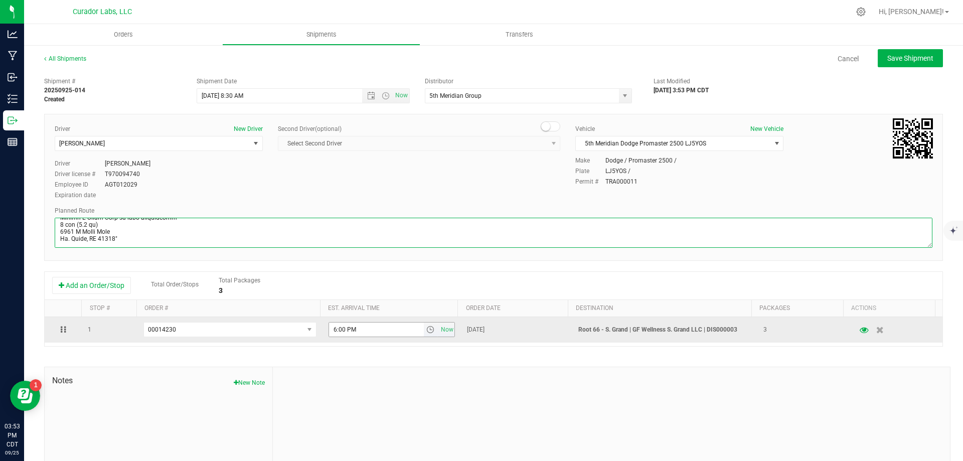
type textarea """"""""""""""""""""""""""""""""""""""""""""""""""""""""""""""""Get on I-70 W fr…"
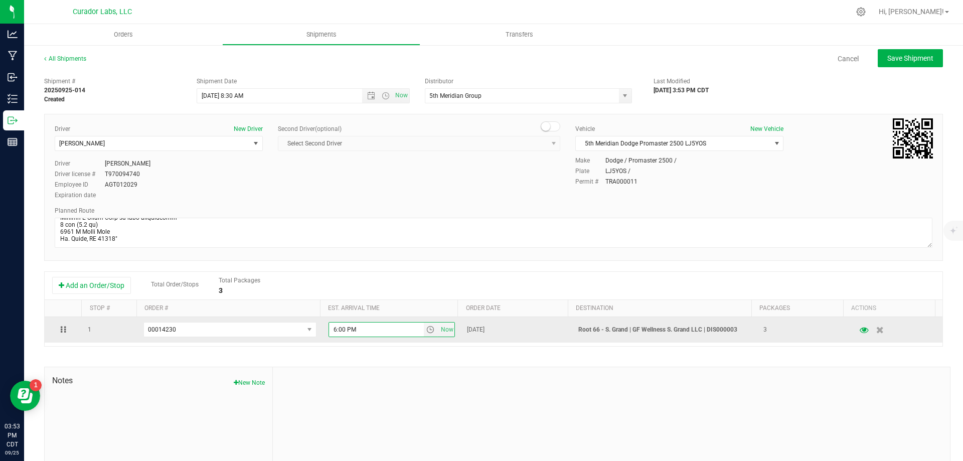
drag, startPoint x: 363, startPoint y: 329, endPoint x: 321, endPoint y: 330, distance: 42.1
click at [323, 330] on td "6:00 PM Now" at bounding box center [392, 330] width 139 height 26
type input "2:30 PM"
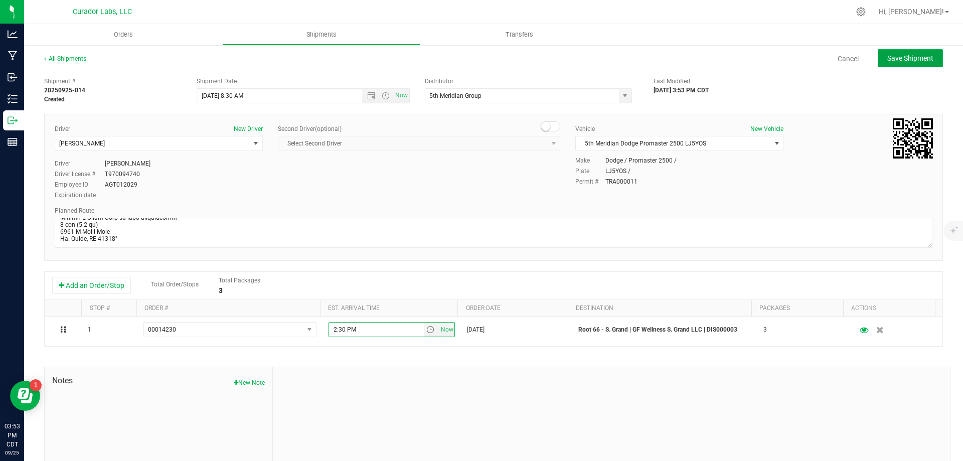
click at [895, 64] on button "Save Shipment" at bounding box center [910, 58] width 65 height 18
type input "9/26/2025 1:30 PM"
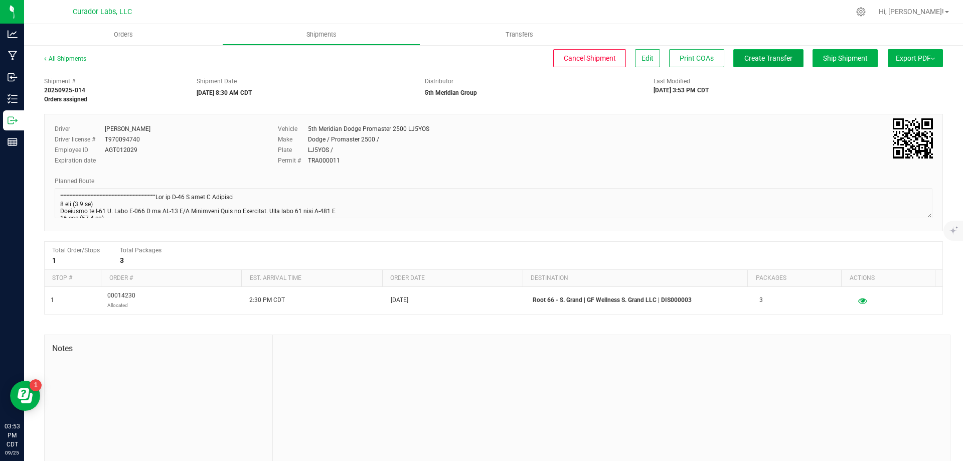
click at [779, 59] on span "Create Transfer" at bounding box center [769, 58] width 48 height 8
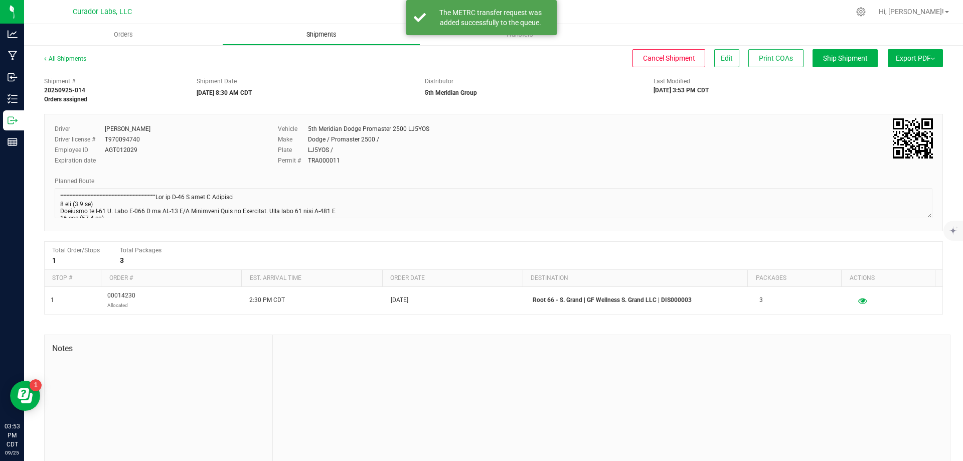
click at [310, 36] on span "Shipments" at bounding box center [321, 34] width 57 height 9
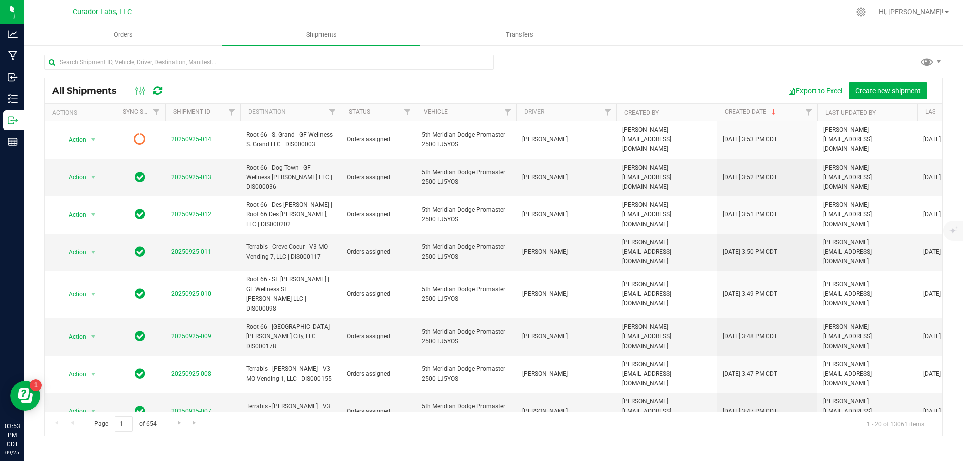
click at [159, 89] on icon at bounding box center [158, 91] width 9 height 10
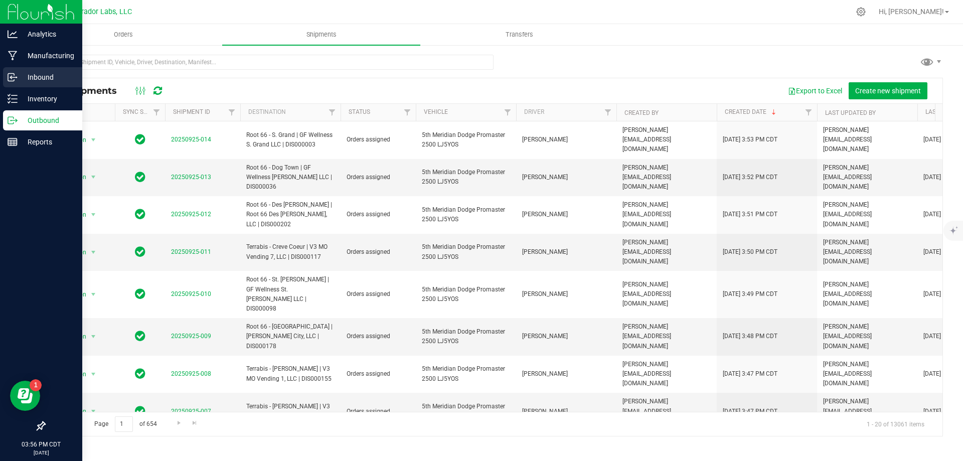
click at [39, 77] on p "Inbound" at bounding box center [48, 77] width 60 height 12
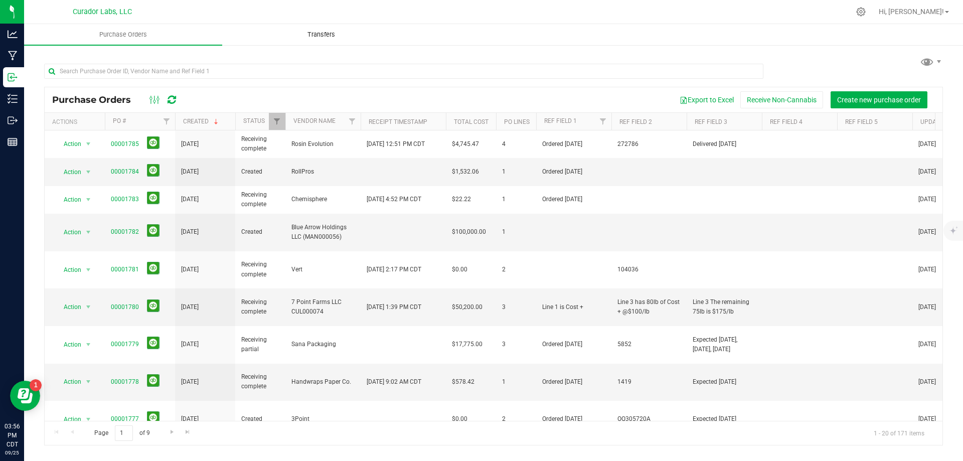
click at [307, 29] on uib-tab-heading "Transfers" at bounding box center [321, 35] width 197 height 20
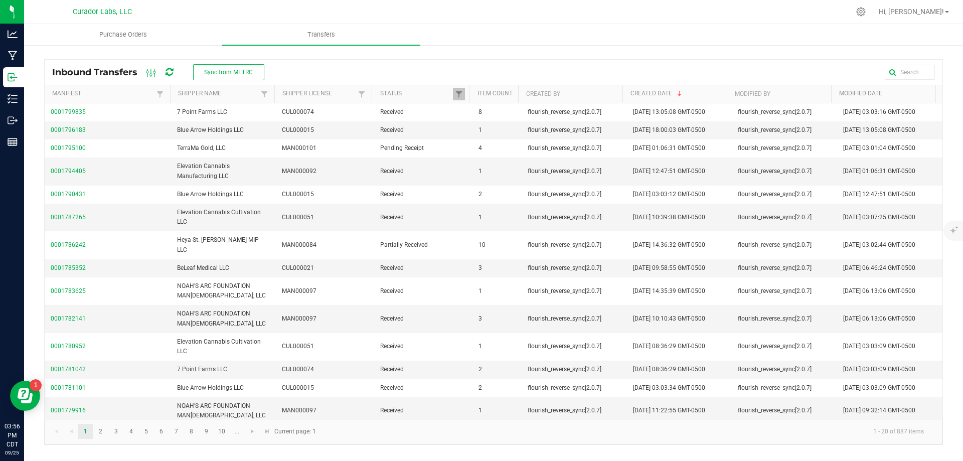
click at [169, 74] on icon at bounding box center [170, 72] width 8 height 9
click at [241, 76] on button "Sync from METRC" at bounding box center [228, 72] width 71 height 16
click at [224, 72] on span "Sync from METRC" at bounding box center [228, 72] width 49 height 7
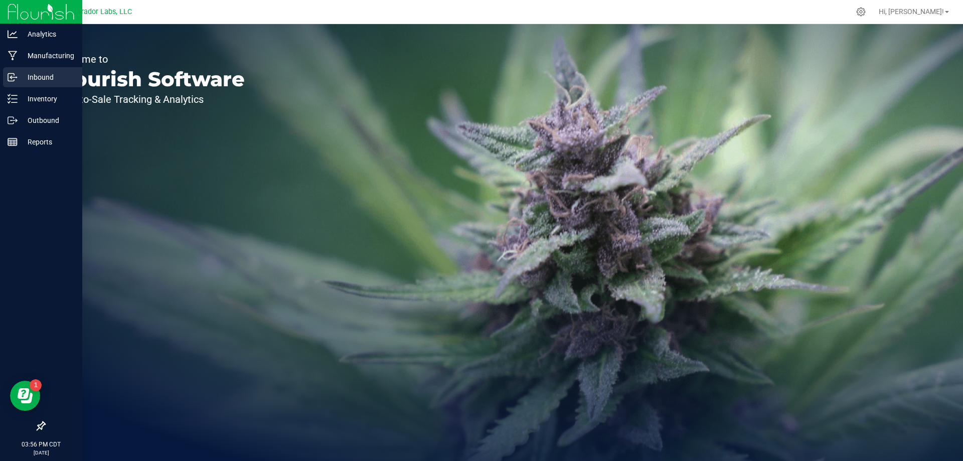
click at [46, 76] on p "Inbound" at bounding box center [48, 77] width 60 height 12
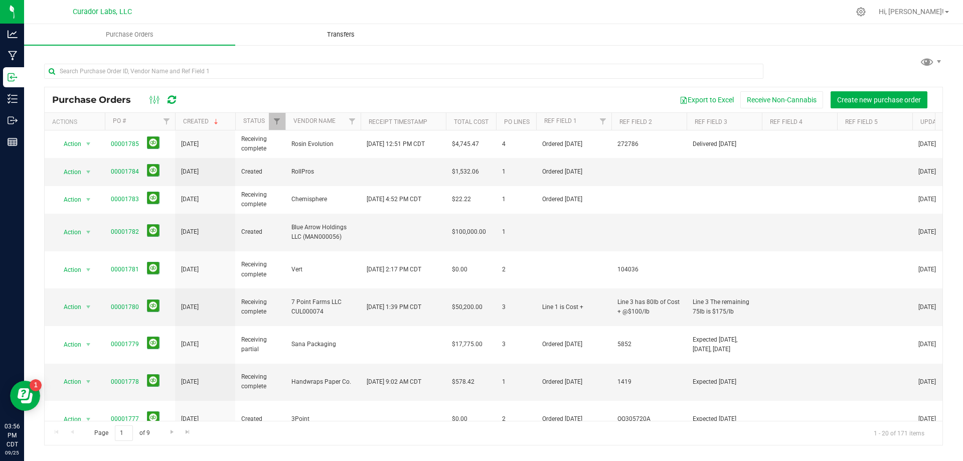
click at [342, 36] on span "Transfers" at bounding box center [341, 34] width 55 height 9
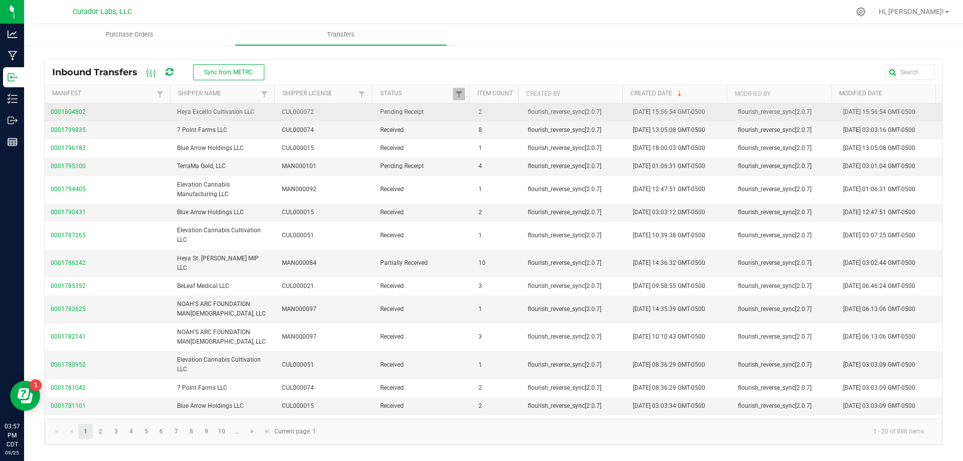
click at [206, 115] on span "Heya Excello Cultivation LLC" at bounding box center [215, 111] width 77 height 7
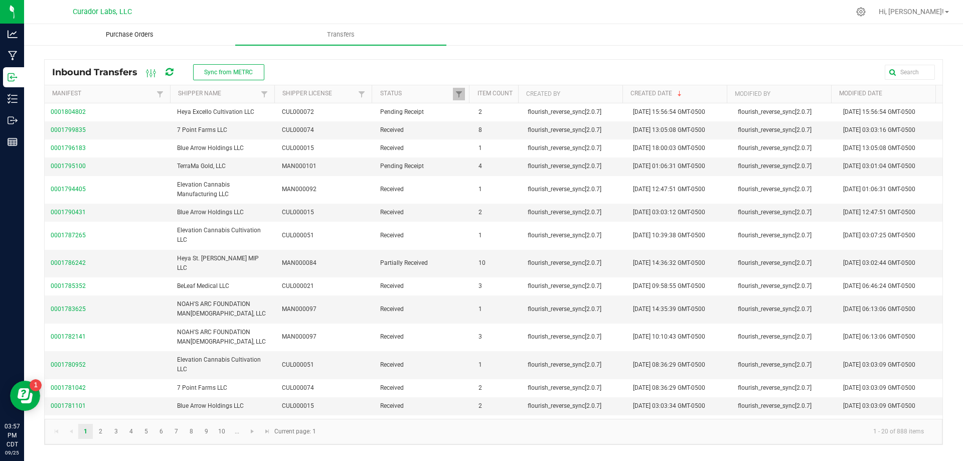
click at [133, 35] on span "Purchase Orders" at bounding box center [129, 34] width 75 height 9
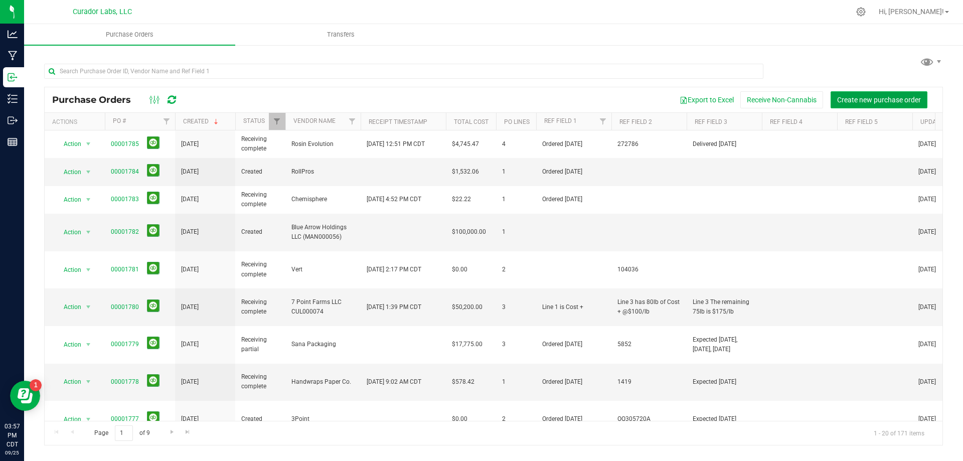
click at [869, 99] on span "Create new purchase order" at bounding box center [879, 100] width 84 height 8
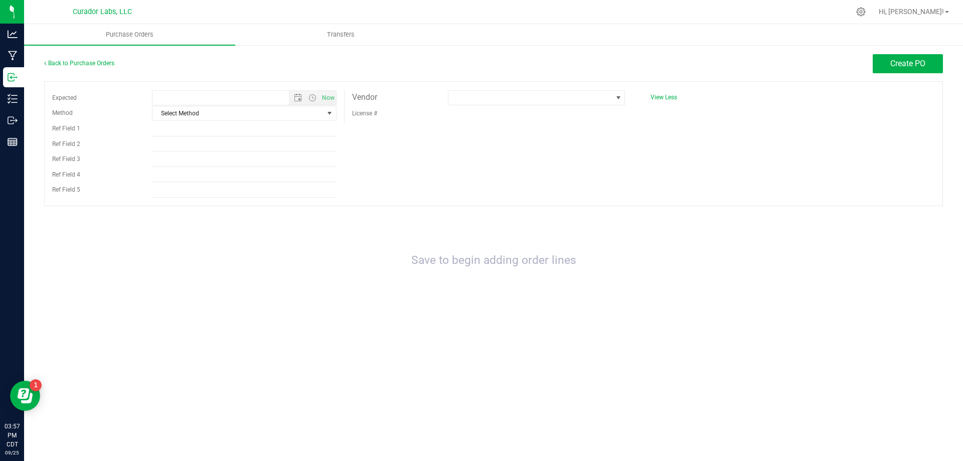
type input "[DATE] 3:57 PM"
click at [326, 113] on span "select" at bounding box center [330, 113] width 8 height 8
click at [207, 187] on li "Local Delivery" at bounding box center [245, 189] width 184 height 15
click at [477, 102] on span at bounding box center [531, 98] width 164 height 14
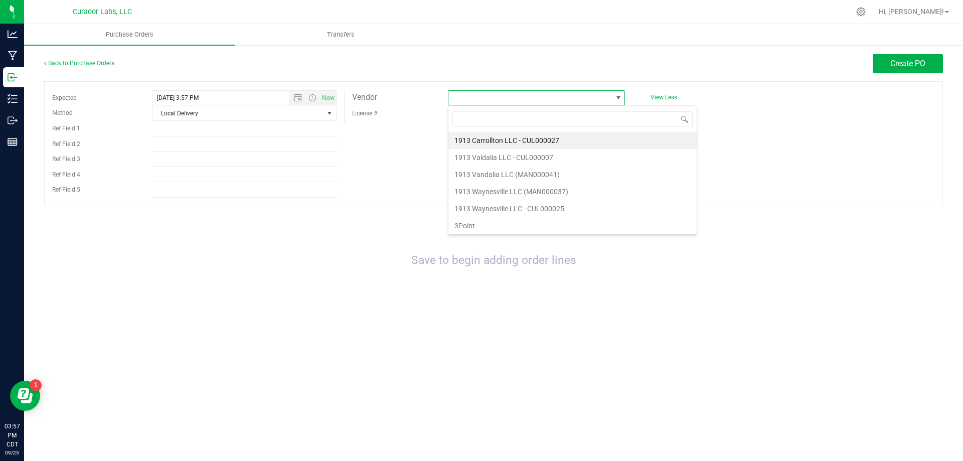
scroll to position [15, 177]
type input "cul000072"
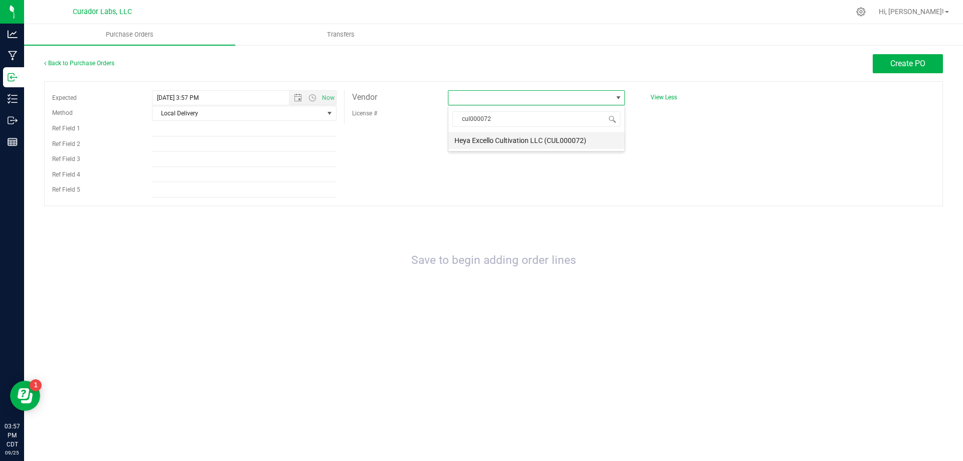
click at [503, 143] on li "Heya Excello Cultivation LLC (CUL000072)" at bounding box center [537, 140] width 176 height 17
click at [921, 60] on span "Create PO" at bounding box center [908, 64] width 35 height 10
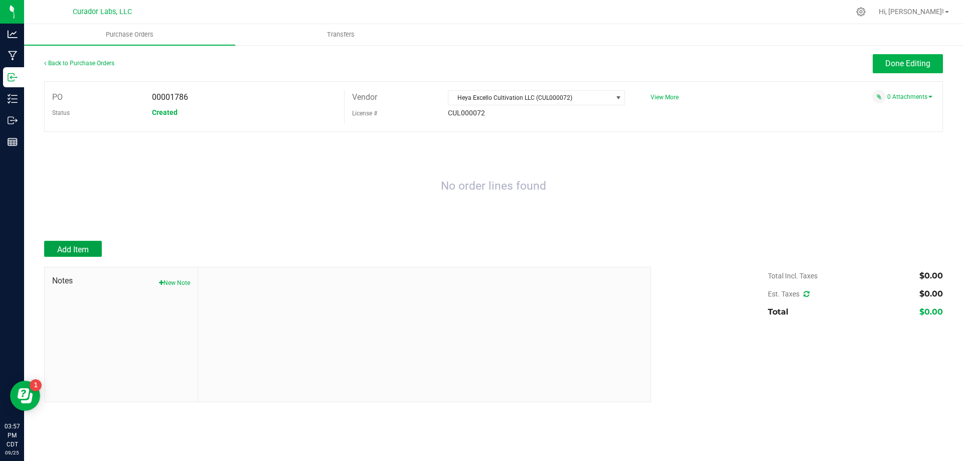
click at [80, 249] on span "Add Item" at bounding box center [73, 250] width 32 height 10
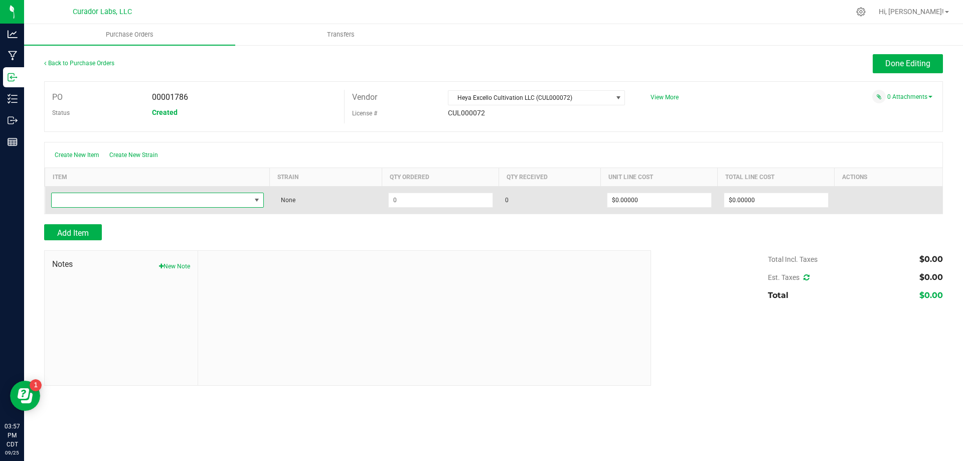
click at [95, 204] on span "NO DATA FOUND" at bounding box center [151, 200] width 199 height 14
type input "honey banana"
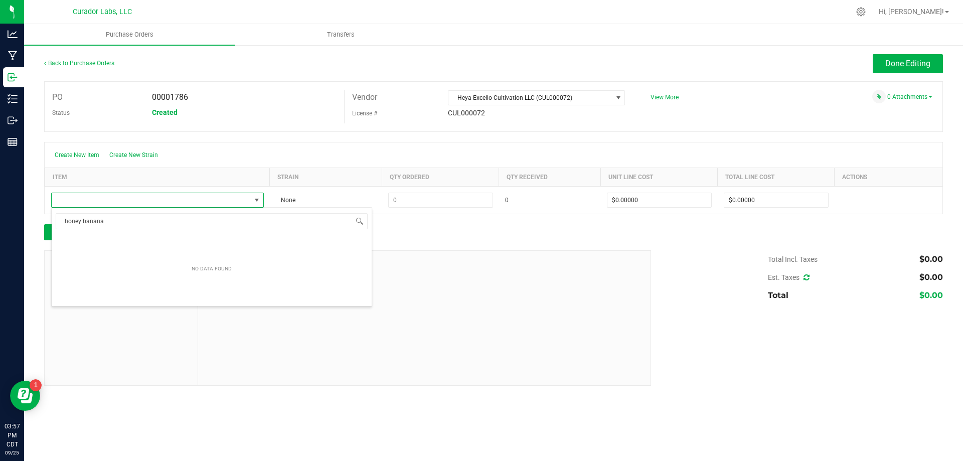
drag, startPoint x: 107, startPoint y: 222, endPoint x: 34, endPoint y: 226, distance: 73.4
click at [34, 226] on body "Analytics Manufacturing Inbound Inventory Outbound Reports 03:57 PM CDT [DATE] …" at bounding box center [481, 230] width 963 height 461
click at [248, 151] on div "Create New Item Create New Strain" at bounding box center [494, 154] width 898 height 25
